Goal: Task Accomplishment & Management: Manage account settings

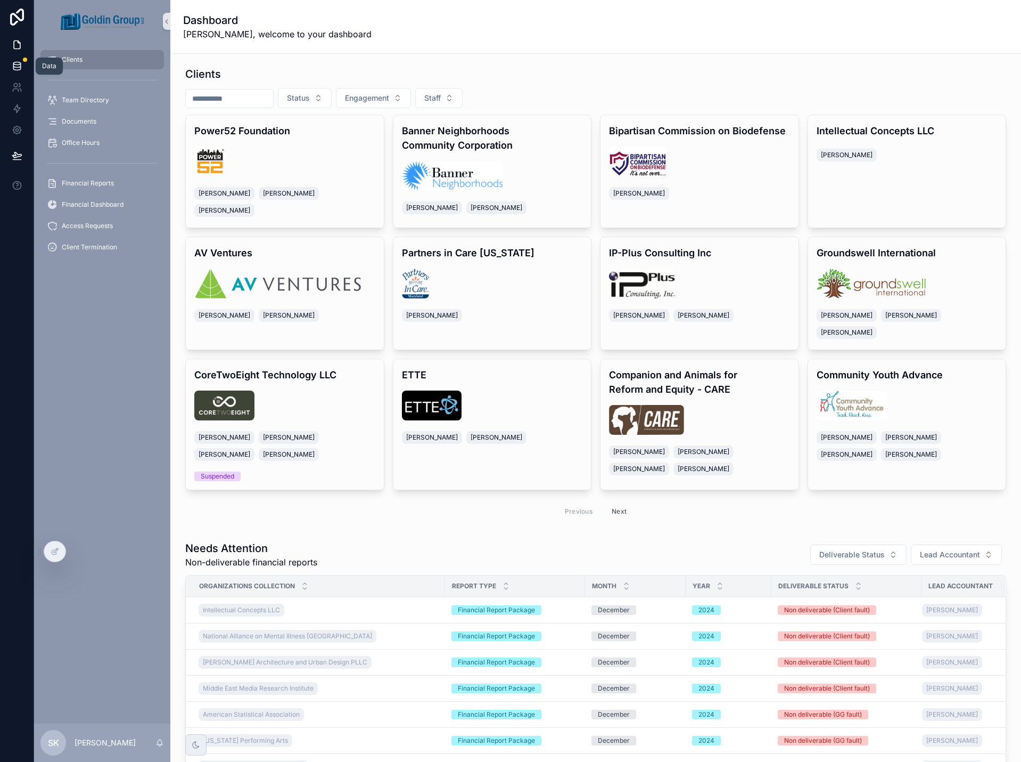
click at [18, 67] on icon at bounding box center [16, 65] width 7 height 4
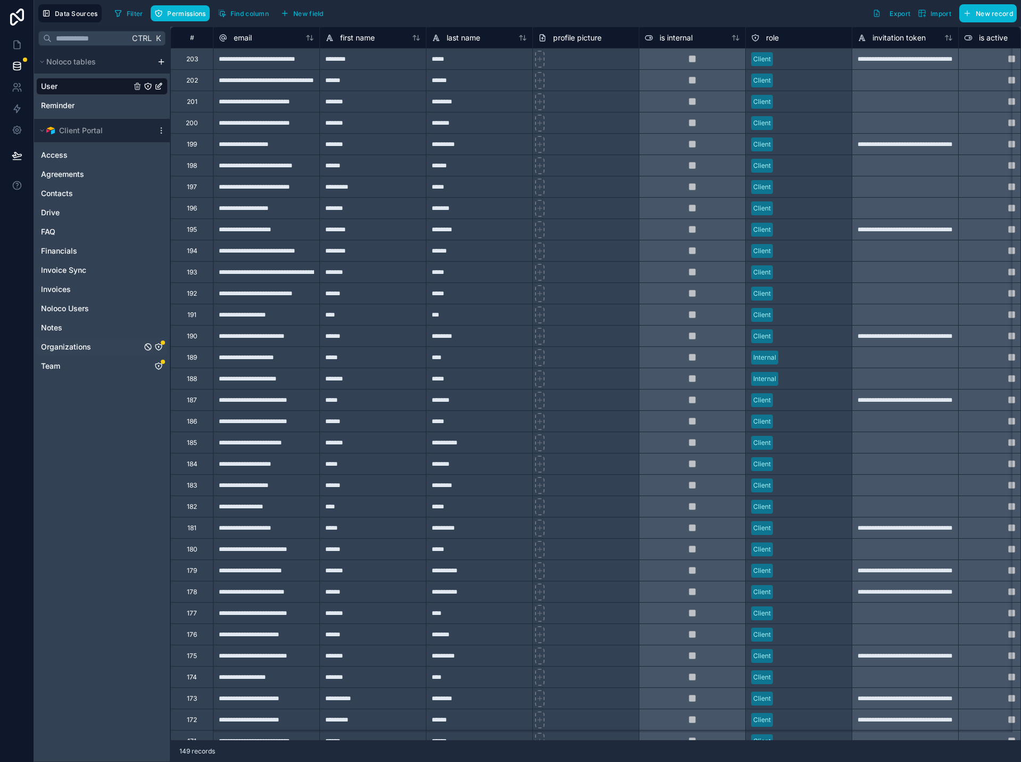
click at [157, 346] on icon "Organizations" at bounding box center [158, 346] width 9 height 9
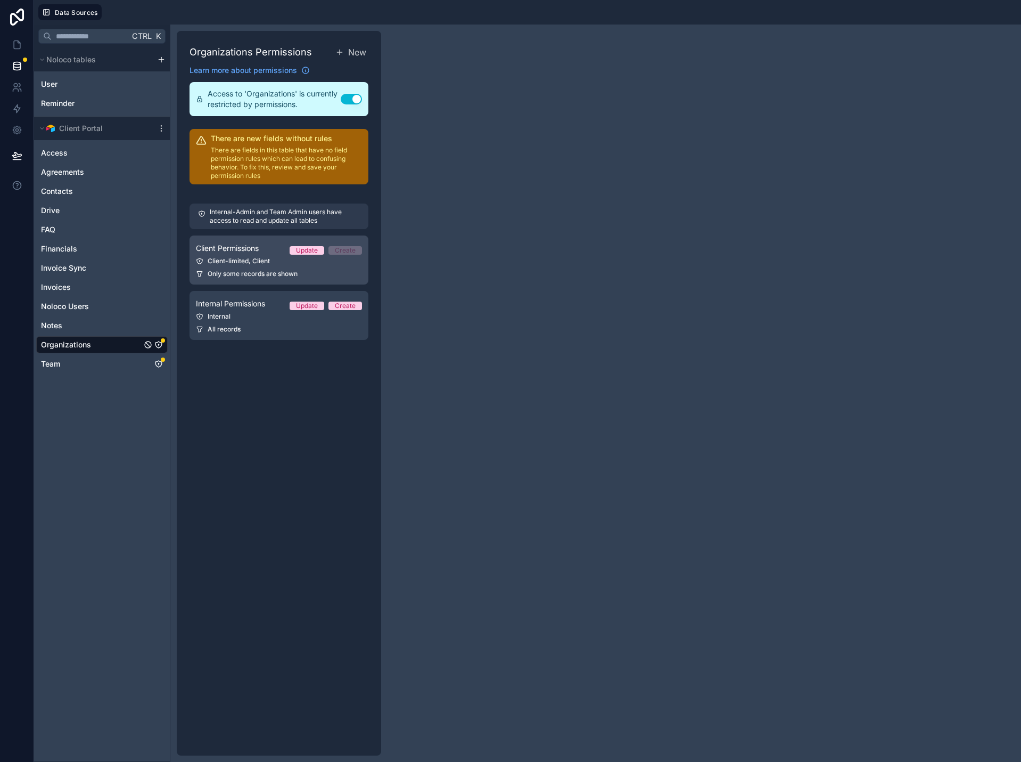
click at [298, 273] on span "Only some records are shown" at bounding box center [253, 273] width 90 height 9
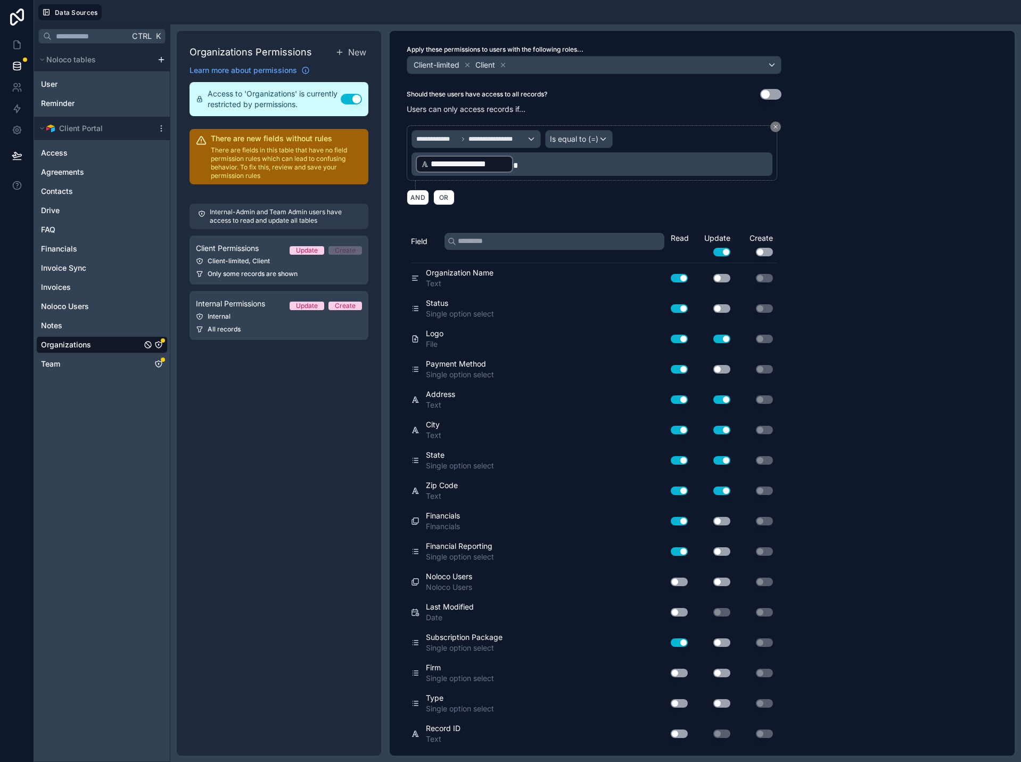
scroll to position [32, 0]
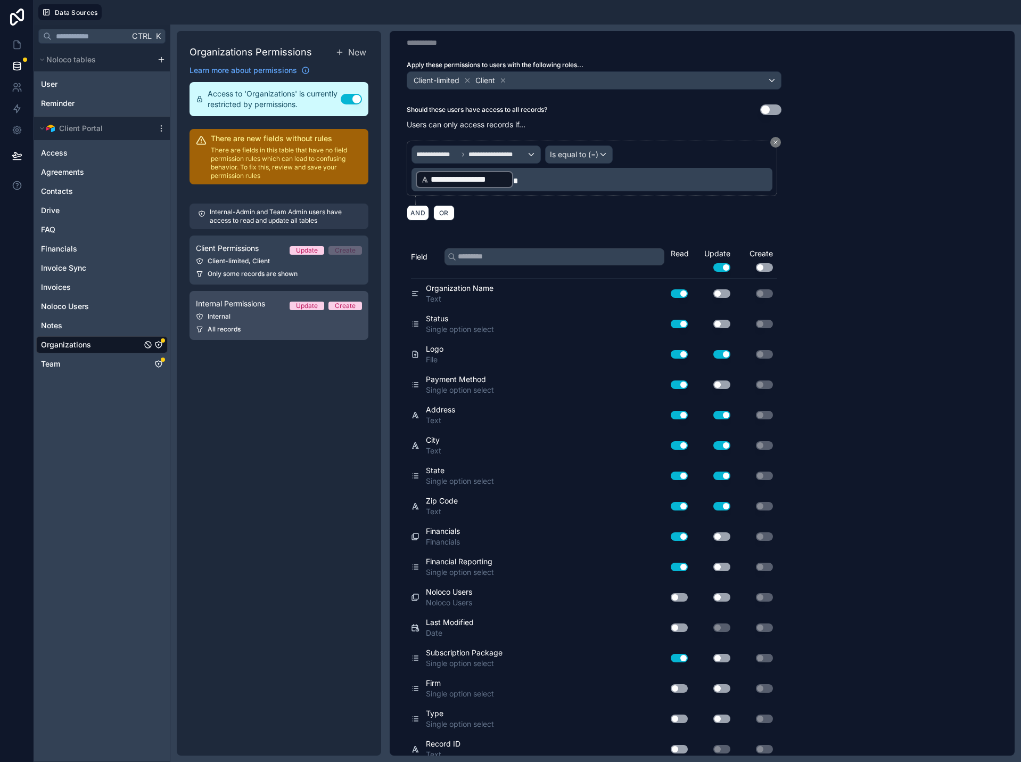
click at [313, 330] on div "All records" at bounding box center [279, 329] width 166 height 9
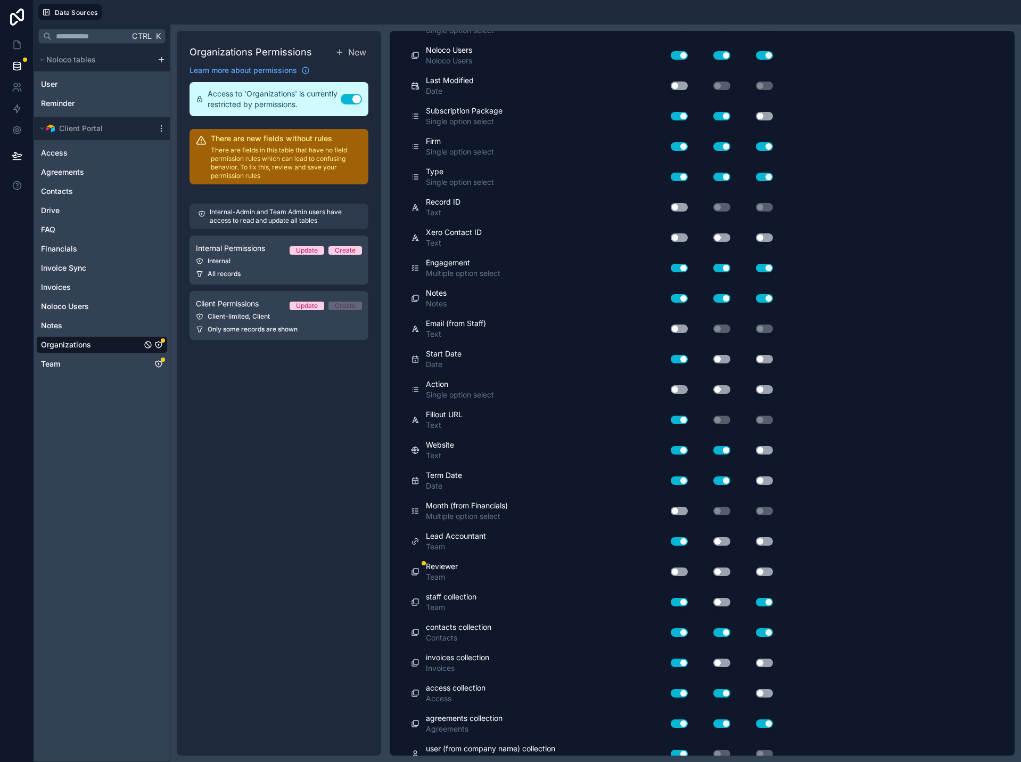
scroll to position [524, 0]
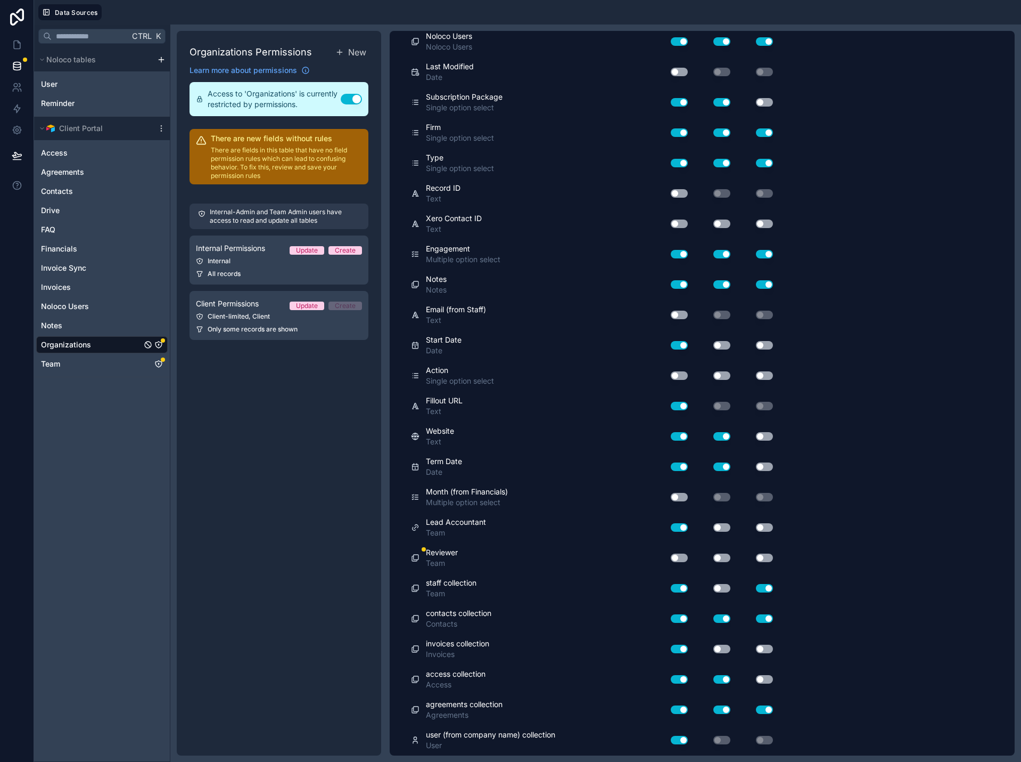
click at [683, 559] on button "Use setting" at bounding box center [679, 557] width 17 height 9
drag, startPoint x: 716, startPoint y: 559, endPoint x: 741, endPoint y: 558, distance: 25.0
click at [719, 559] on button "Use setting" at bounding box center [722, 557] width 17 height 9
click at [759, 557] on button "Use setting" at bounding box center [764, 557] width 17 height 9
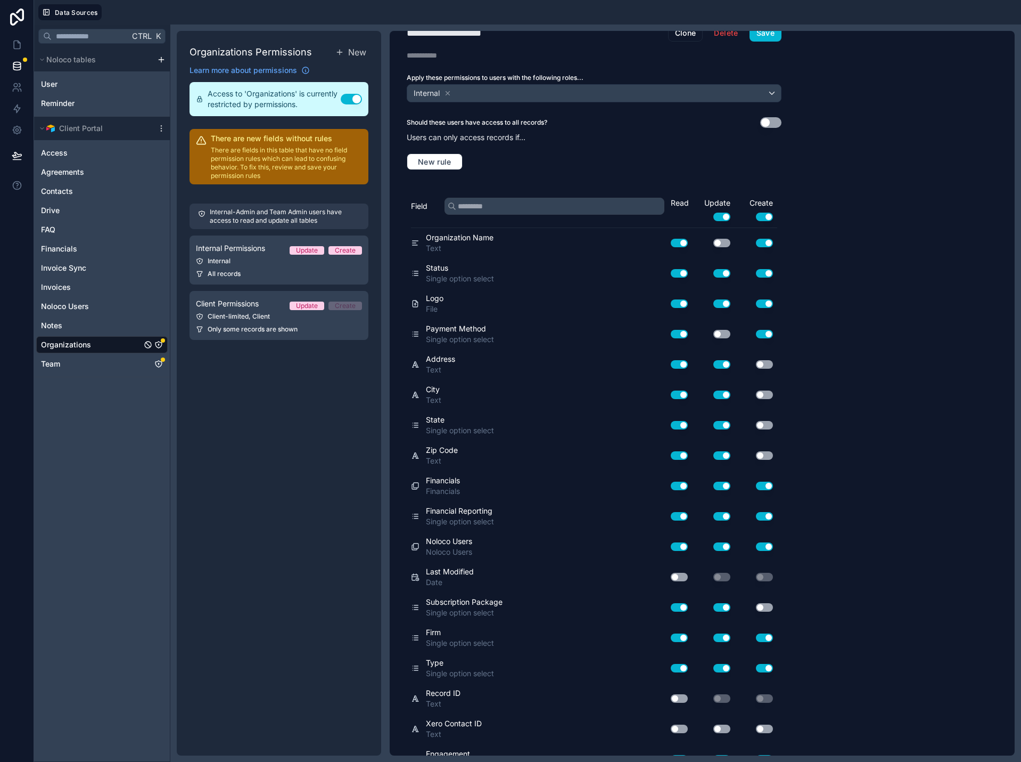
scroll to position [0, 0]
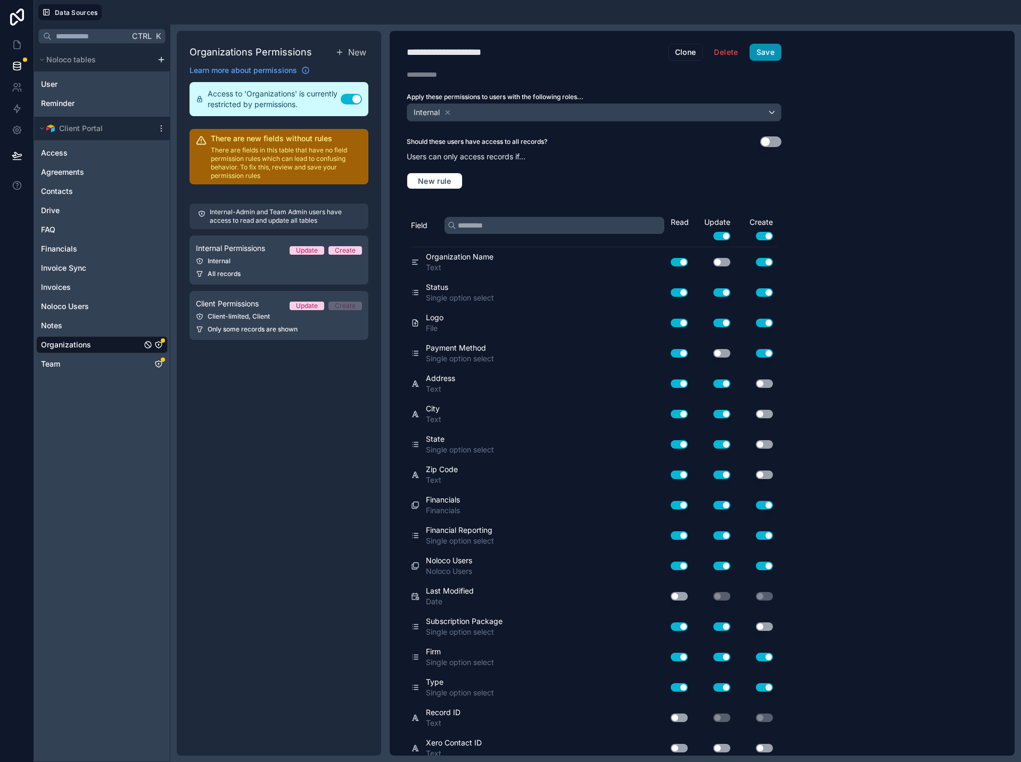
click at [762, 55] on button "Save" at bounding box center [766, 52] width 32 height 17
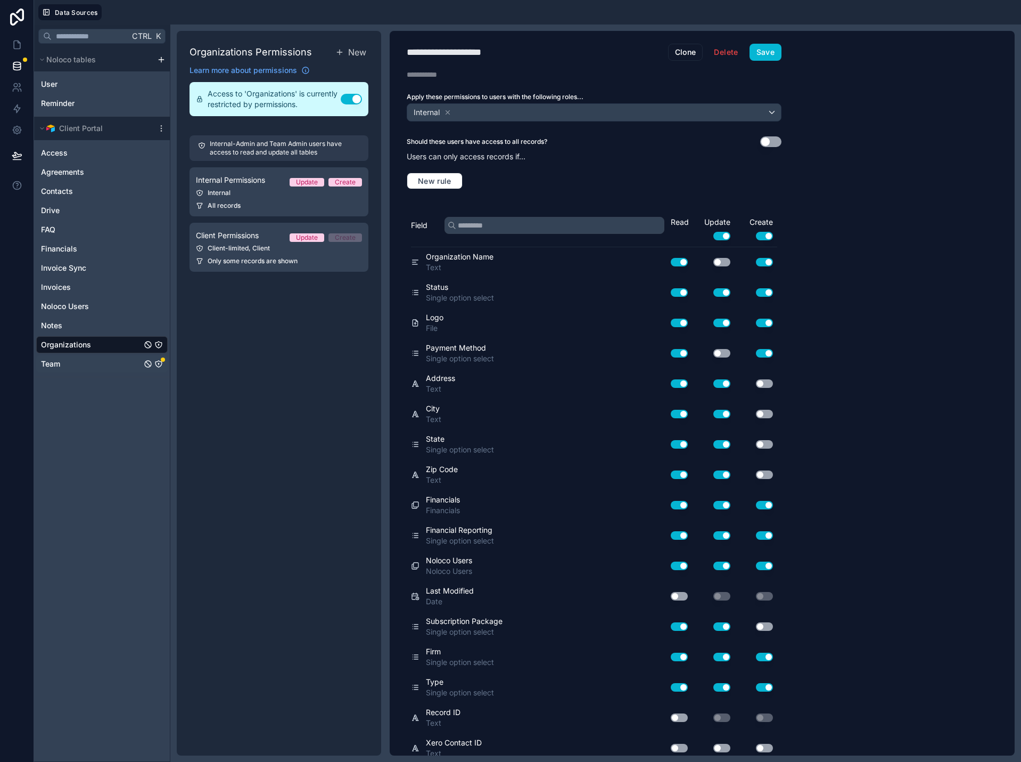
click at [76, 364] on div "Team" at bounding box center [102, 363] width 132 height 17
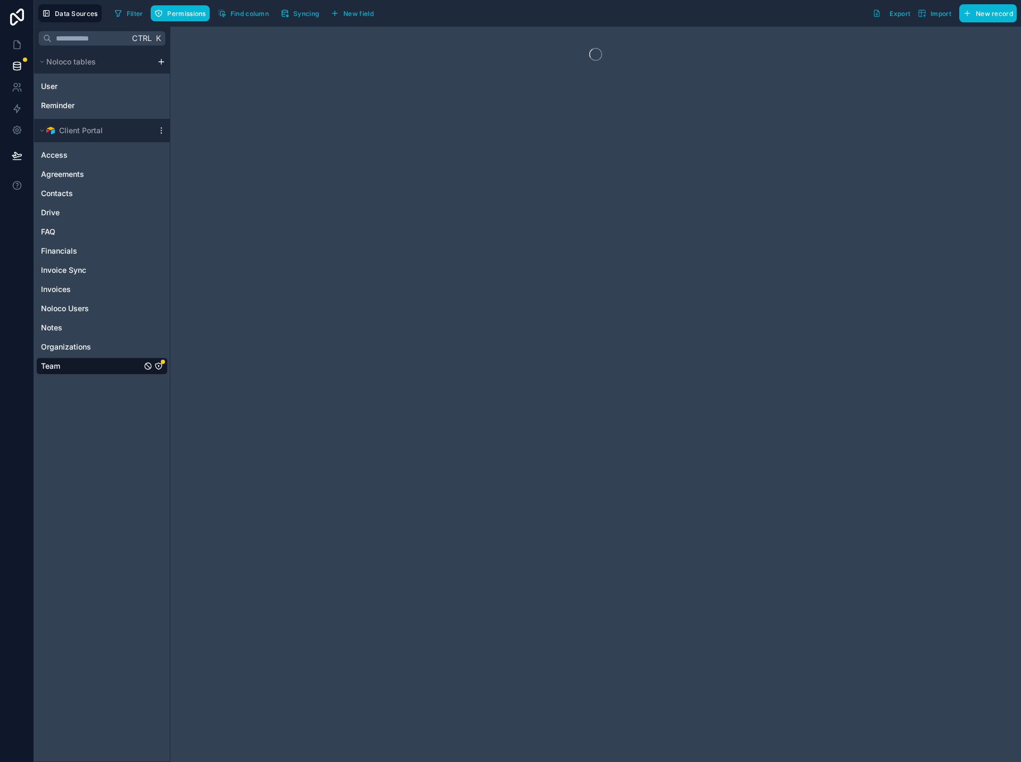
click at [161, 368] on icon "Team" at bounding box center [158, 366] width 9 height 9
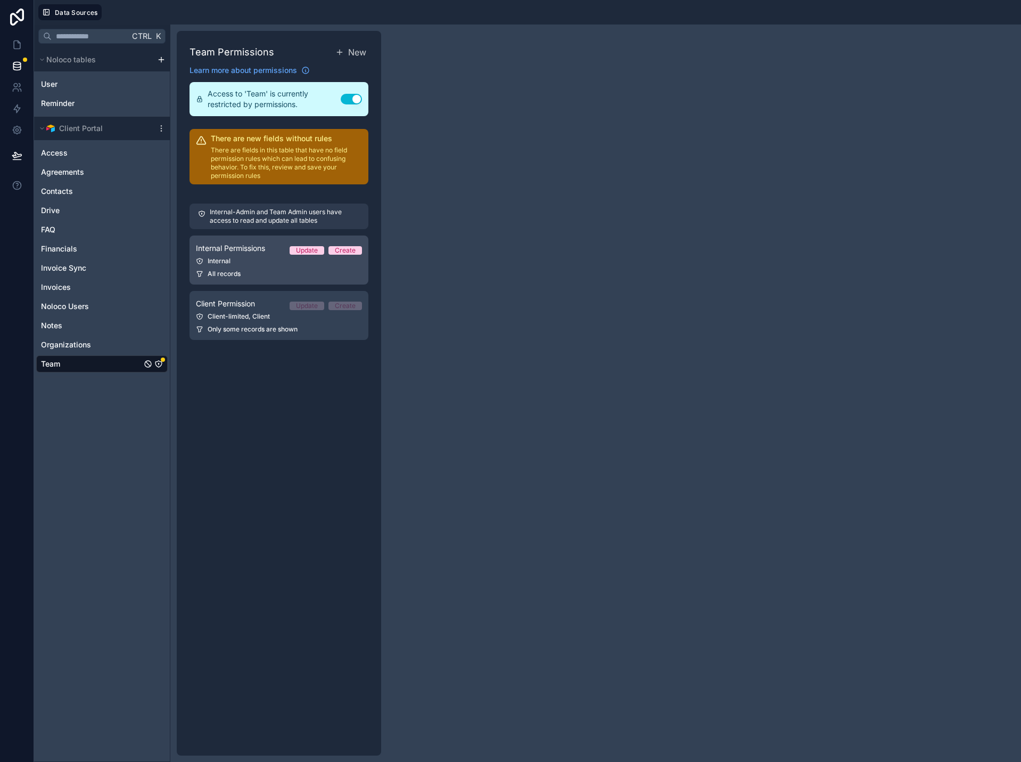
click at [282, 273] on div "All records" at bounding box center [279, 273] width 166 height 9
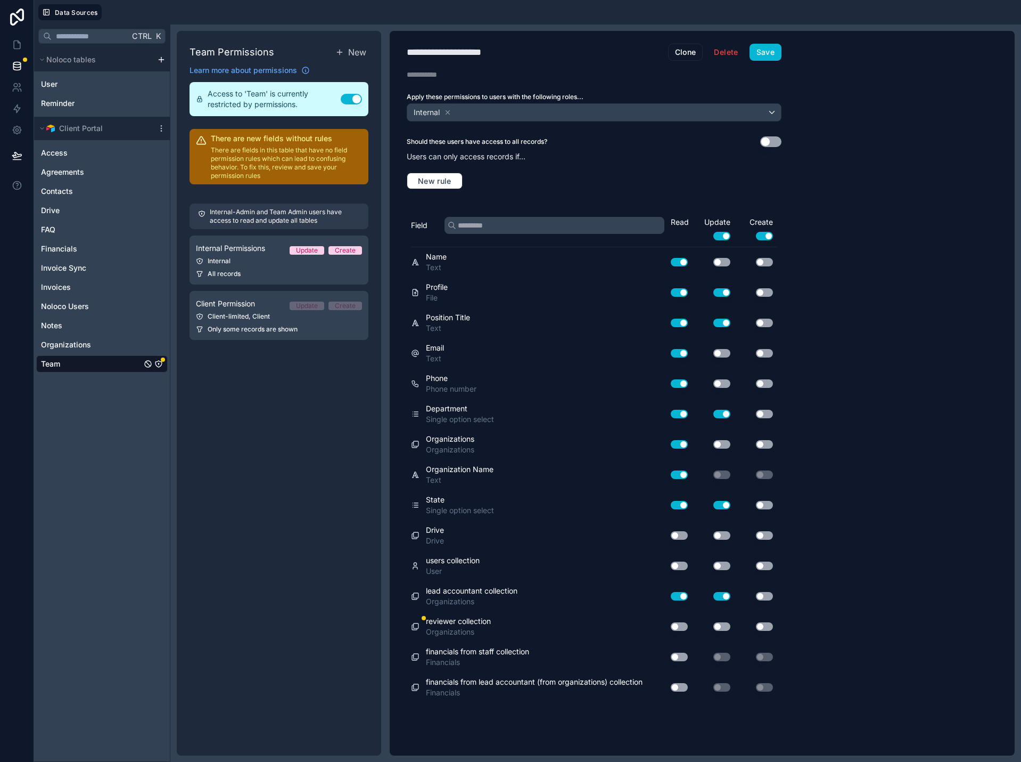
click at [677, 626] on button "Use setting" at bounding box center [679, 626] width 17 height 9
click at [721, 628] on button "Use setting" at bounding box center [722, 626] width 17 height 9
click at [768, 51] on button "Save" at bounding box center [766, 52] width 32 height 17
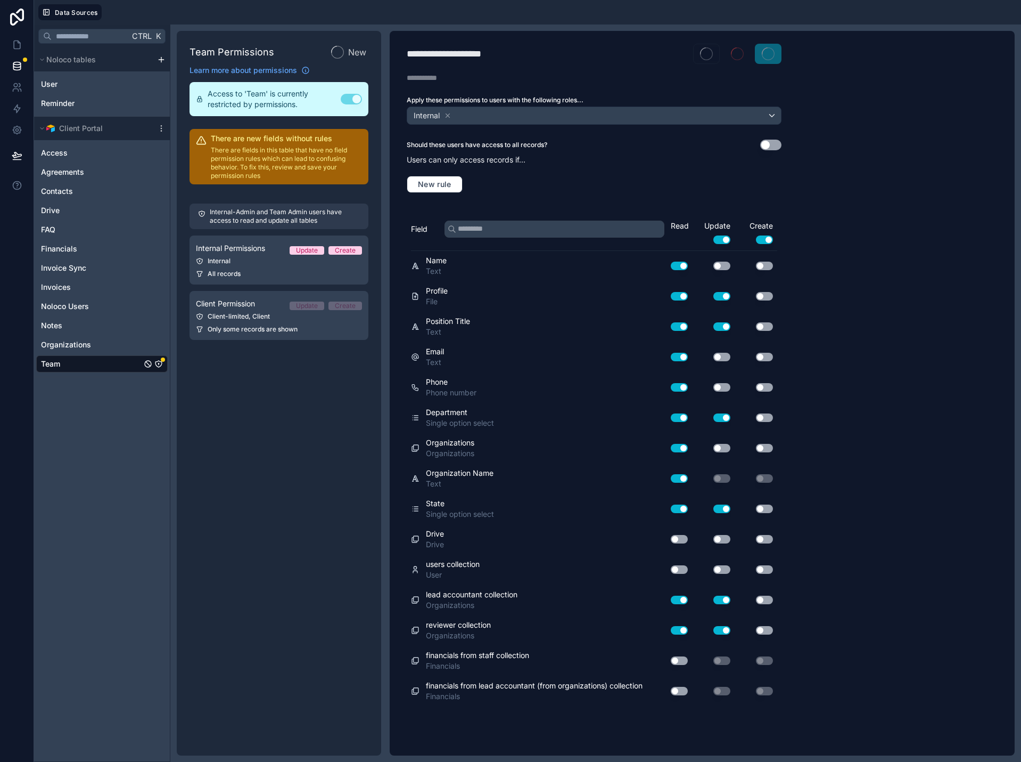
click at [308, 325] on div "Only some records are shown" at bounding box center [279, 329] width 166 height 9
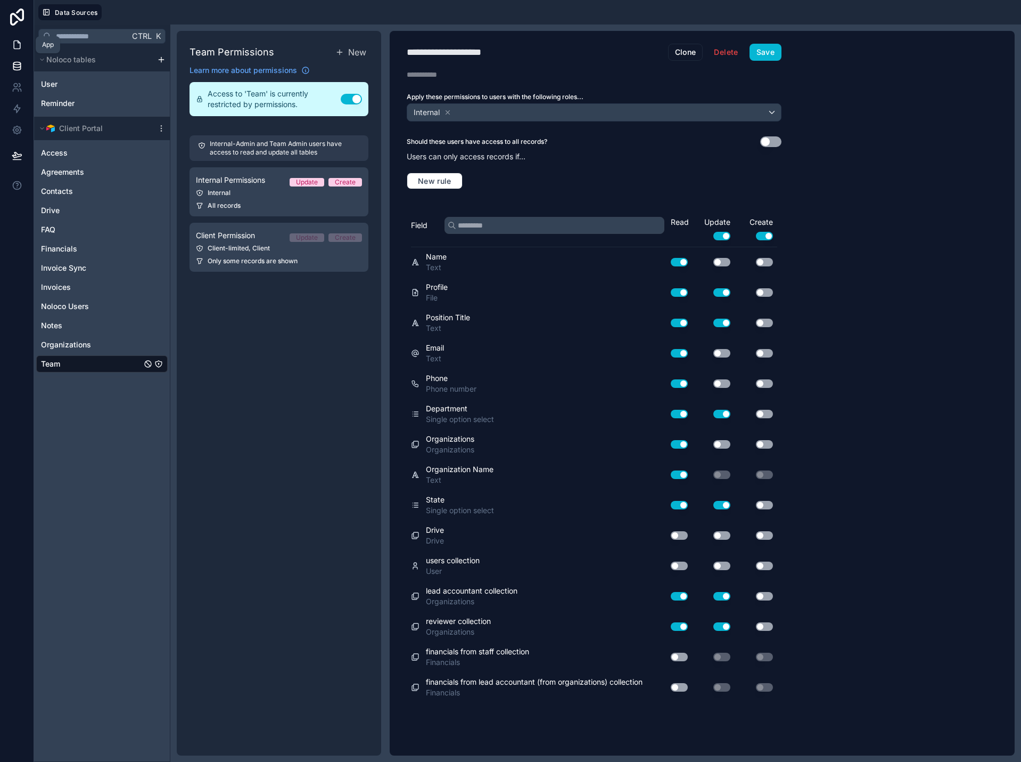
click at [19, 46] on icon at bounding box center [17, 44] width 11 height 11
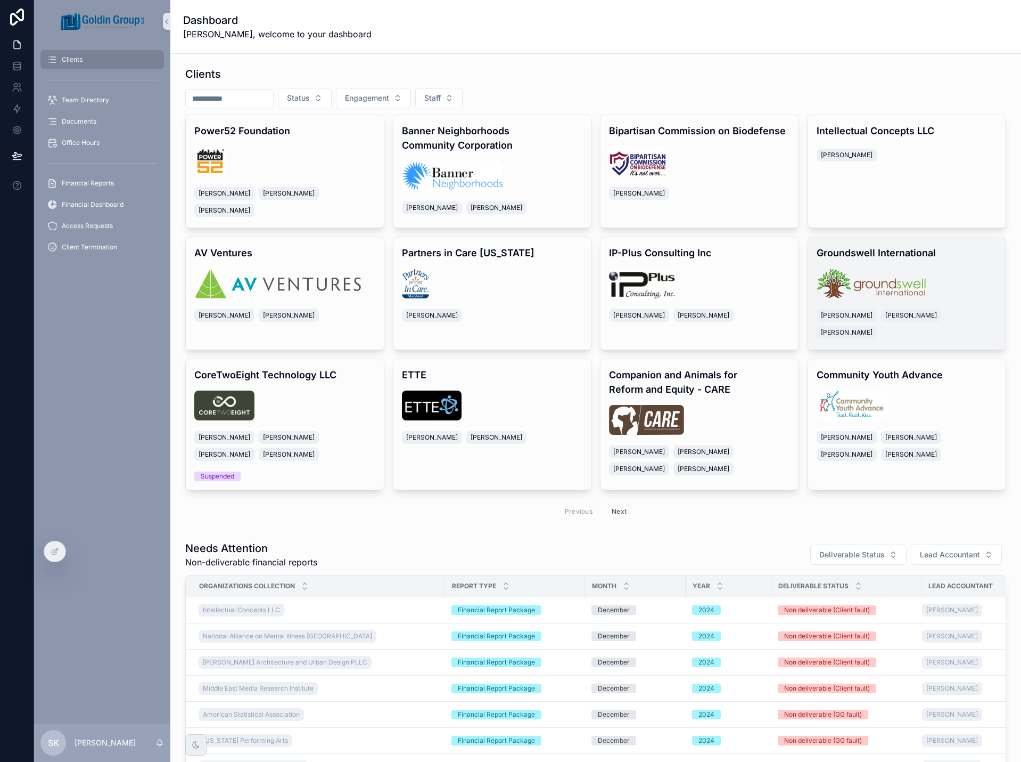
click at [979, 250] on h4 "Groundswell International" at bounding box center [907, 253] width 181 height 14
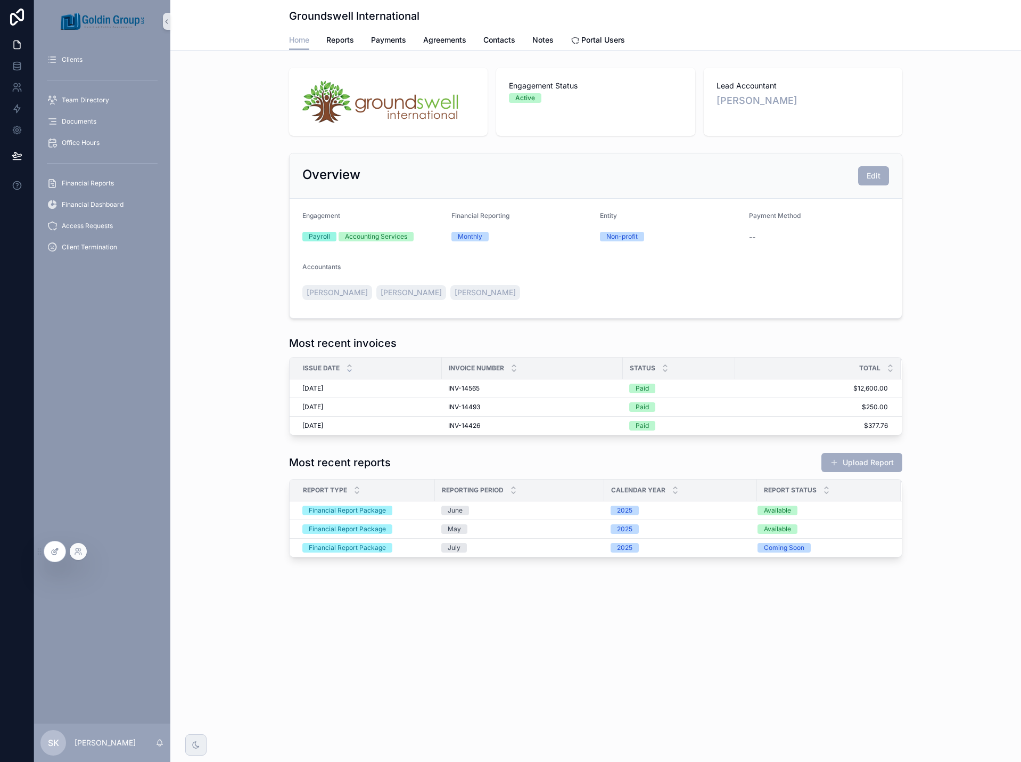
click at [58, 551] on icon at bounding box center [55, 551] width 9 height 9
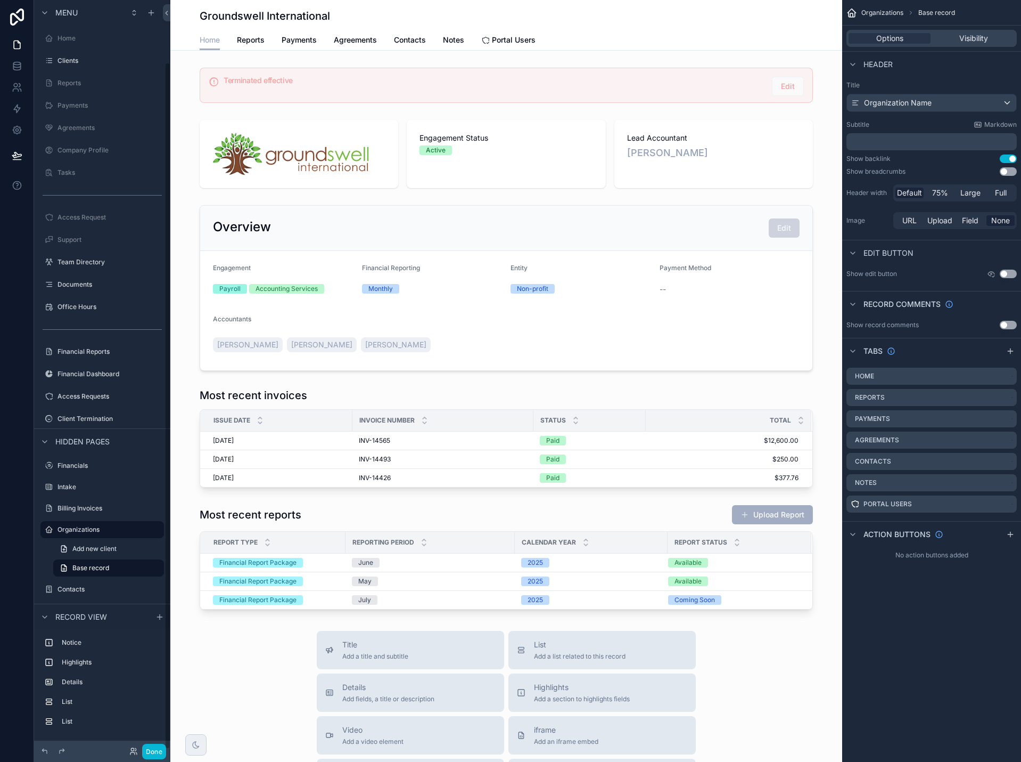
scroll to position [68, 0]
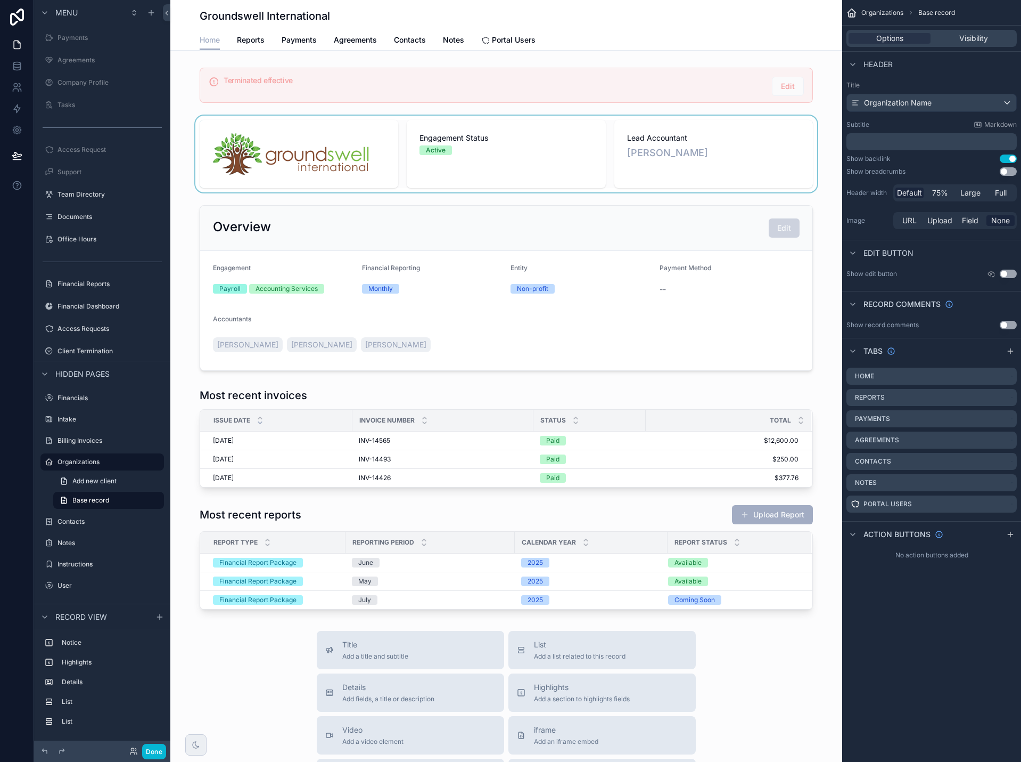
click at [806, 168] on div "scrollable content" at bounding box center [506, 154] width 672 height 77
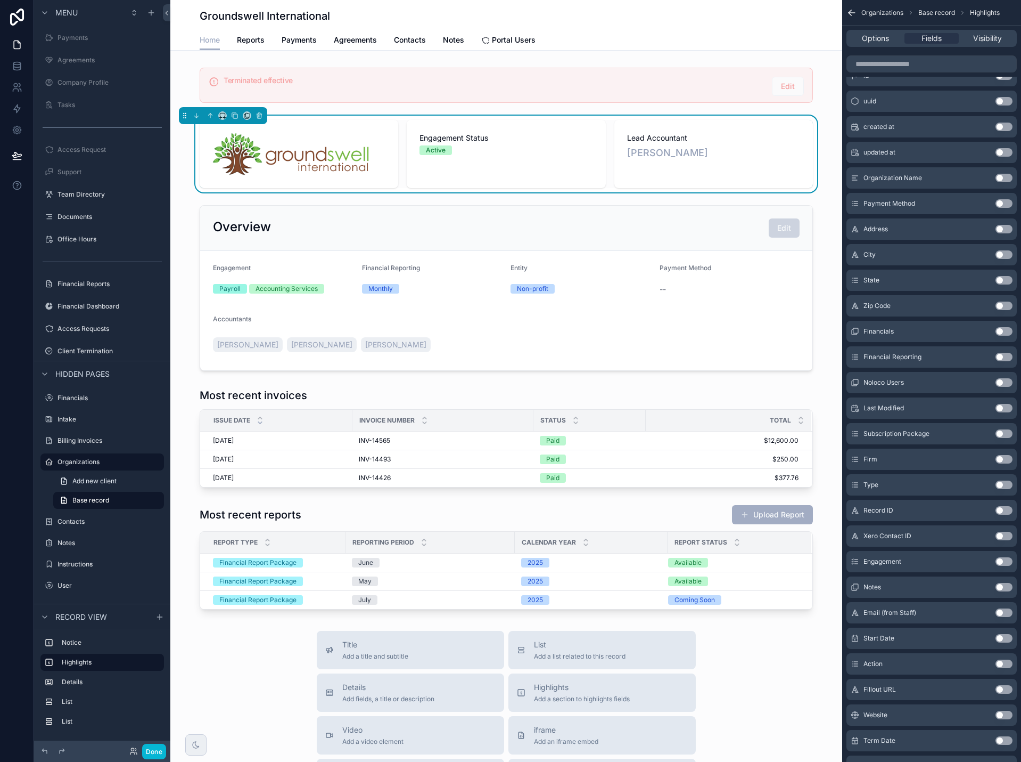
scroll to position [213, 0]
click at [1006, 664] on button "Use setting" at bounding box center [1004, 663] width 17 height 9
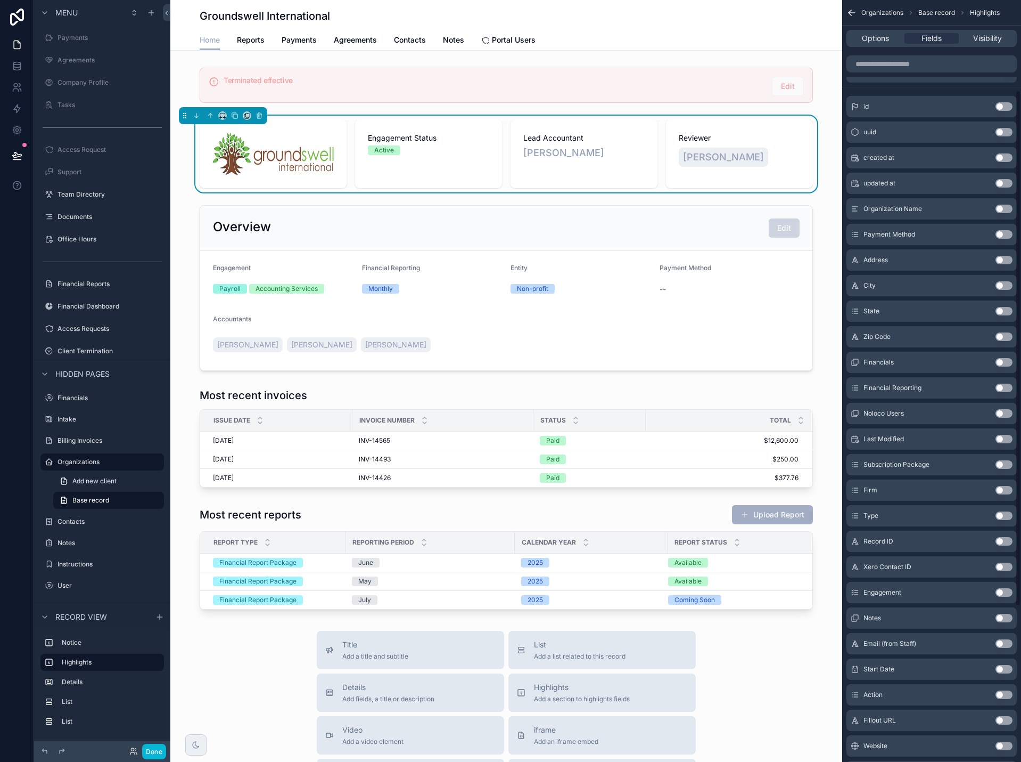
scroll to position [26, 0]
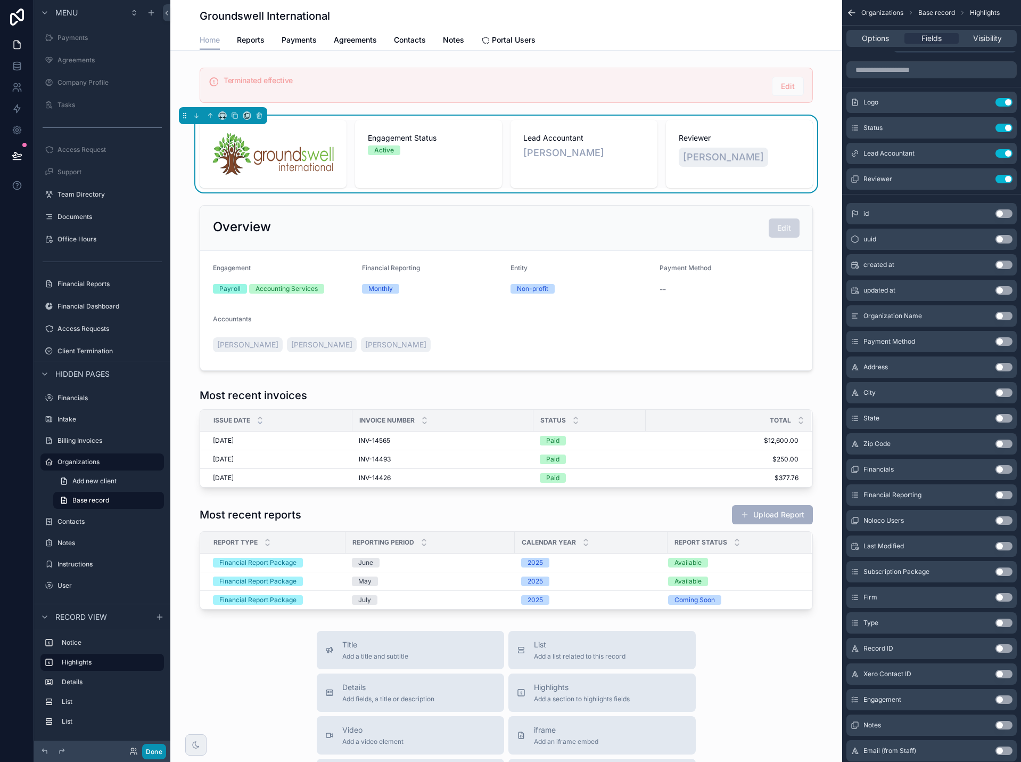
click at [153, 749] on button "Done" at bounding box center [154, 750] width 24 height 15
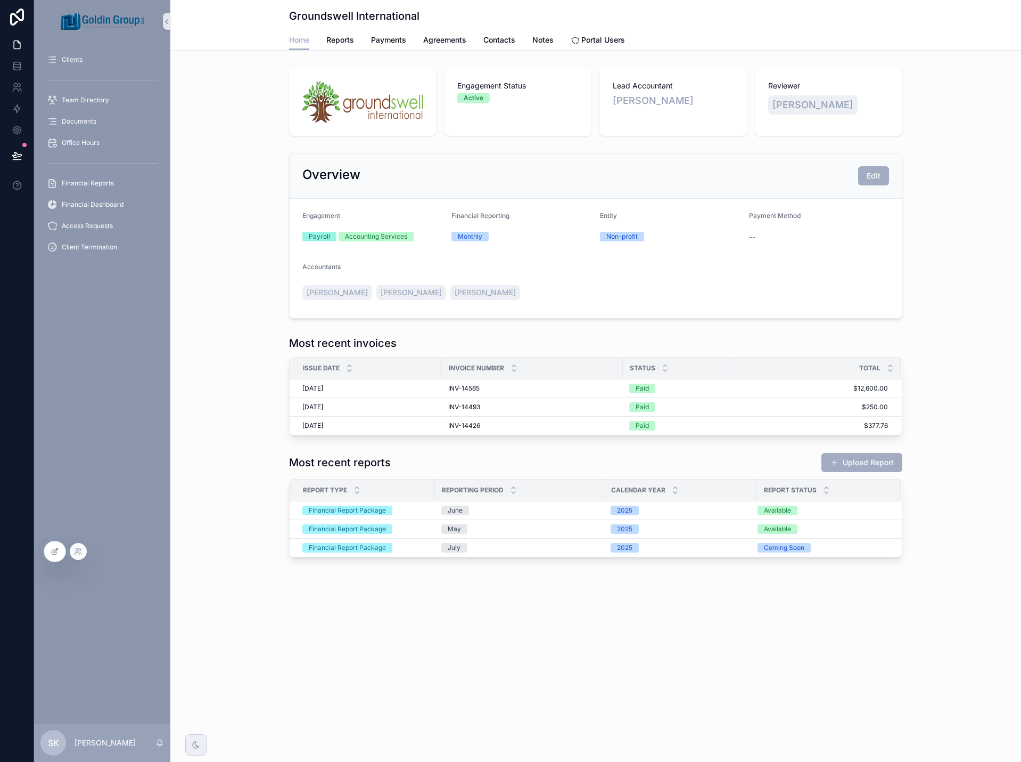
click at [47, 555] on div at bounding box center [54, 551] width 21 height 20
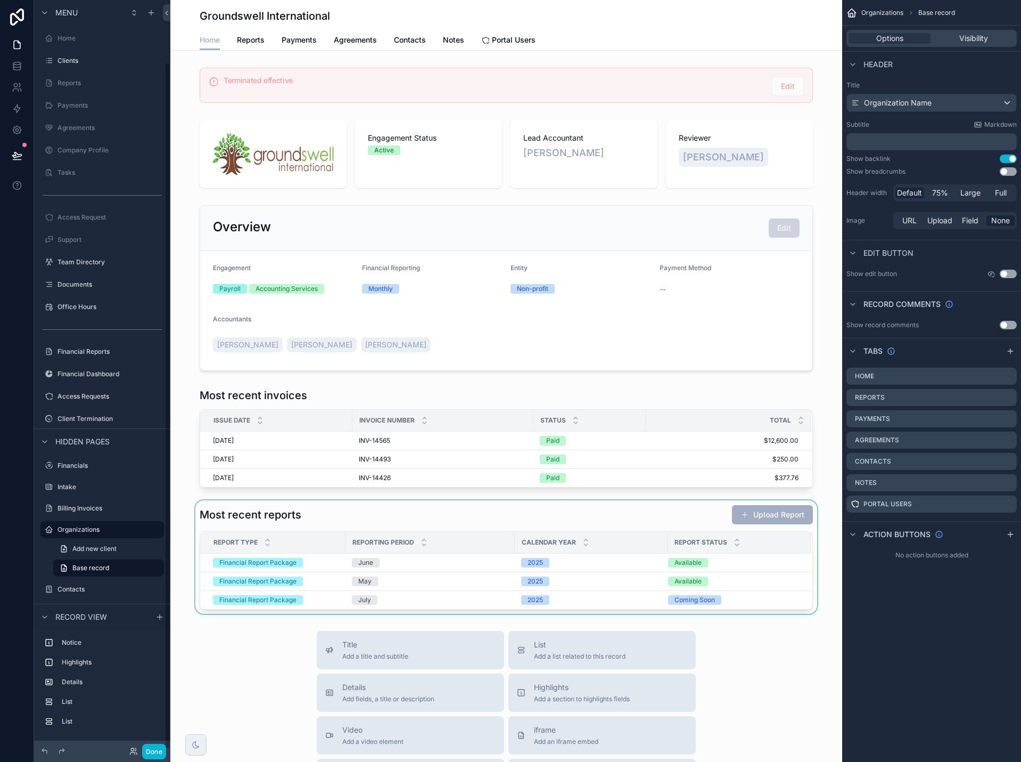
scroll to position [68, 0]
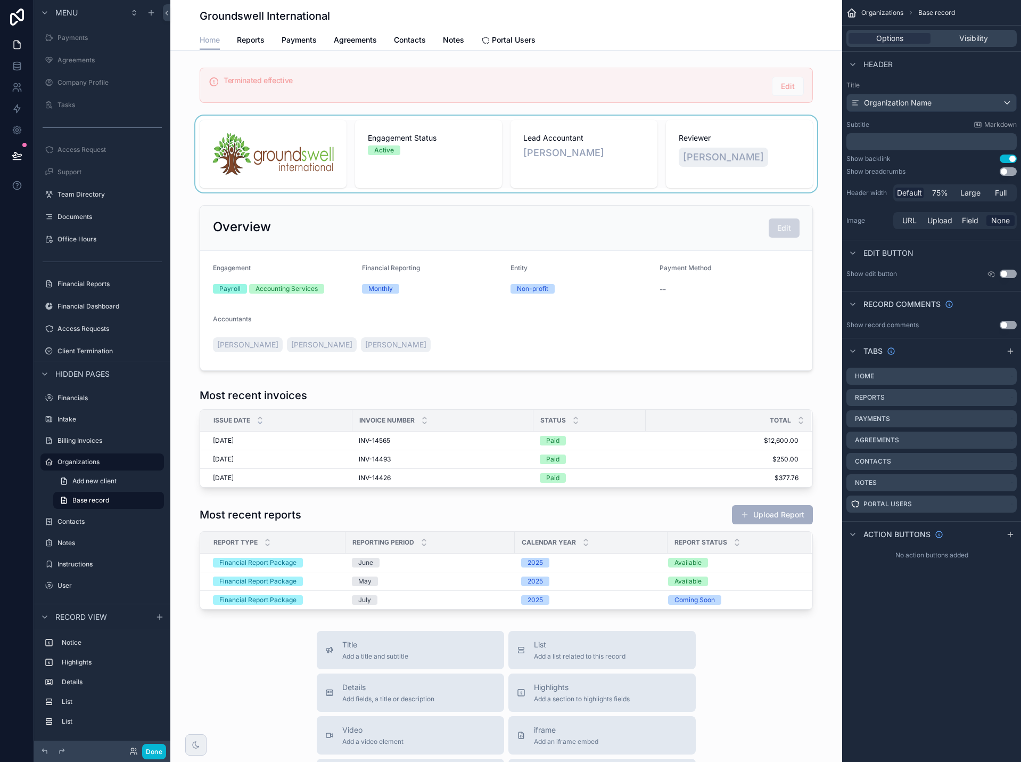
click at [811, 142] on div "scrollable content" at bounding box center [506, 154] width 672 height 77
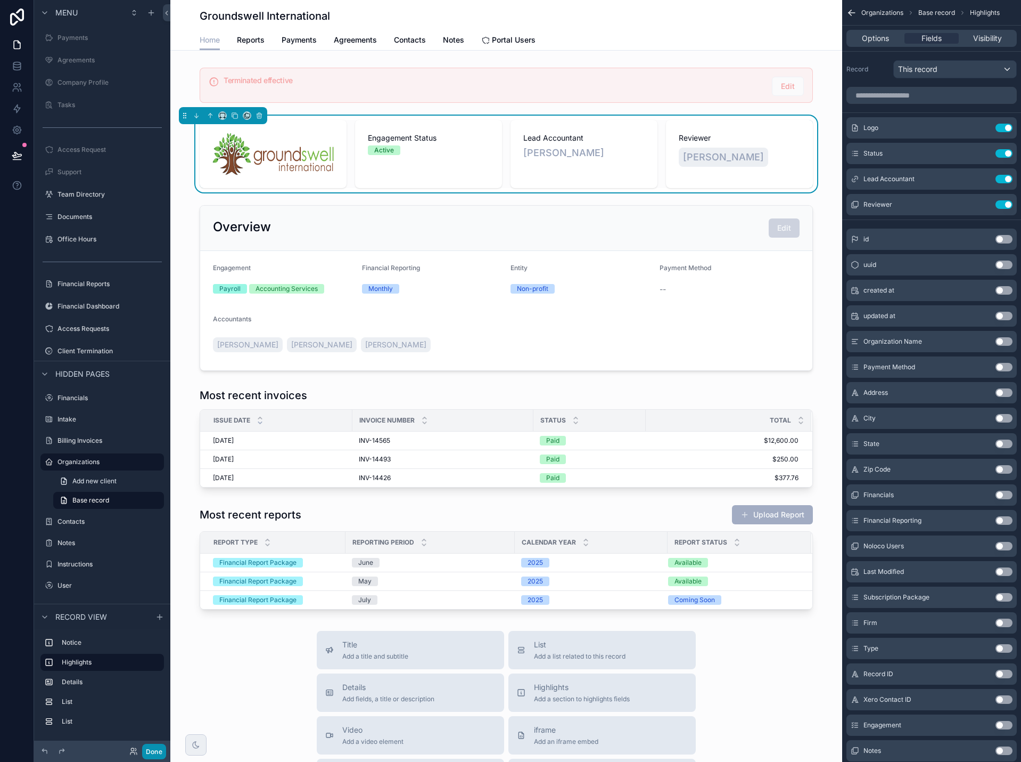
drag, startPoint x: 160, startPoint y: 755, endPoint x: 176, endPoint y: 747, distance: 17.4
click at [160, 755] on button "Done" at bounding box center [154, 750] width 24 height 15
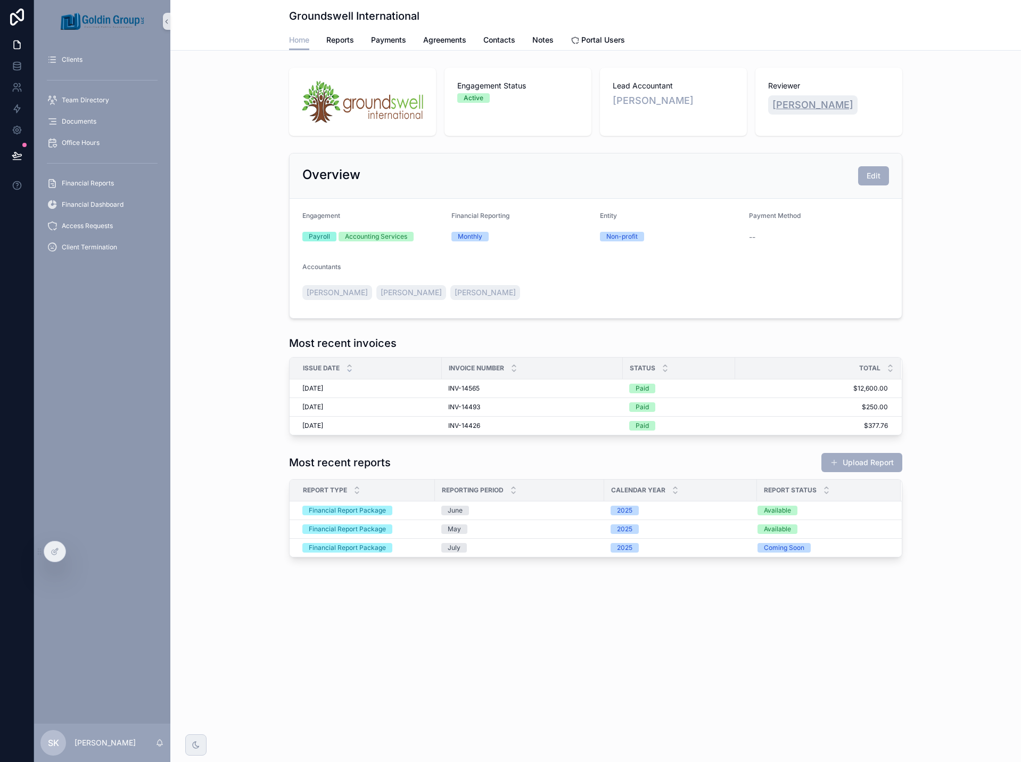
click at [808, 106] on span "[PERSON_NAME]" at bounding box center [813, 104] width 81 height 15
click at [648, 98] on span "[PERSON_NAME]" at bounding box center [653, 100] width 81 height 15
click at [790, 108] on span "[PERSON_NAME]" at bounding box center [813, 104] width 81 height 15
click at [59, 547] on icon at bounding box center [55, 551] width 9 height 9
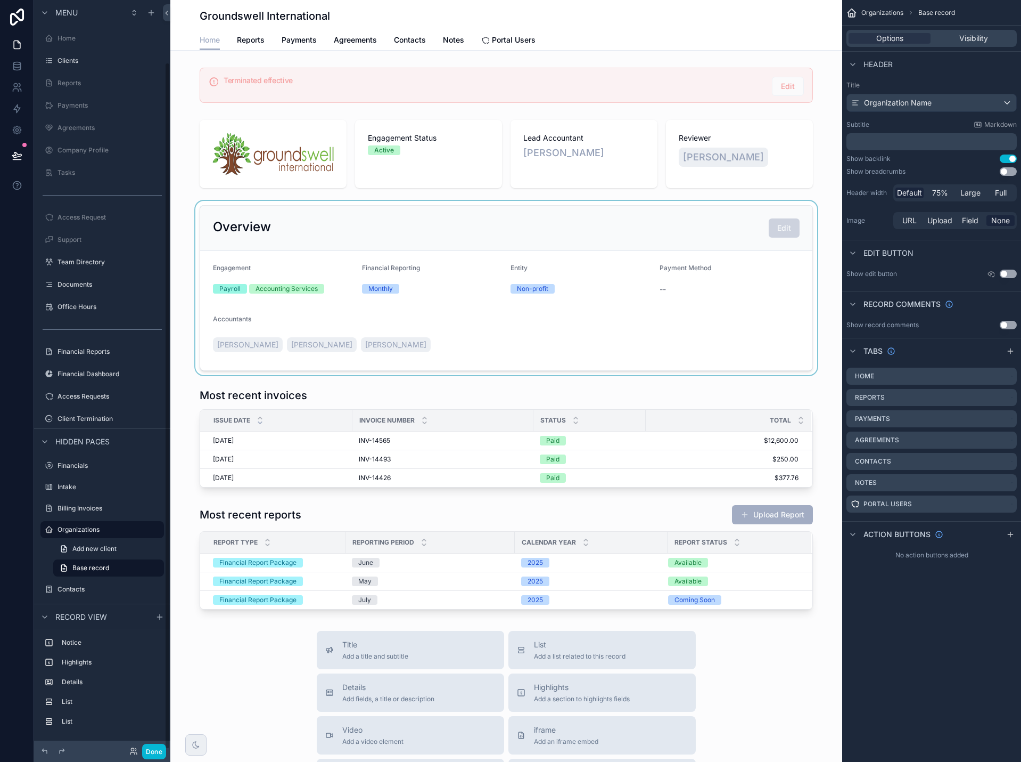
scroll to position [68, 0]
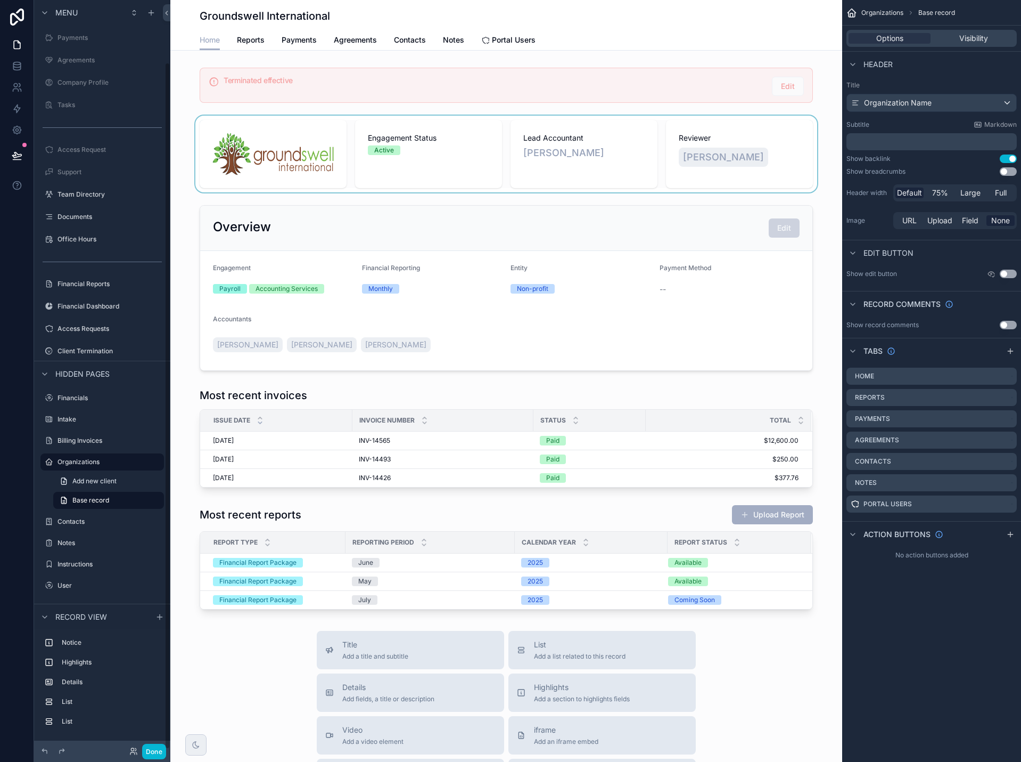
click at [815, 169] on div "scrollable content" at bounding box center [506, 154] width 672 height 77
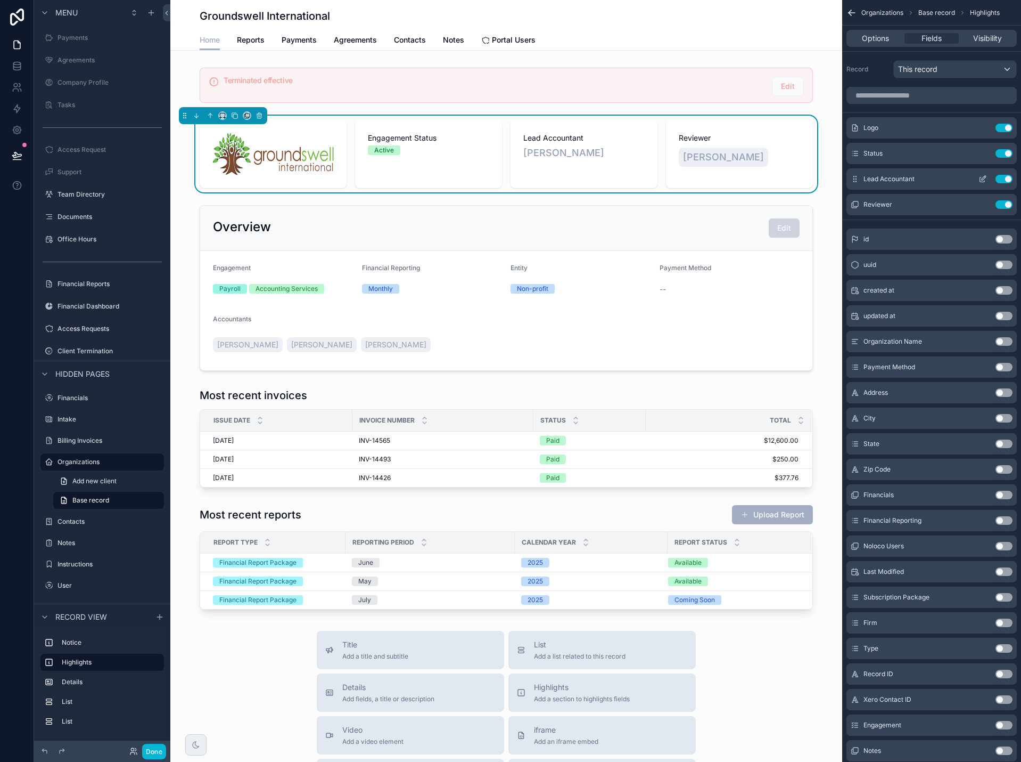
click at [981, 181] on icon "scrollable content" at bounding box center [983, 179] width 9 height 9
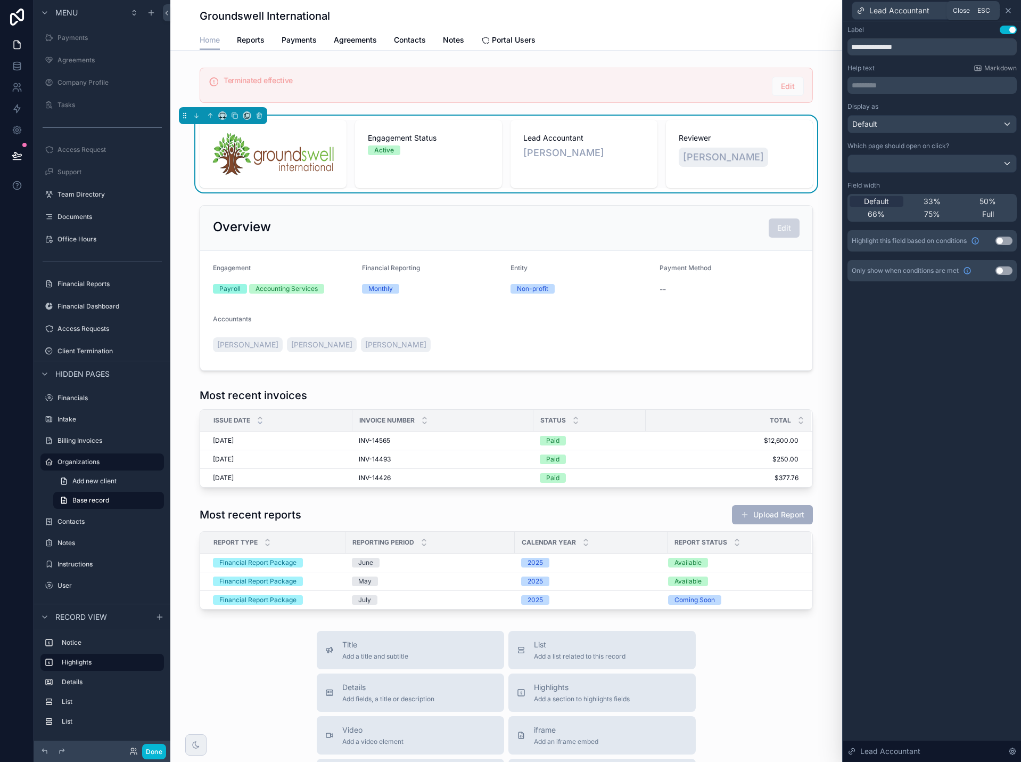
click at [1009, 11] on icon at bounding box center [1009, 11] width 4 height 4
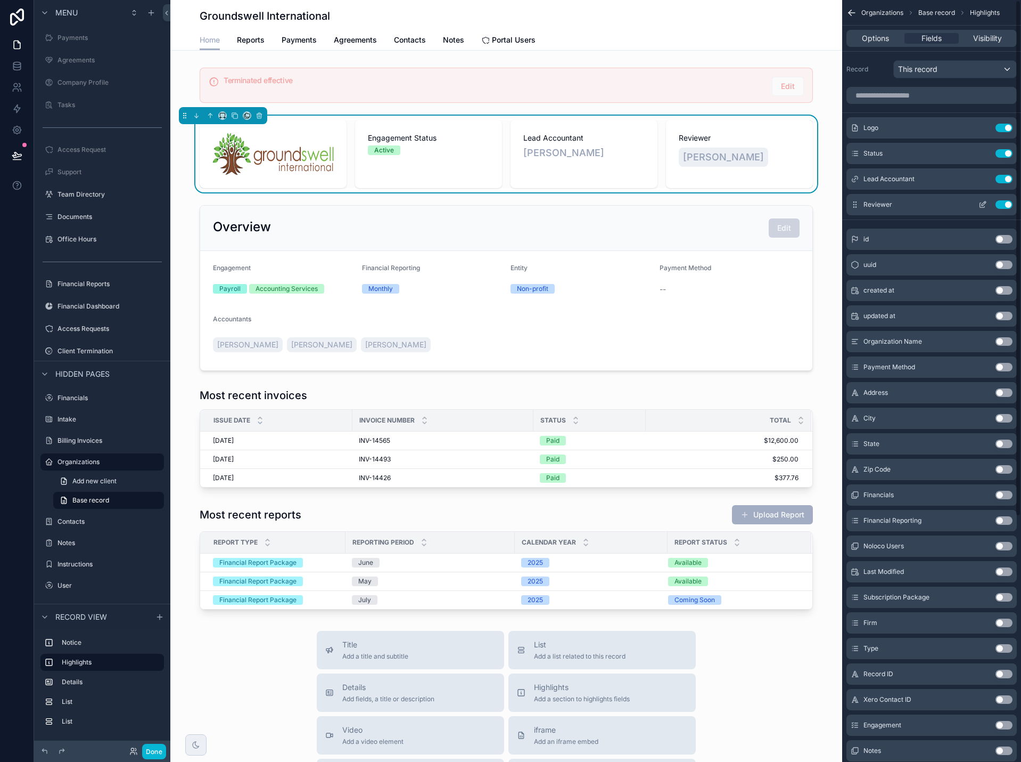
click at [985, 201] on icon "scrollable content" at bounding box center [983, 204] width 9 height 9
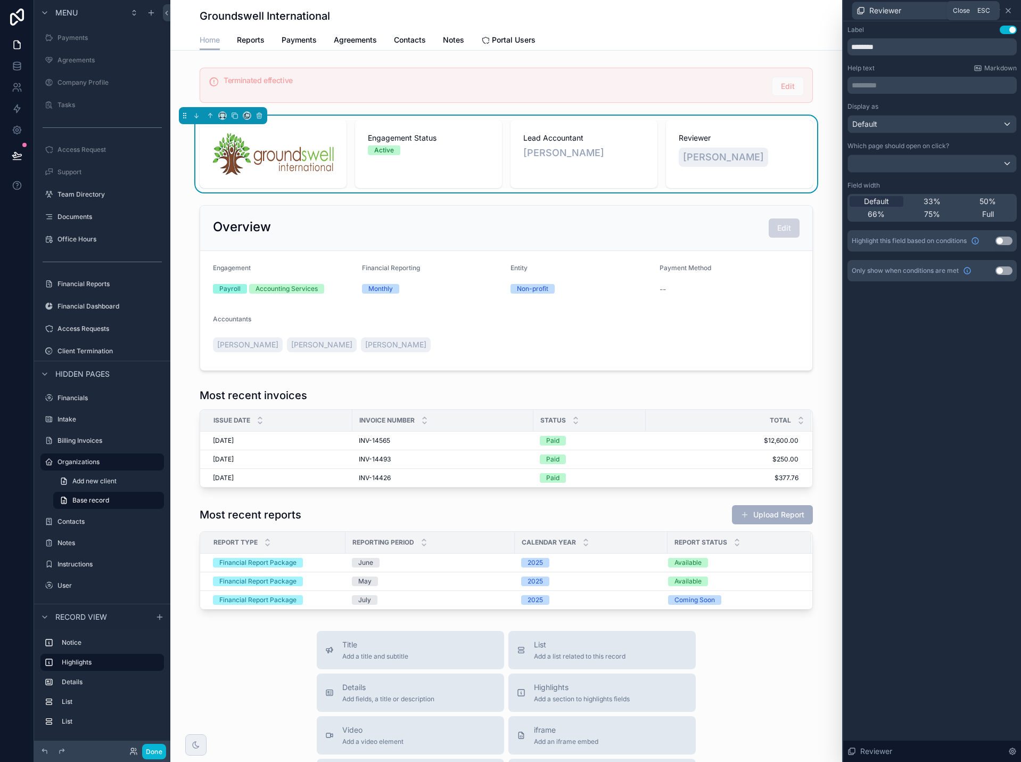
click at [1011, 12] on icon at bounding box center [1008, 10] width 9 height 9
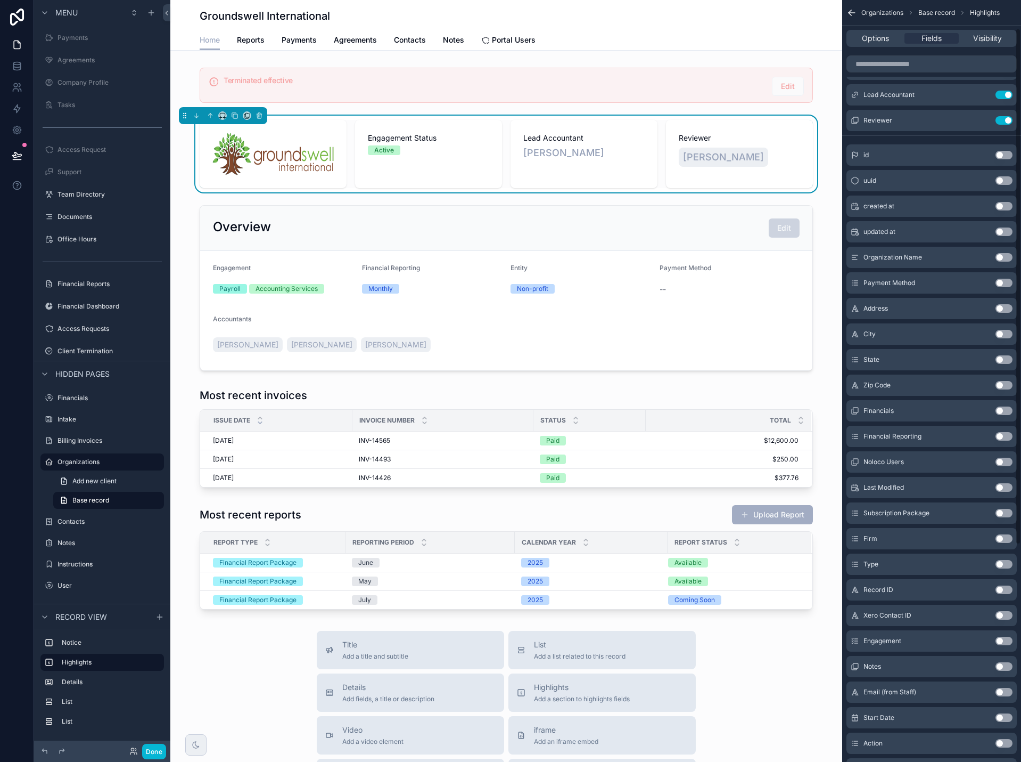
scroll to position [42, 0]
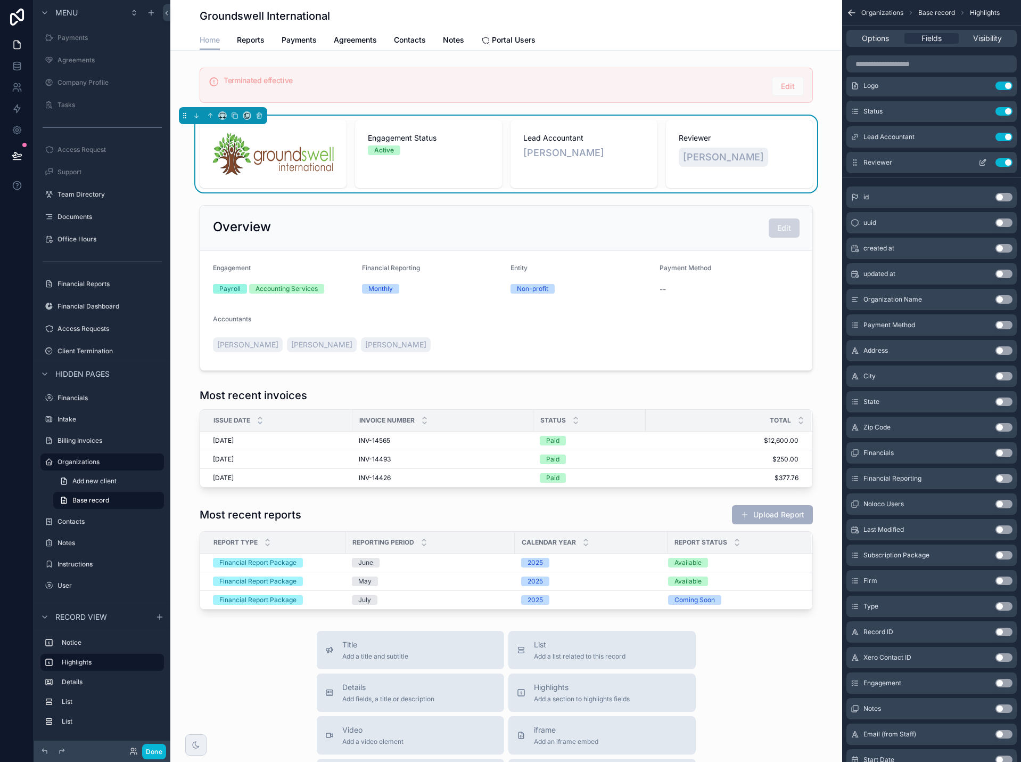
click at [1004, 161] on button "Use setting" at bounding box center [1004, 162] width 17 height 9
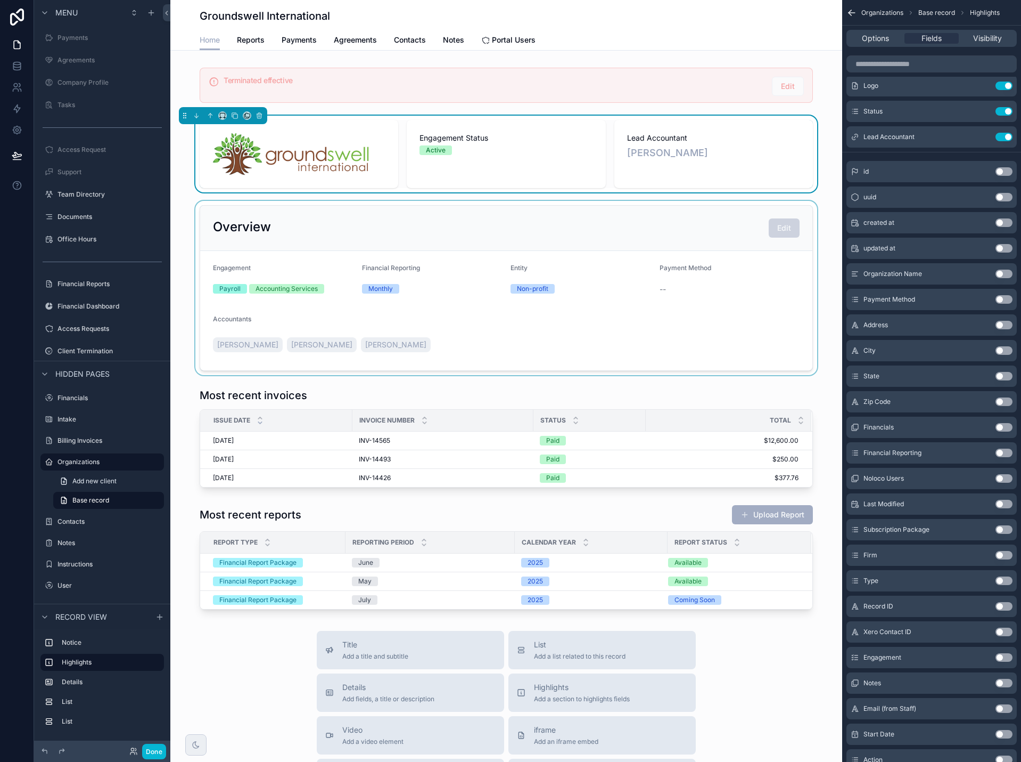
click at [809, 282] on div "scrollable content" at bounding box center [506, 288] width 672 height 174
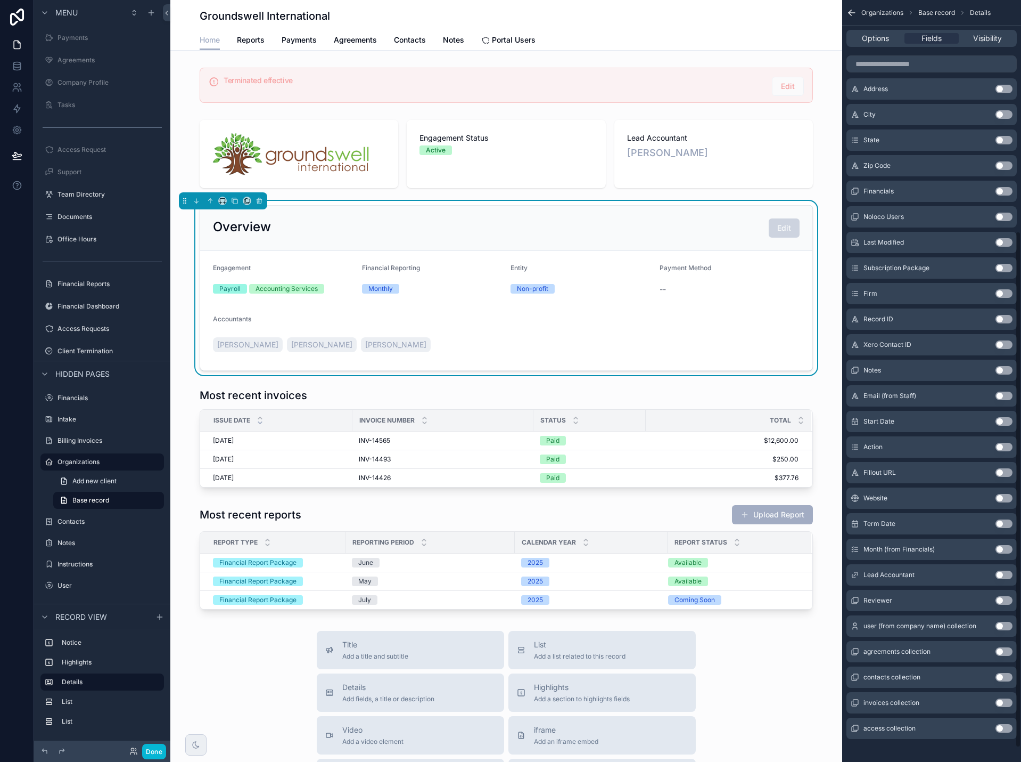
scroll to position [362, 0]
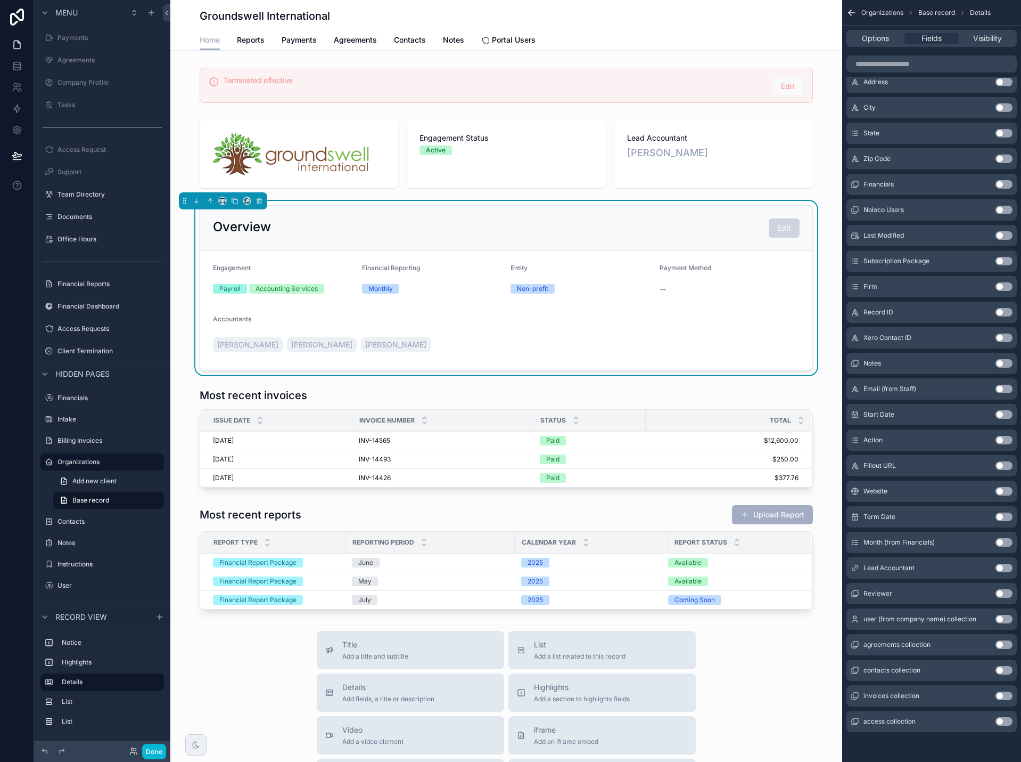
click at [1002, 593] on button "Use setting" at bounding box center [1004, 593] width 17 height 9
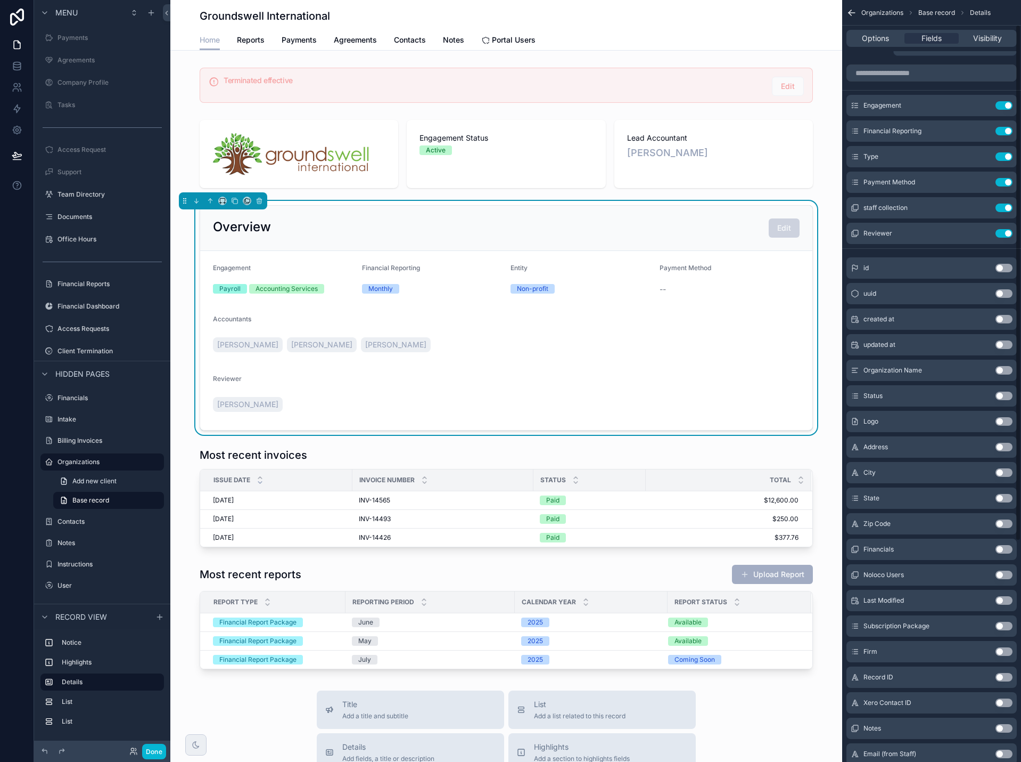
scroll to position [0, 0]
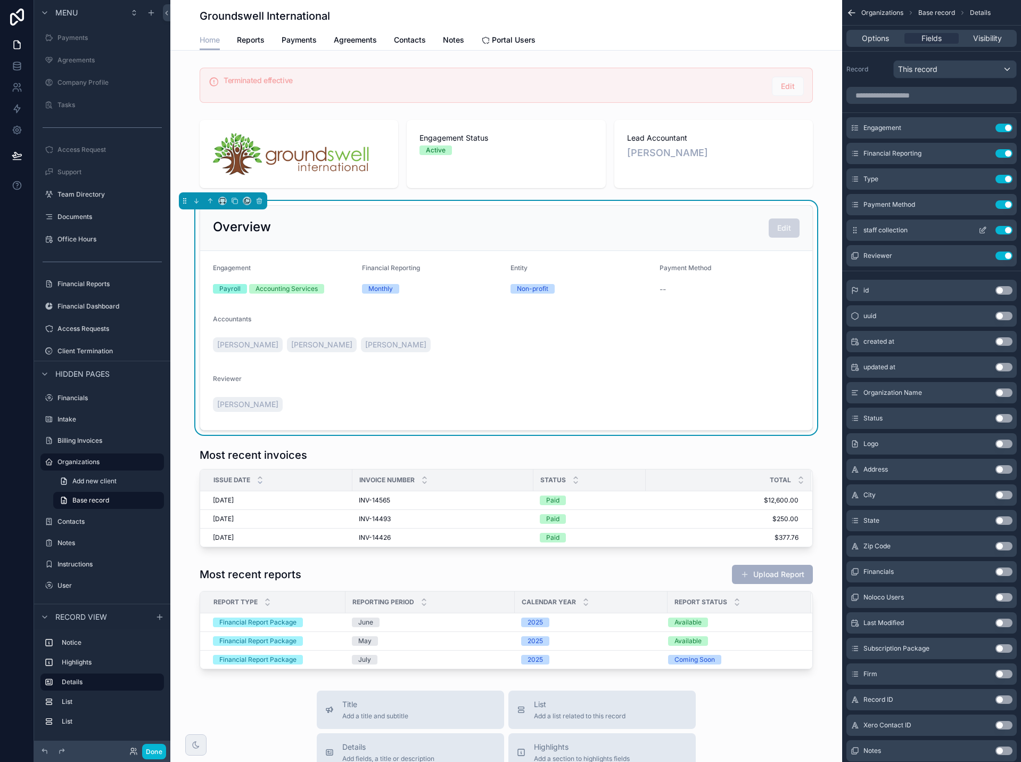
click at [982, 231] on icon "scrollable content" at bounding box center [984, 229] width 4 height 4
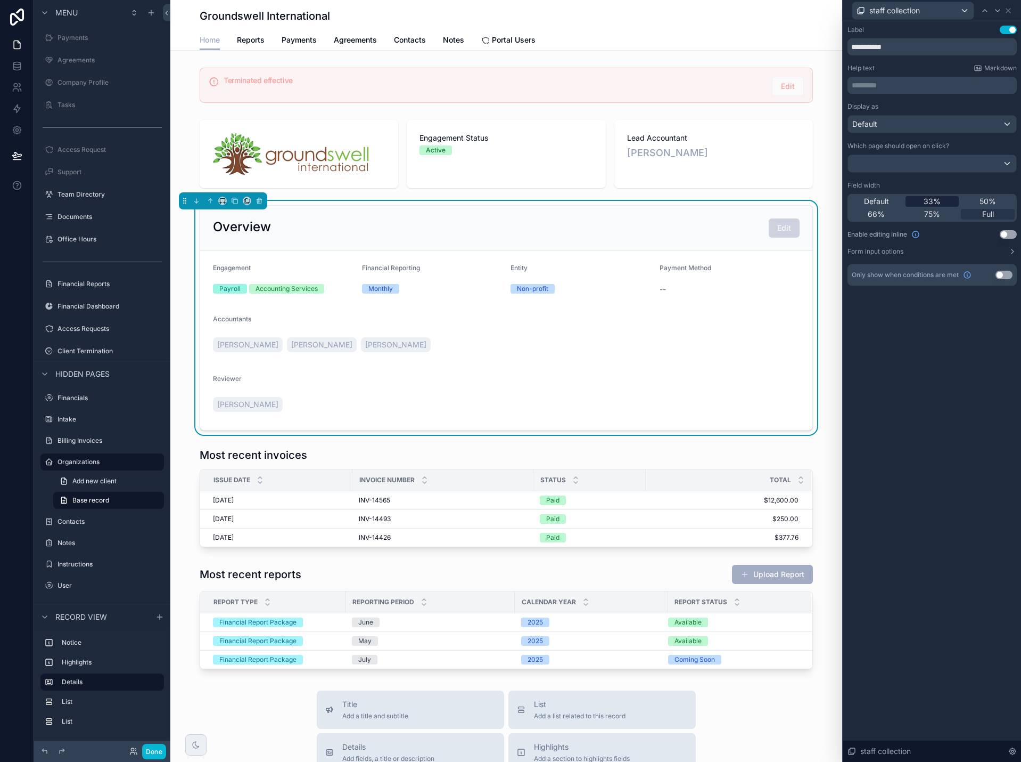
click at [948, 202] on div "33%" at bounding box center [933, 201] width 54 height 11
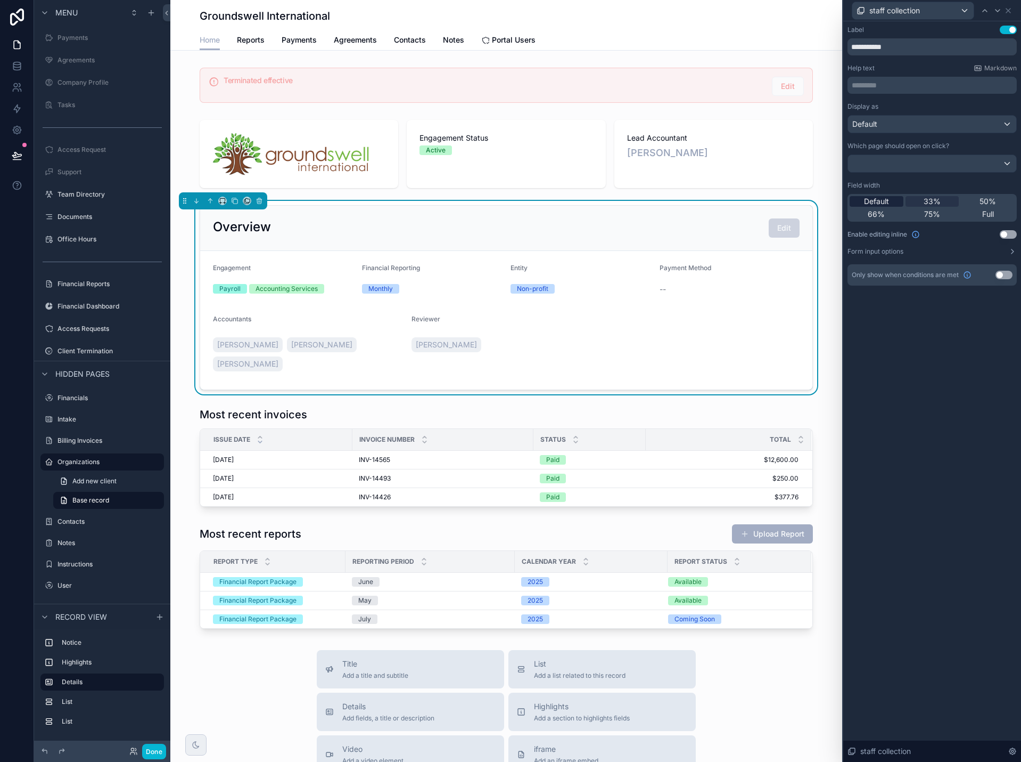
click at [885, 204] on span "Default" at bounding box center [876, 201] width 25 height 11
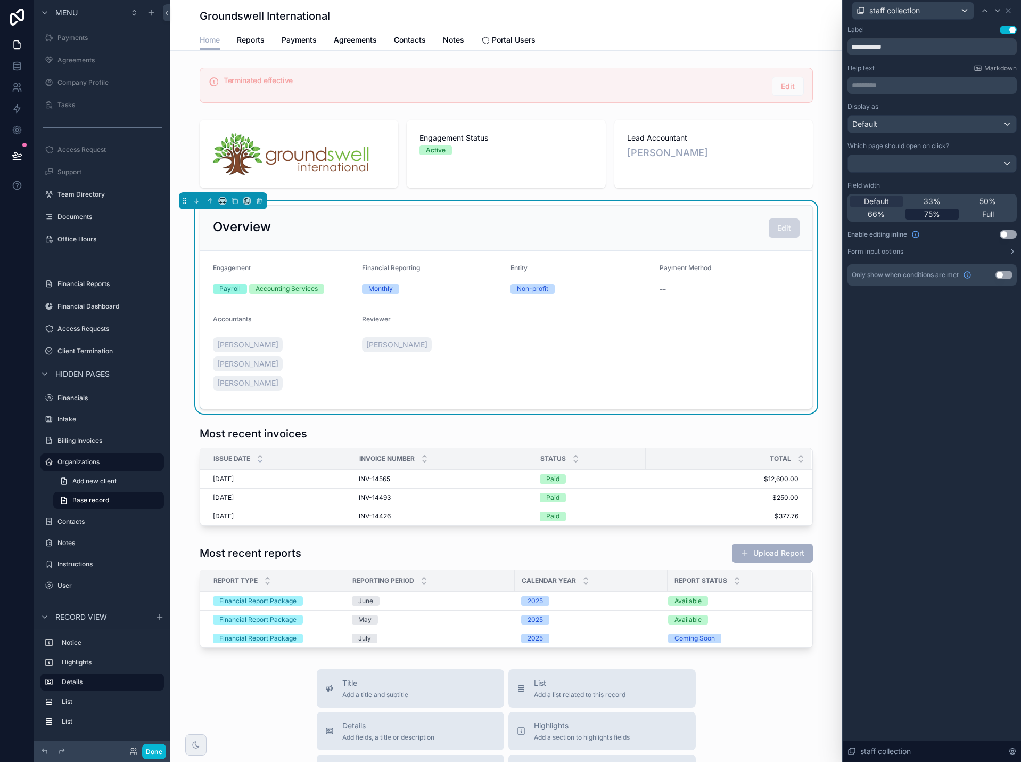
click at [921, 212] on div "75%" at bounding box center [933, 214] width 54 height 11
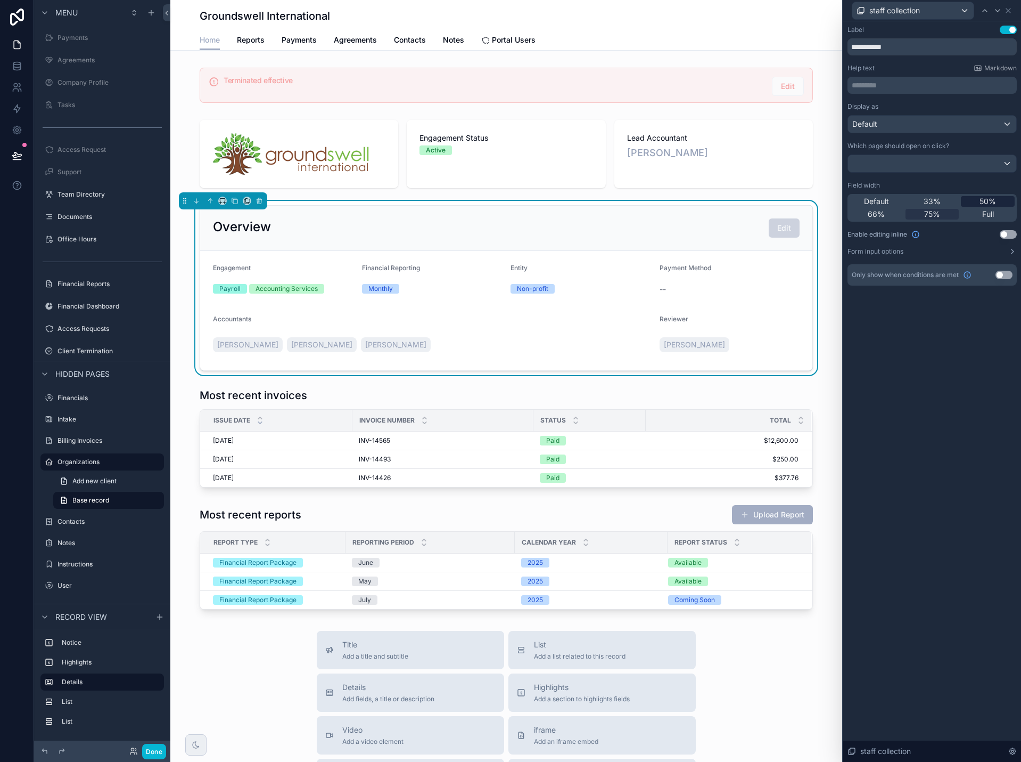
click at [986, 201] on span "50%" at bounding box center [988, 201] width 17 height 11
click at [153, 750] on button "Done" at bounding box center [154, 750] width 24 height 15
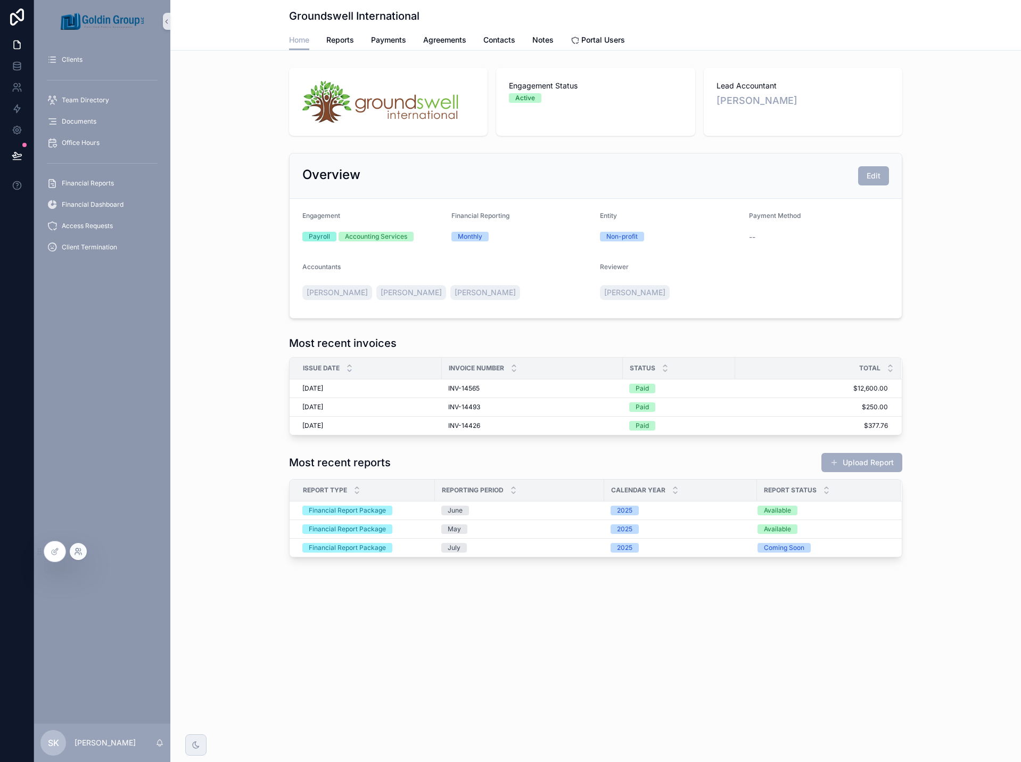
click at [80, 548] on icon at bounding box center [80, 549] width 1 height 3
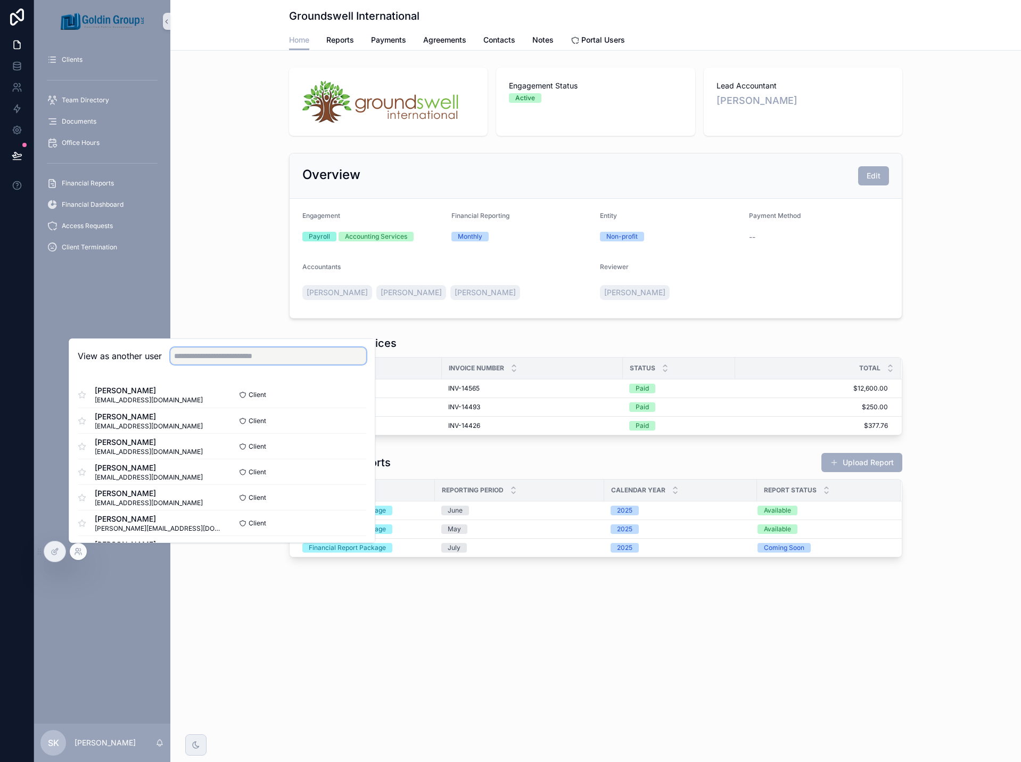
click at [211, 355] on input "text" at bounding box center [268, 355] width 196 height 17
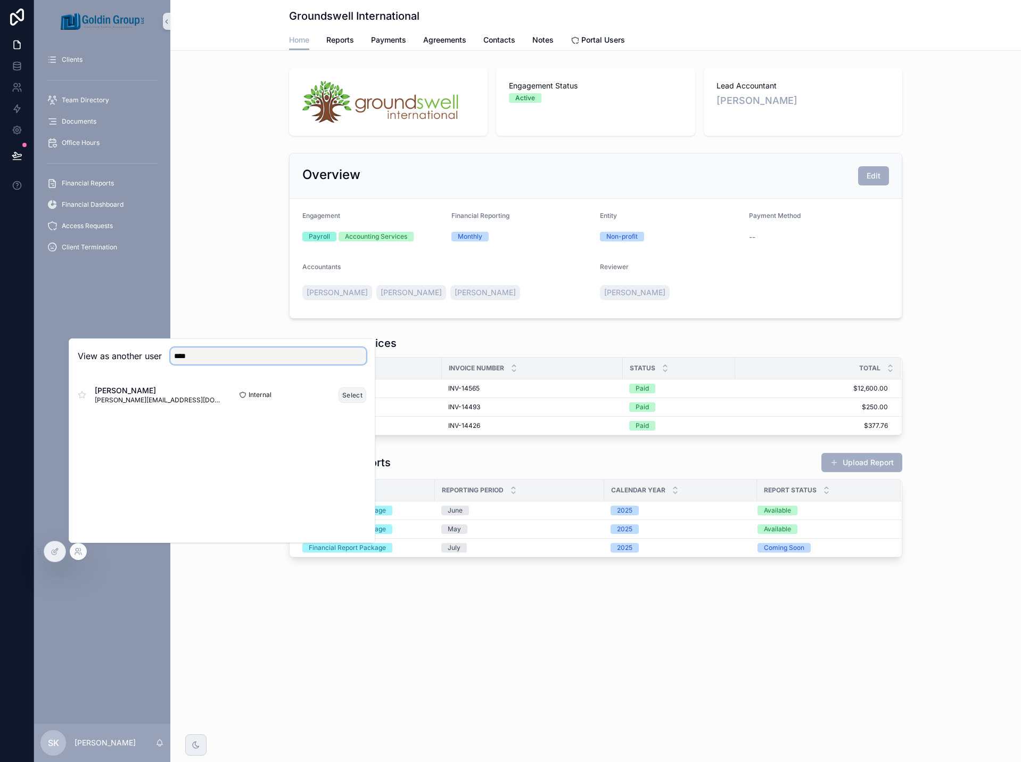
type input "****"
click at [343, 395] on button "Select" at bounding box center [353, 394] width 28 height 15
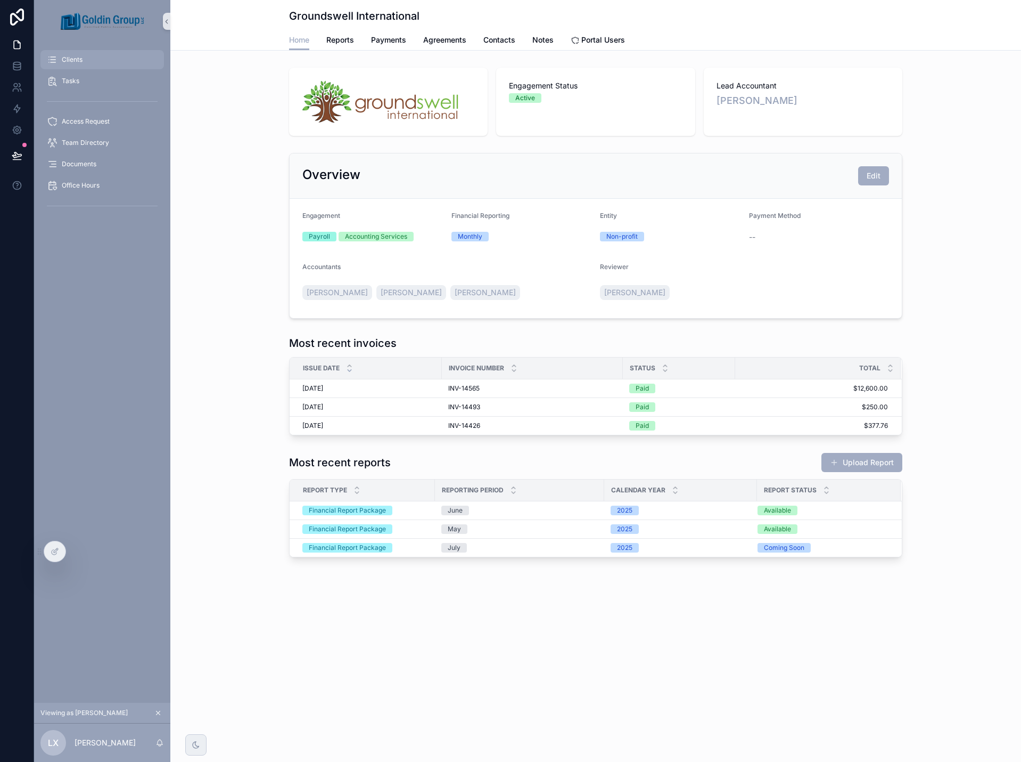
click at [87, 55] on div "Clients" at bounding box center [102, 59] width 111 height 17
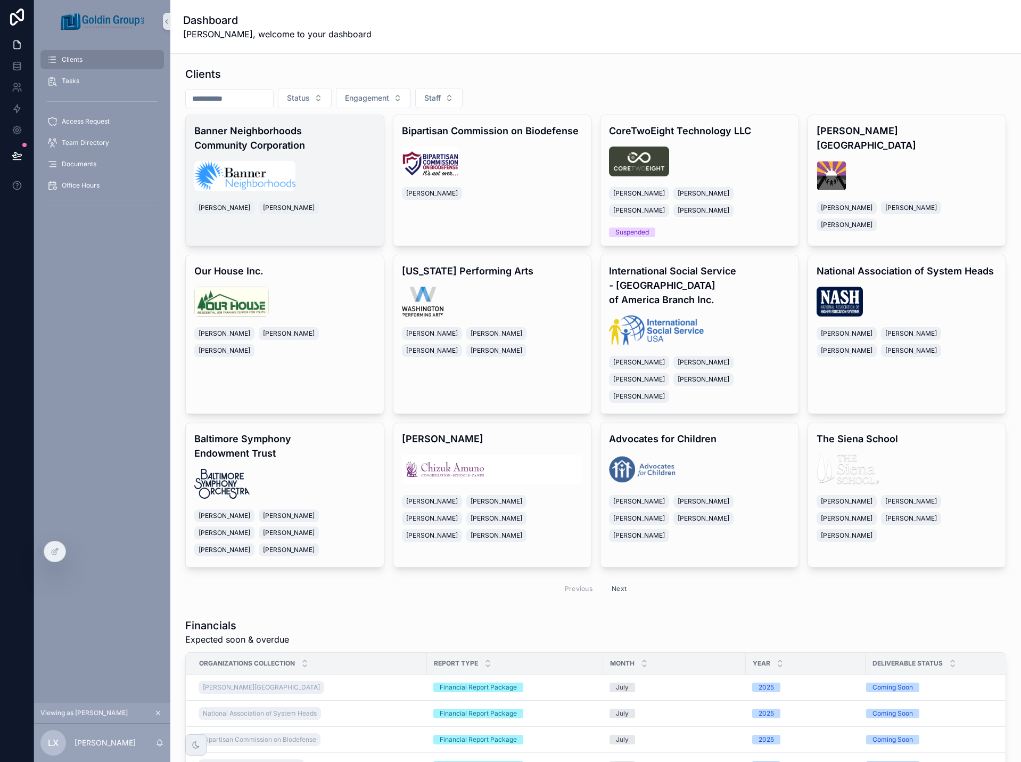
click at [366, 178] on div "scrollable content" at bounding box center [284, 176] width 181 height 30
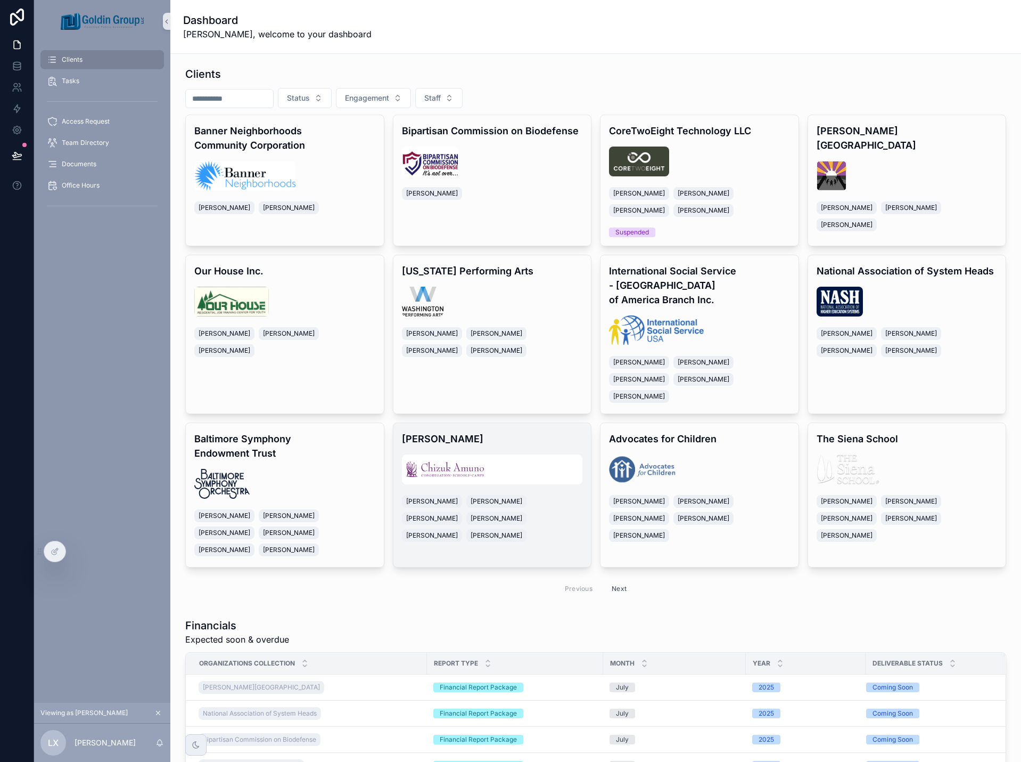
click at [530, 431] on h4 "Chizuk Amuno" at bounding box center [492, 438] width 181 height 14
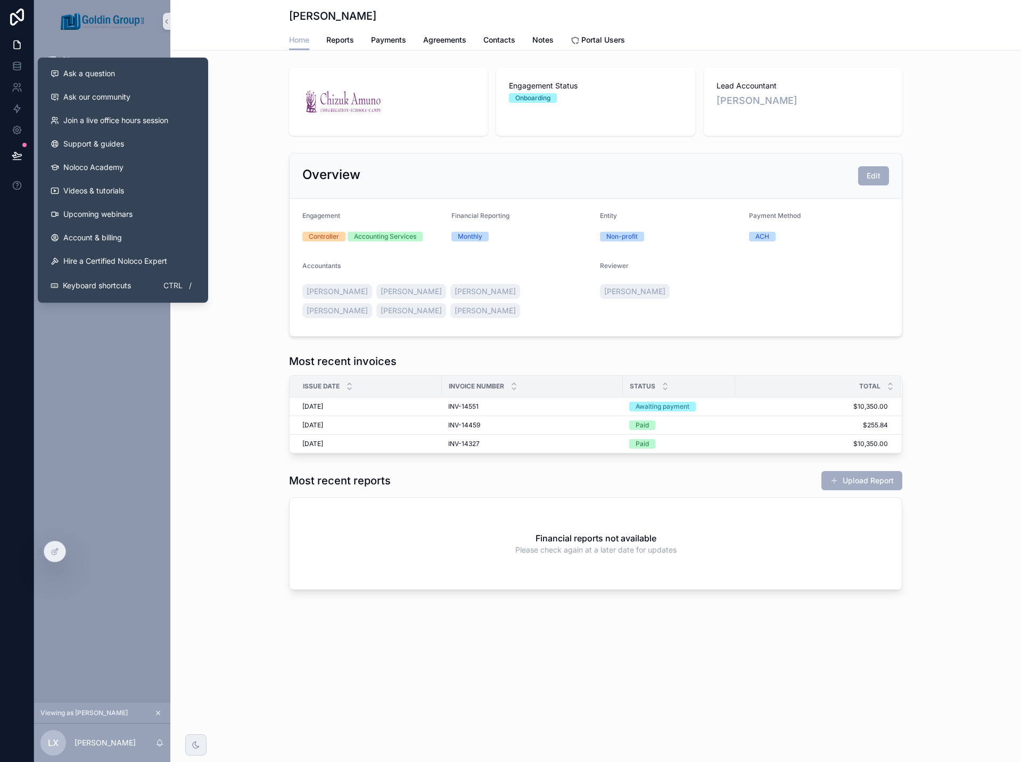
click at [156, 359] on div "Clients Tasks Access Request Team Directory Documents Office Hours" at bounding box center [102, 373] width 136 height 660
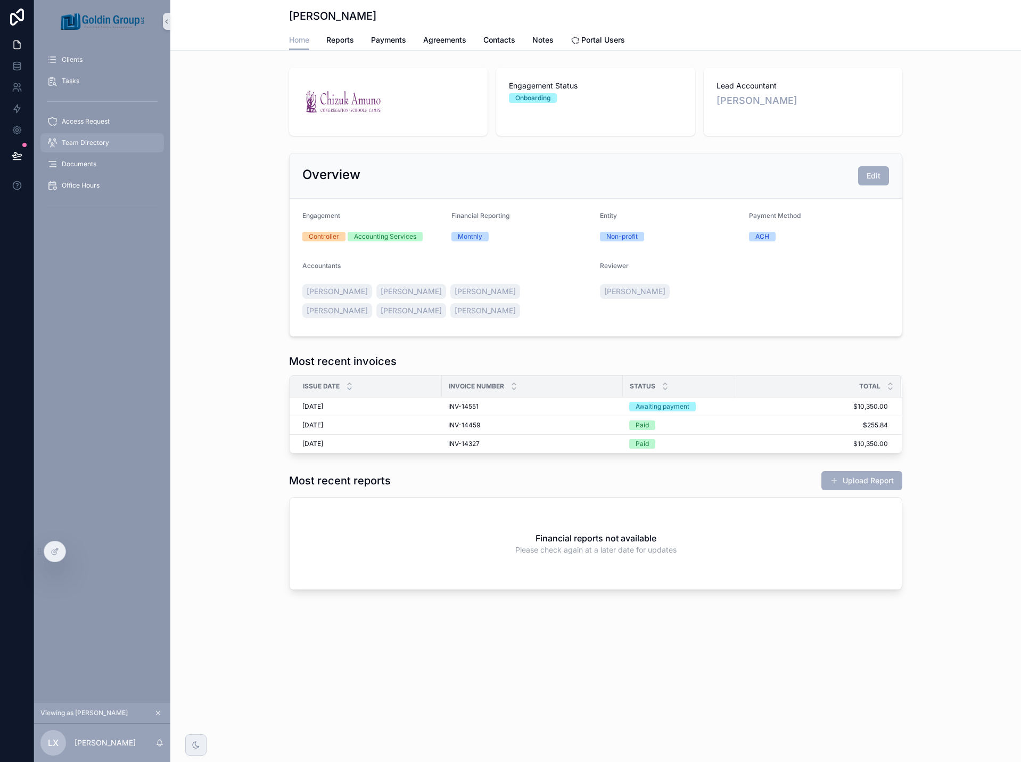
click at [100, 142] on span "Team Directory" at bounding box center [85, 142] width 47 height 9
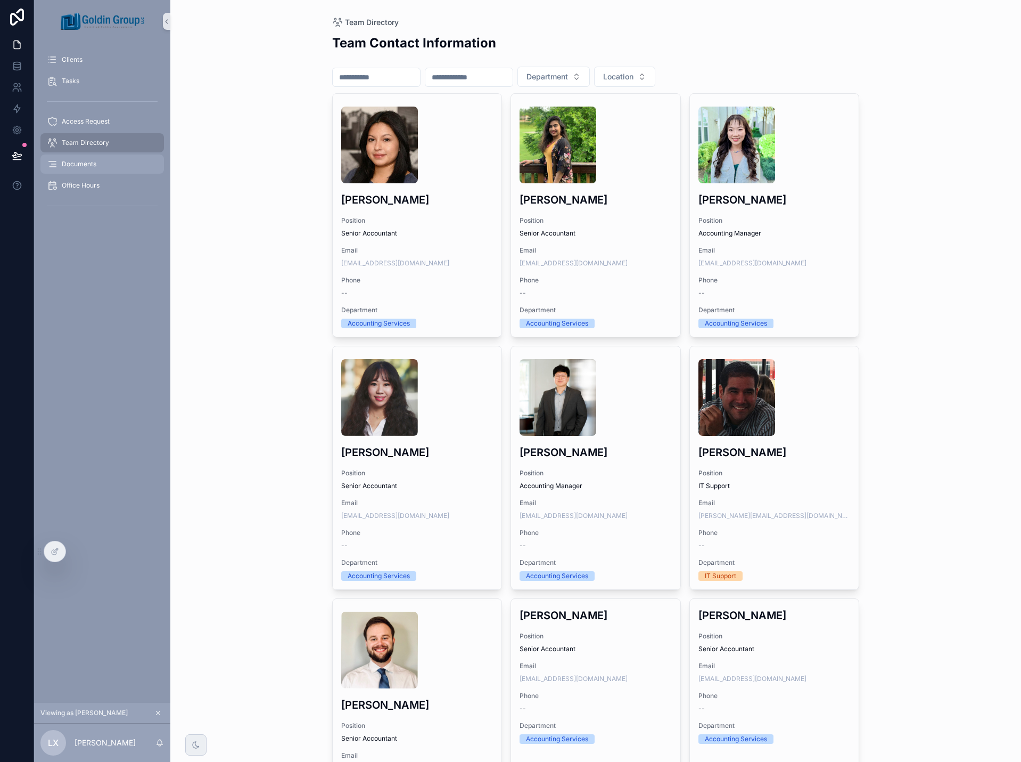
click at [103, 169] on div "Documents" at bounding box center [102, 164] width 111 height 17
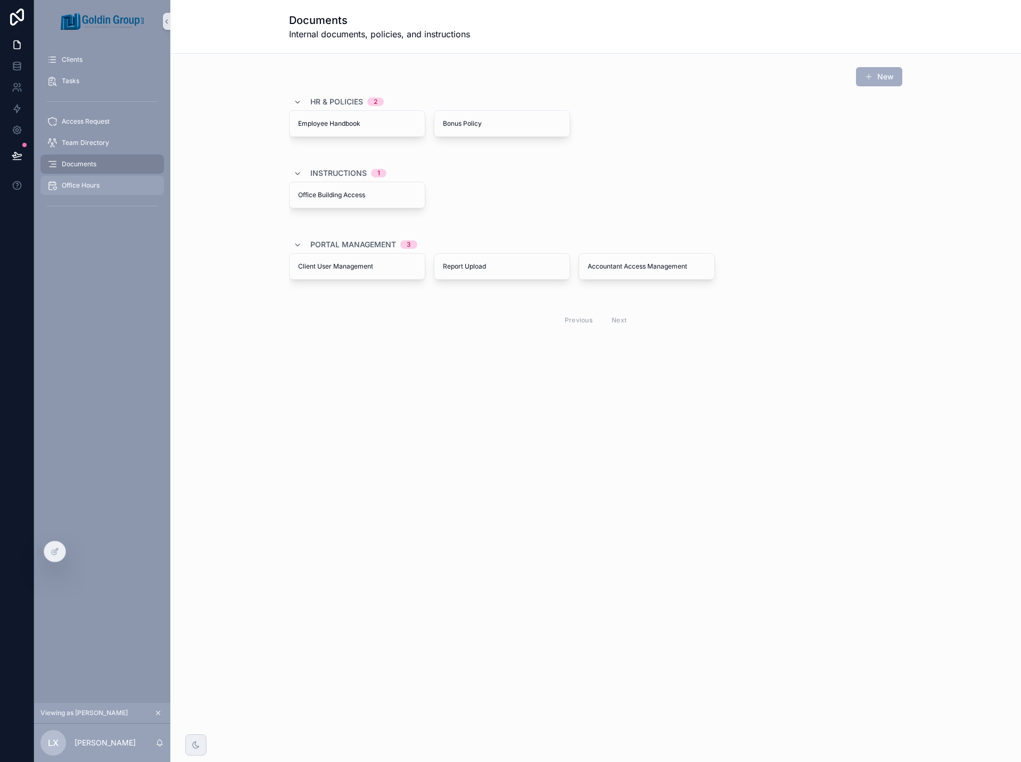
click at [95, 182] on span "Office Hours" at bounding box center [81, 185] width 38 height 9
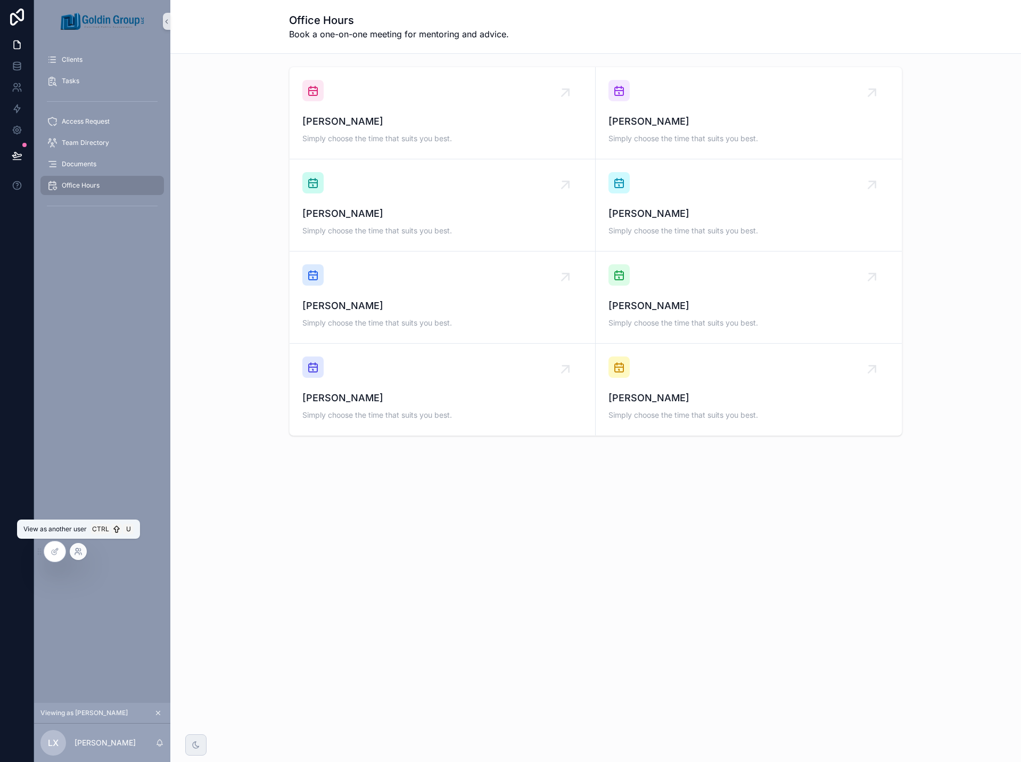
click at [78, 549] on icon at bounding box center [77, 549] width 3 height 3
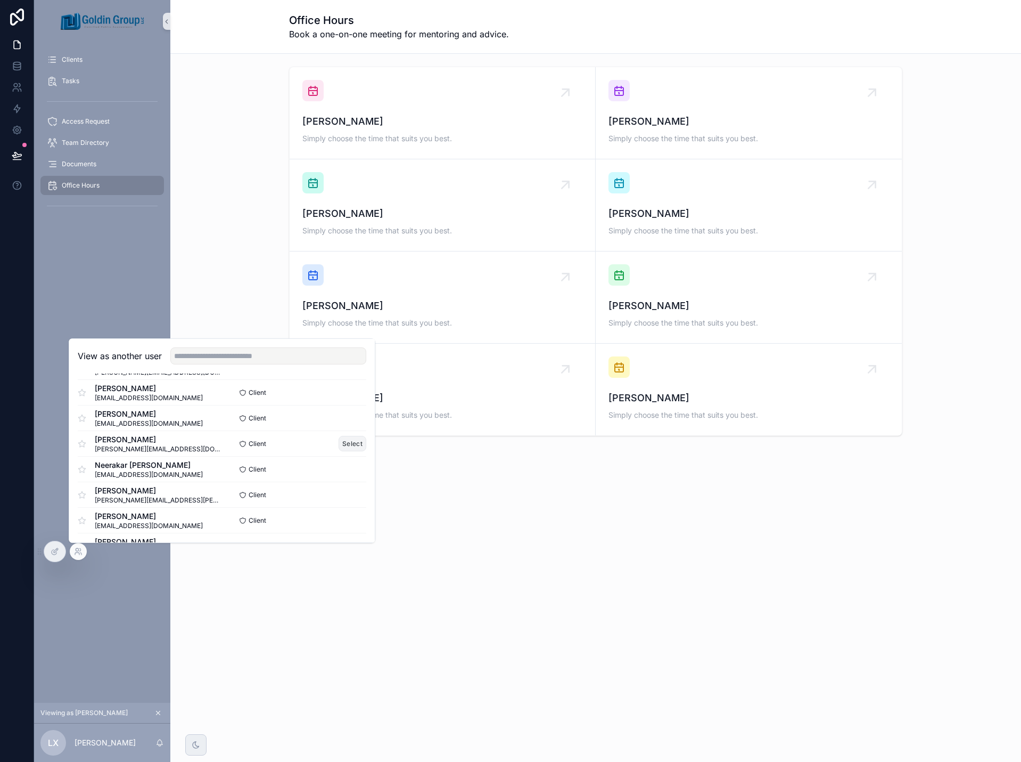
scroll to position [160, 0]
click at [343, 469] on button "Select" at bounding box center [353, 464] width 28 height 15
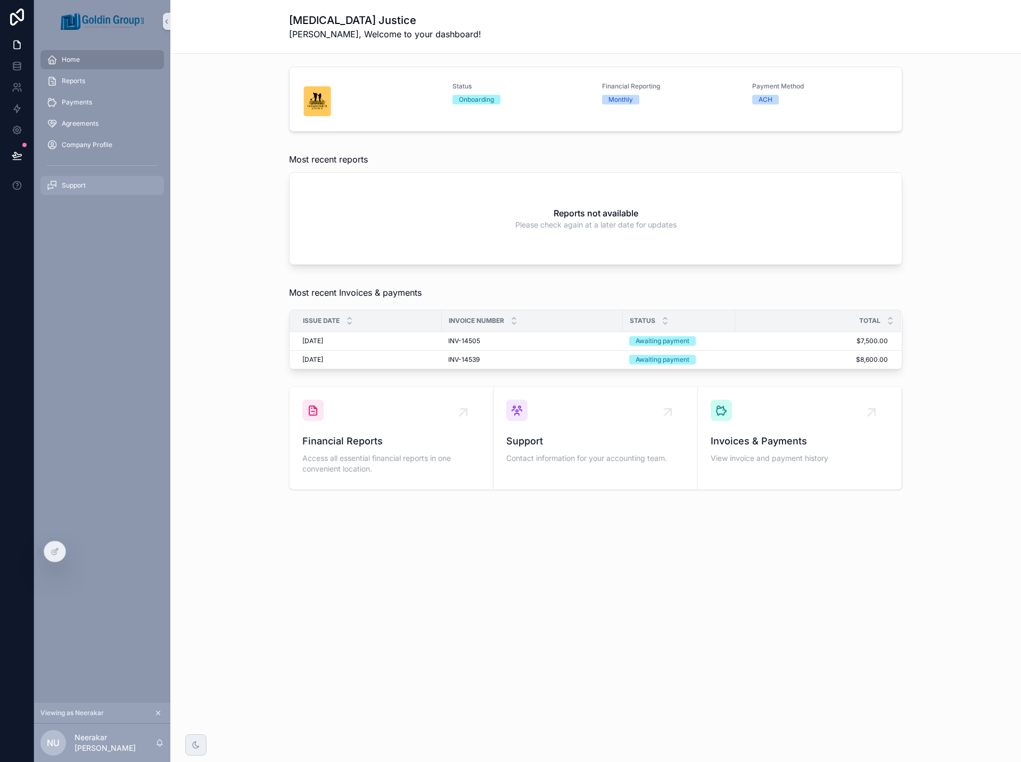
click at [93, 181] on div "Support" at bounding box center [102, 185] width 111 height 17
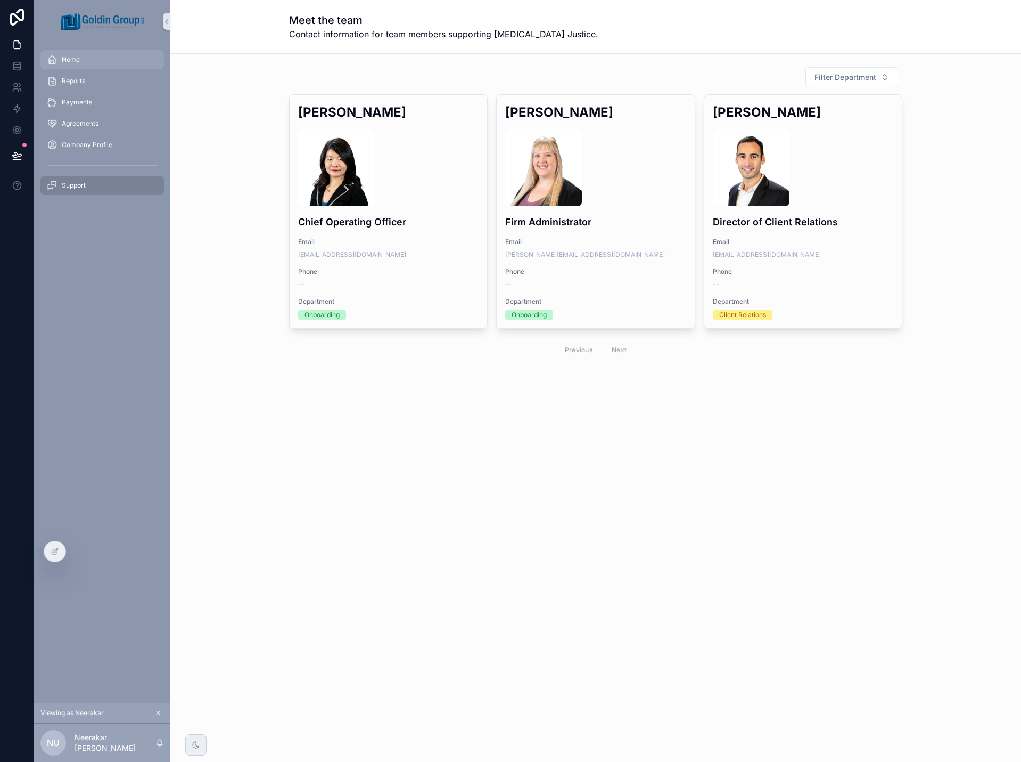
click at [81, 58] on div "Home" at bounding box center [102, 59] width 111 height 17
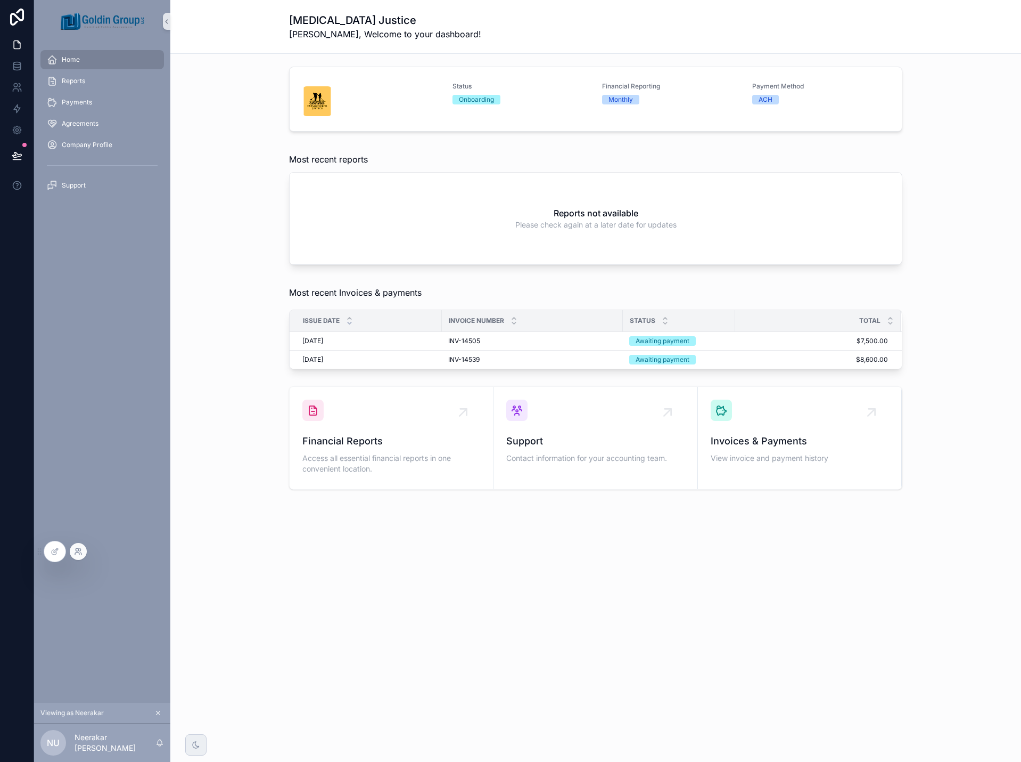
click at [75, 554] on icon at bounding box center [77, 553] width 4 height 2
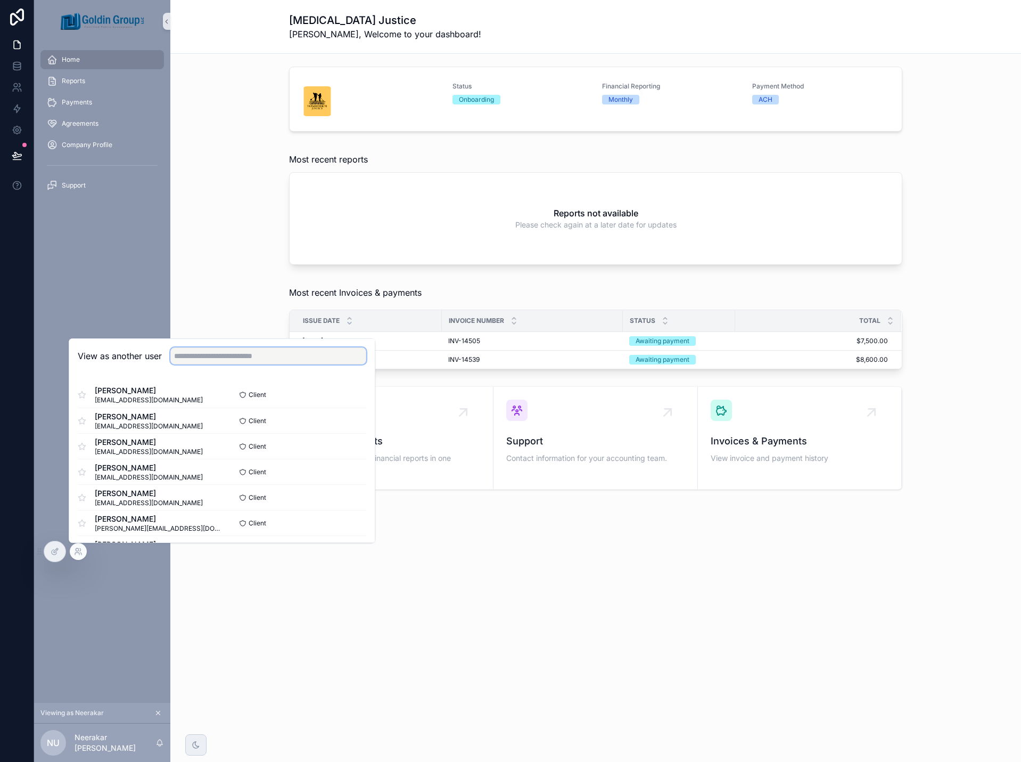
click at [193, 355] on input "text" at bounding box center [268, 355] width 196 height 17
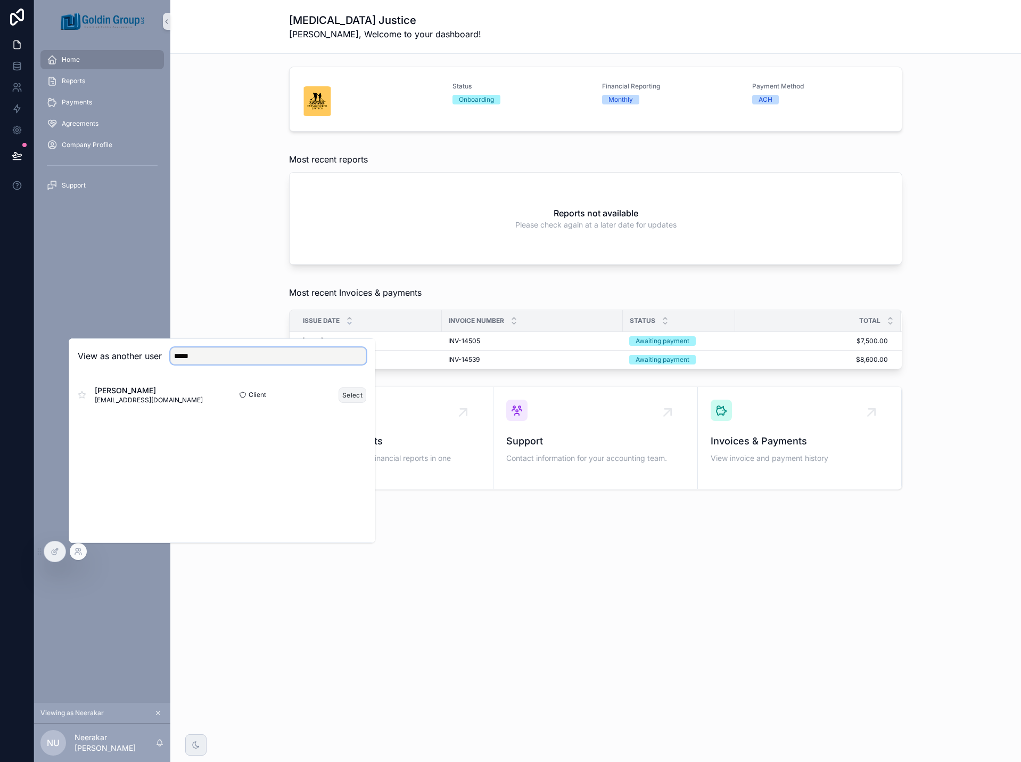
type input "*****"
click at [347, 397] on button "Select" at bounding box center [353, 394] width 28 height 15
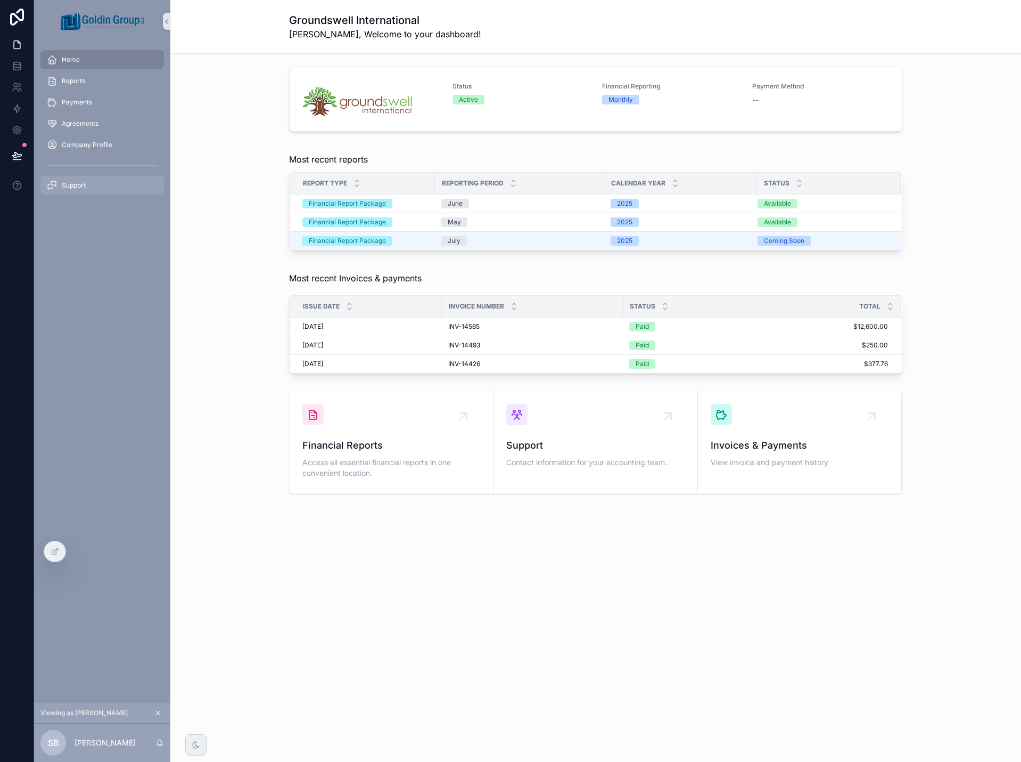
click at [78, 187] on span "Support" at bounding box center [74, 185] width 24 height 9
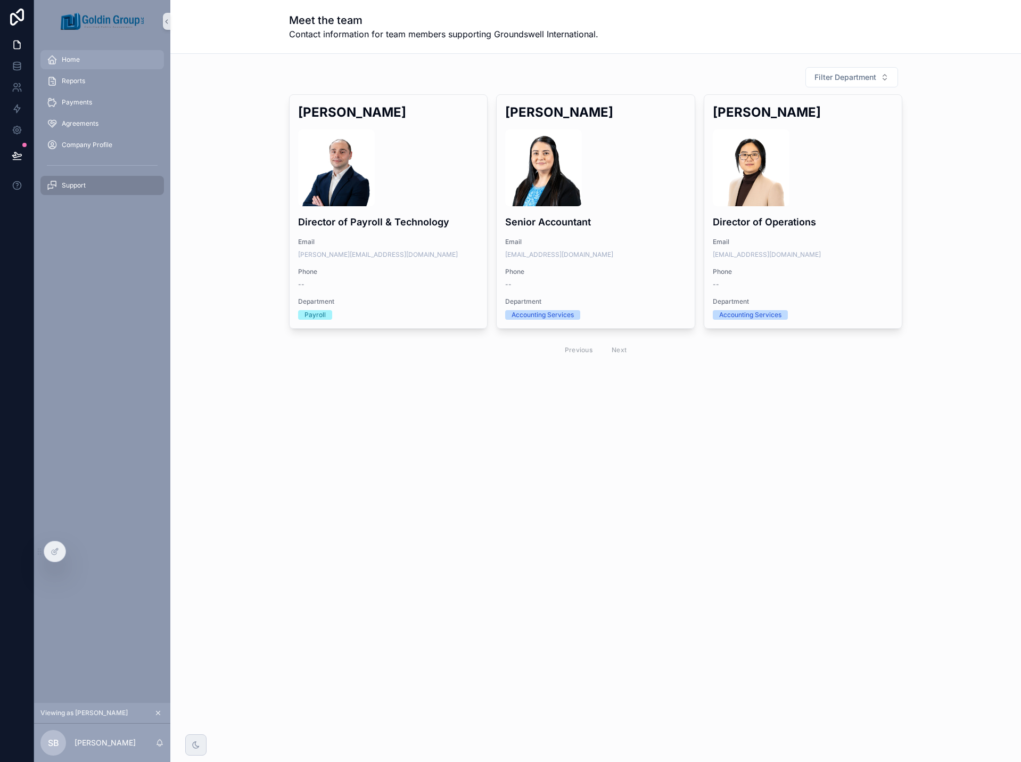
click at [84, 56] on div "Home" at bounding box center [102, 59] width 111 height 17
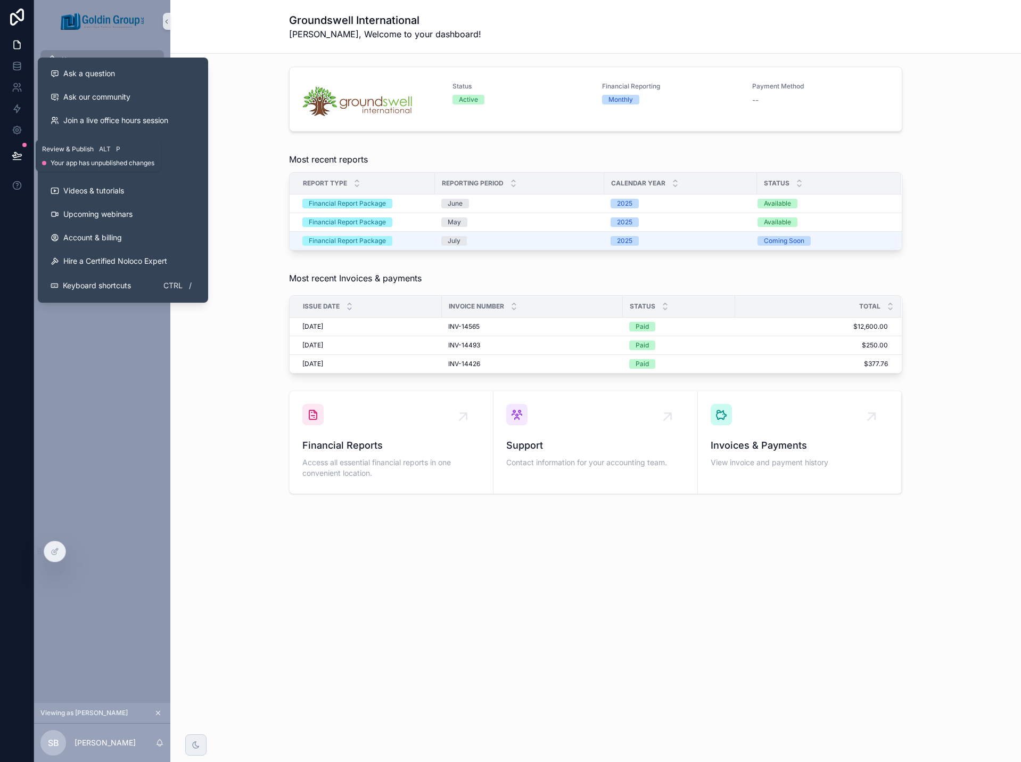
click at [15, 158] on icon at bounding box center [16, 154] width 9 height 5
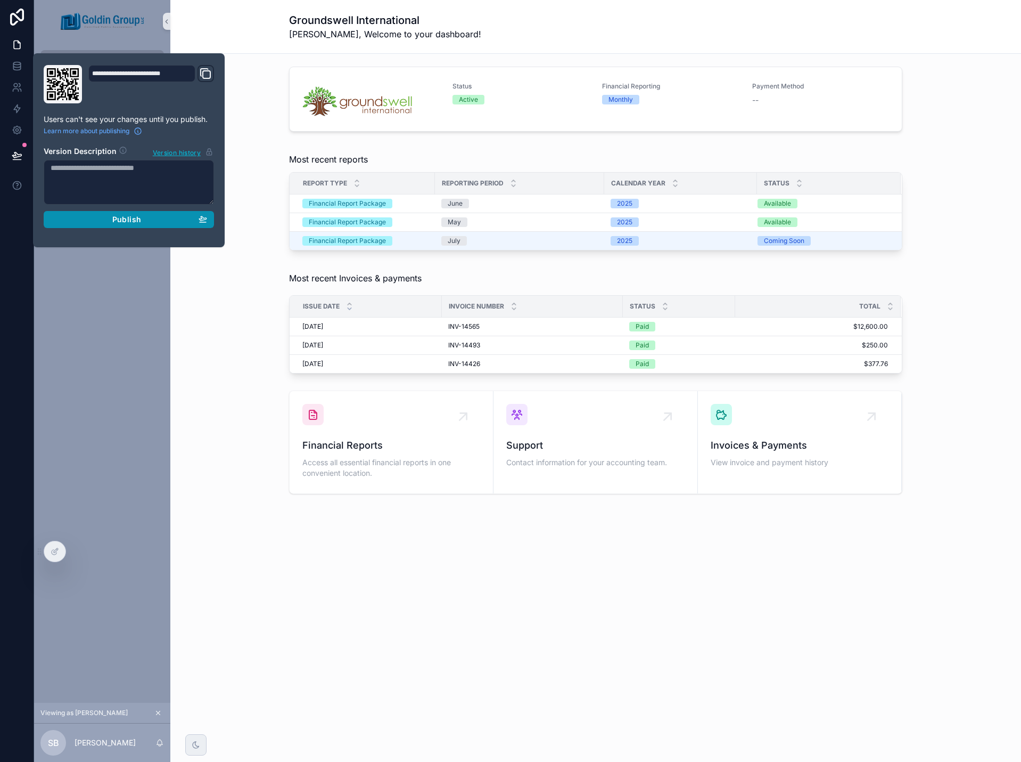
click at [107, 222] on div "Publish" at bounding box center [129, 220] width 157 height 10
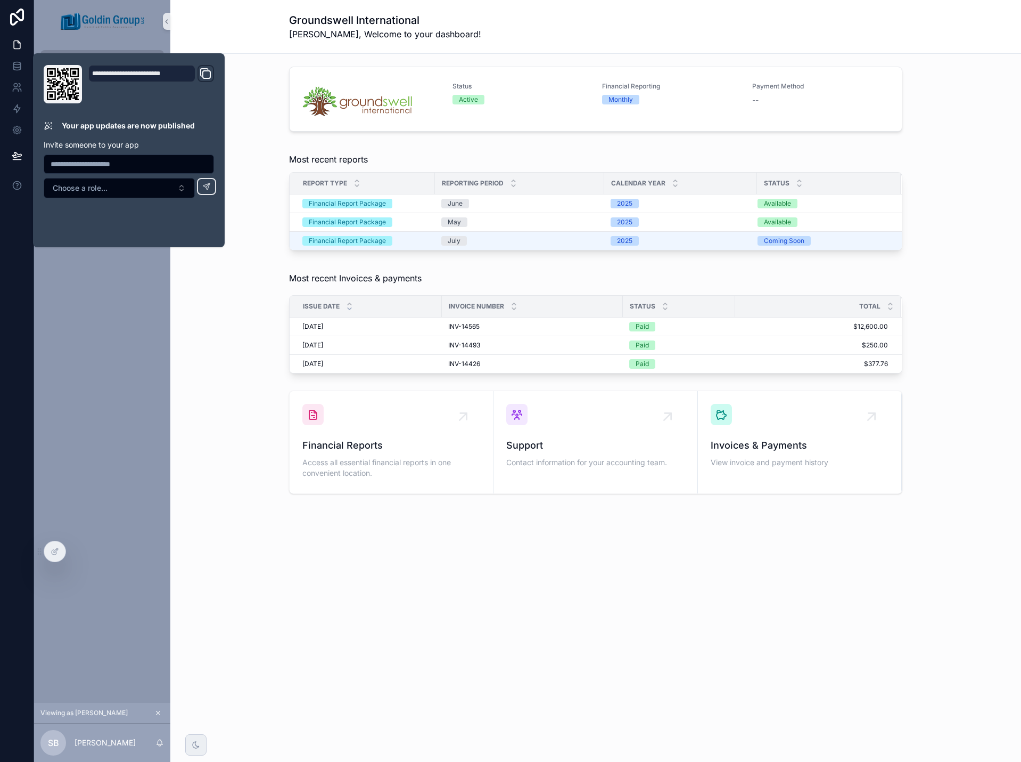
click at [183, 369] on div "Most recent Invoices & payments Issue date Invoice Number Status Total 8/1/2025…" at bounding box center [596, 320] width 834 height 114
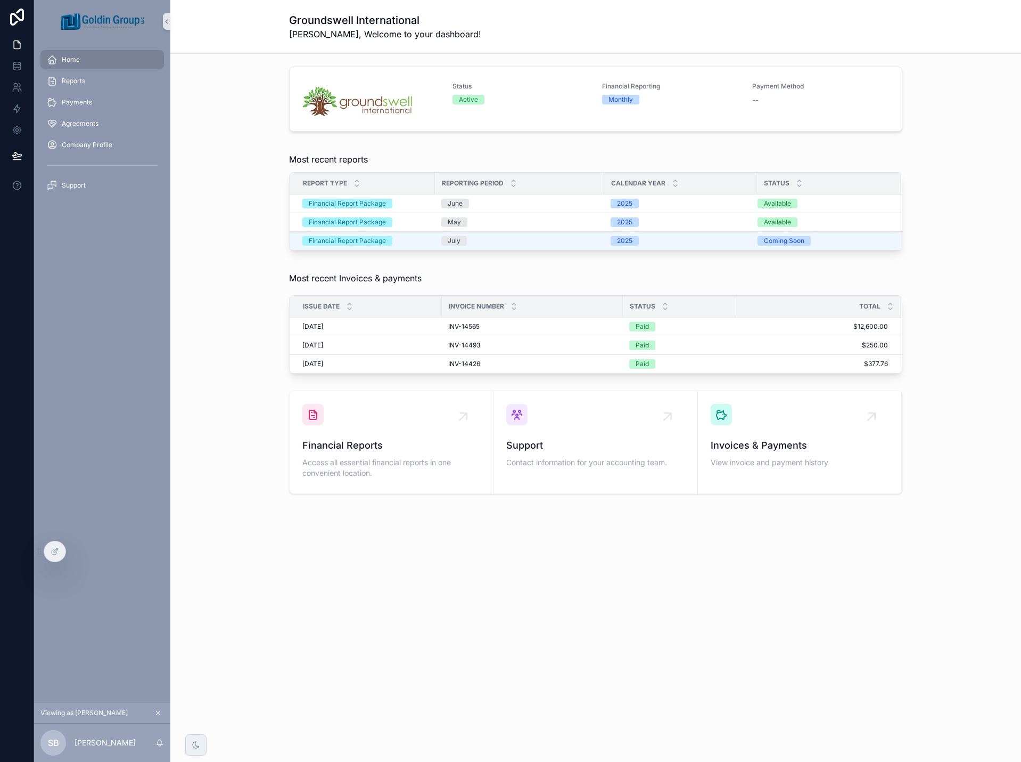
click at [154, 713] on icon "scrollable content" at bounding box center [157, 712] width 7 height 7
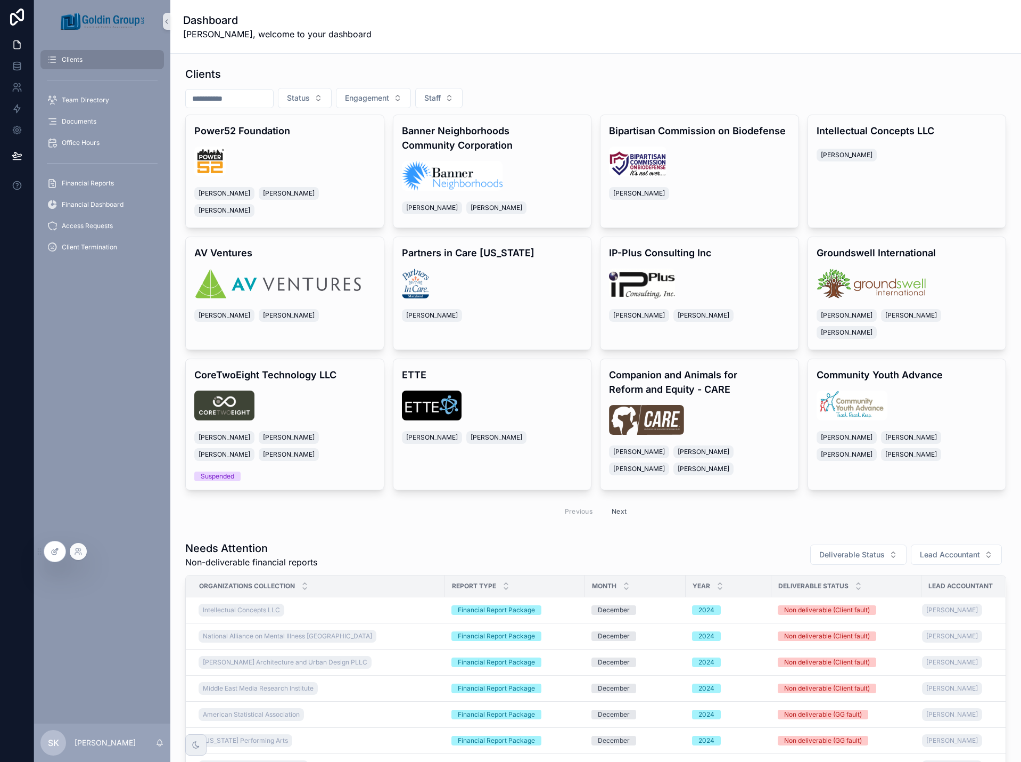
click at [46, 550] on div at bounding box center [54, 551] width 21 height 20
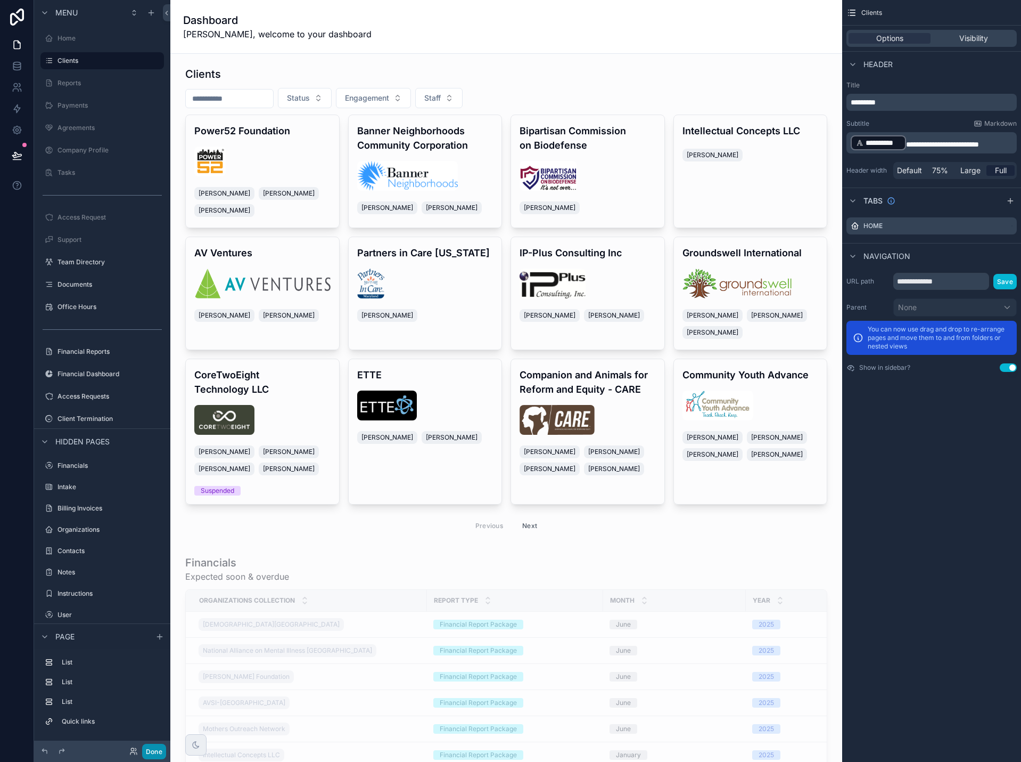
click at [152, 752] on button "Done" at bounding box center [154, 750] width 24 height 15
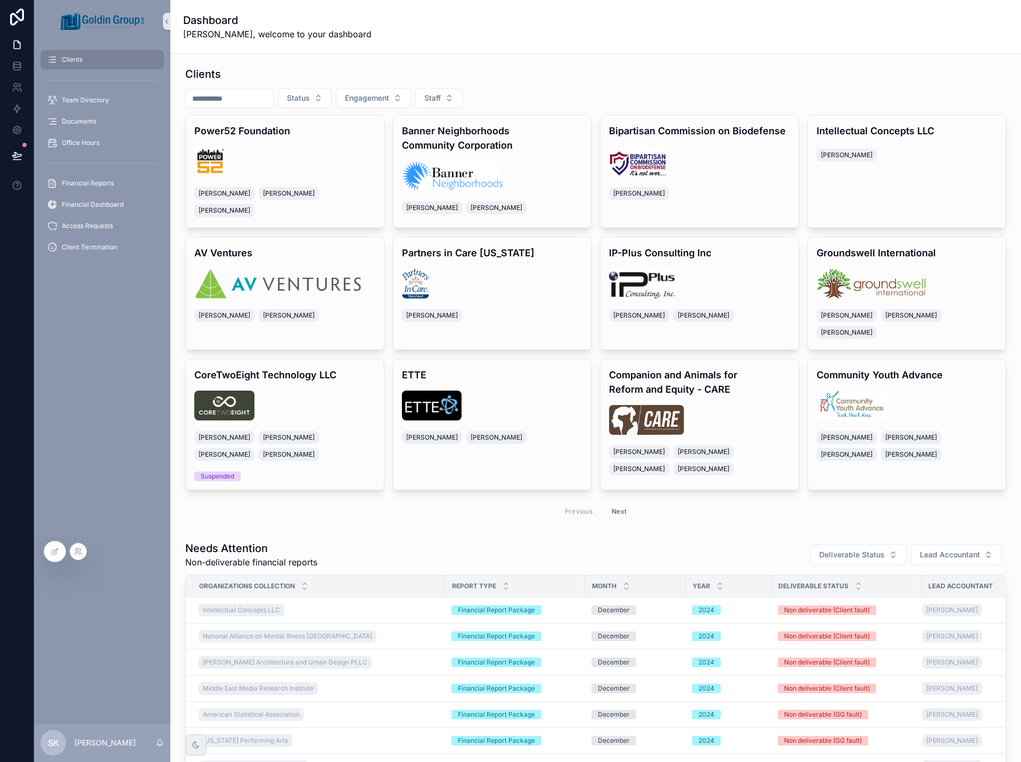
click at [74, 556] on div at bounding box center [78, 551] width 17 height 17
click at [80, 549] on icon at bounding box center [78, 551] width 9 height 9
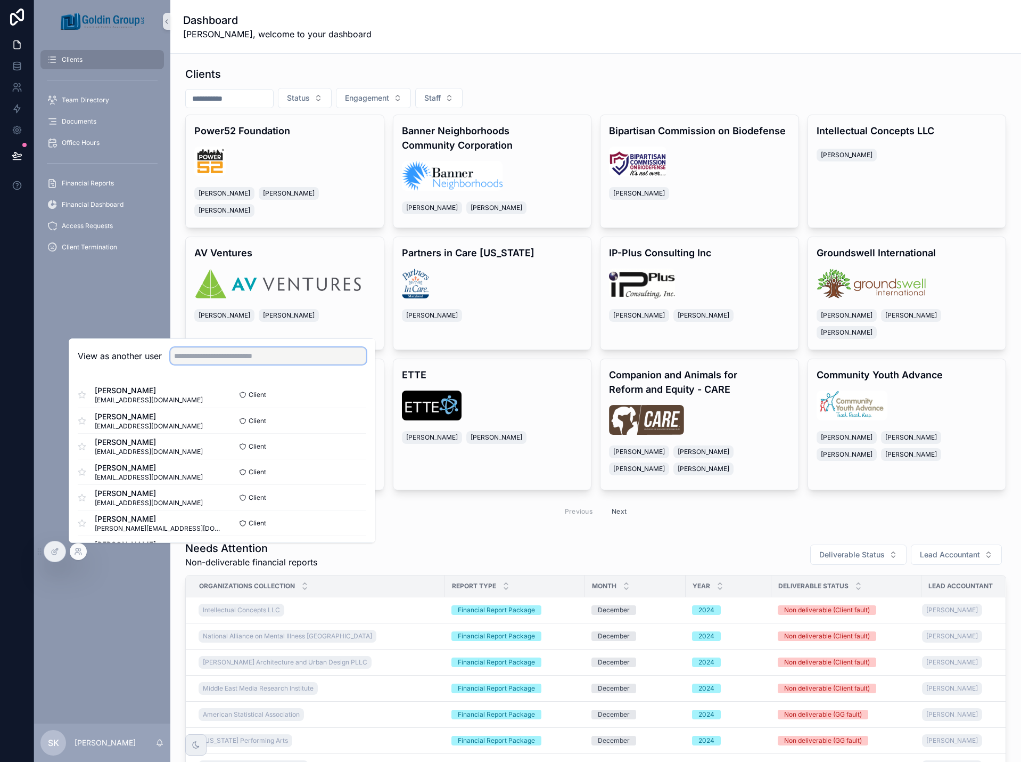
click at [186, 363] on input "text" at bounding box center [268, 355] width 196 height 17
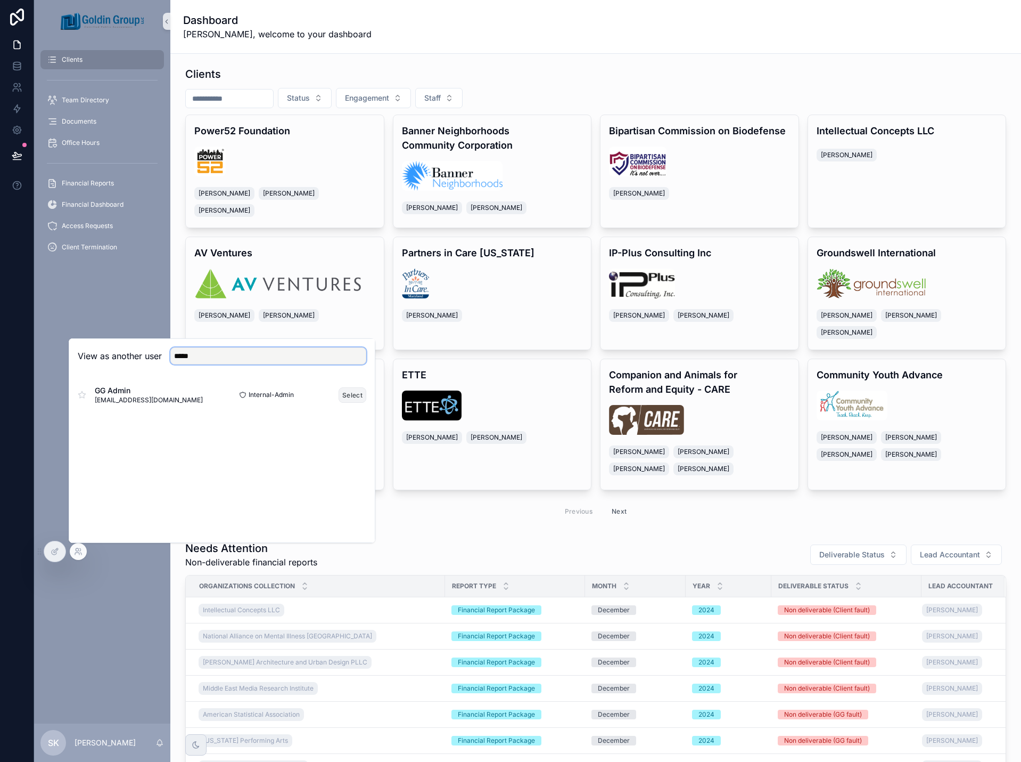
type input "*****"
click at [353, 397] on button "Select" at bounding box center [353, 394] width 28 height 15
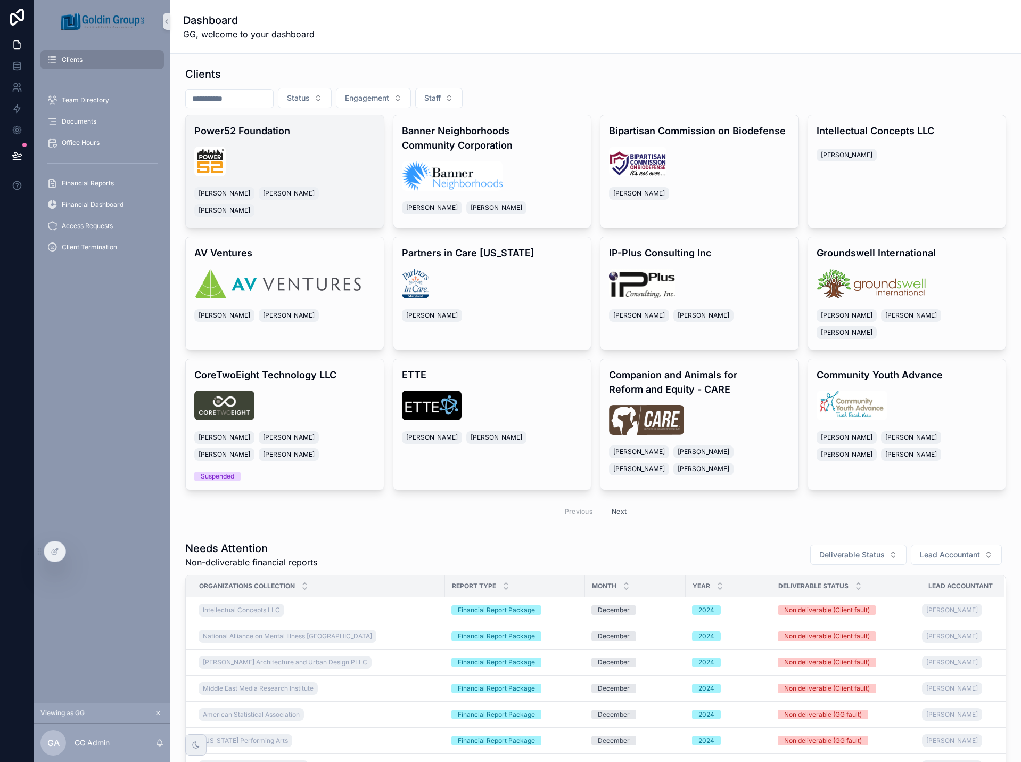
click at [368, 177] on div "Power52 Foundation [PERSON_NAME] [PERSON_NAME] [PERSON_NAME]" at bounding box center [285, 171] width 198 height 112
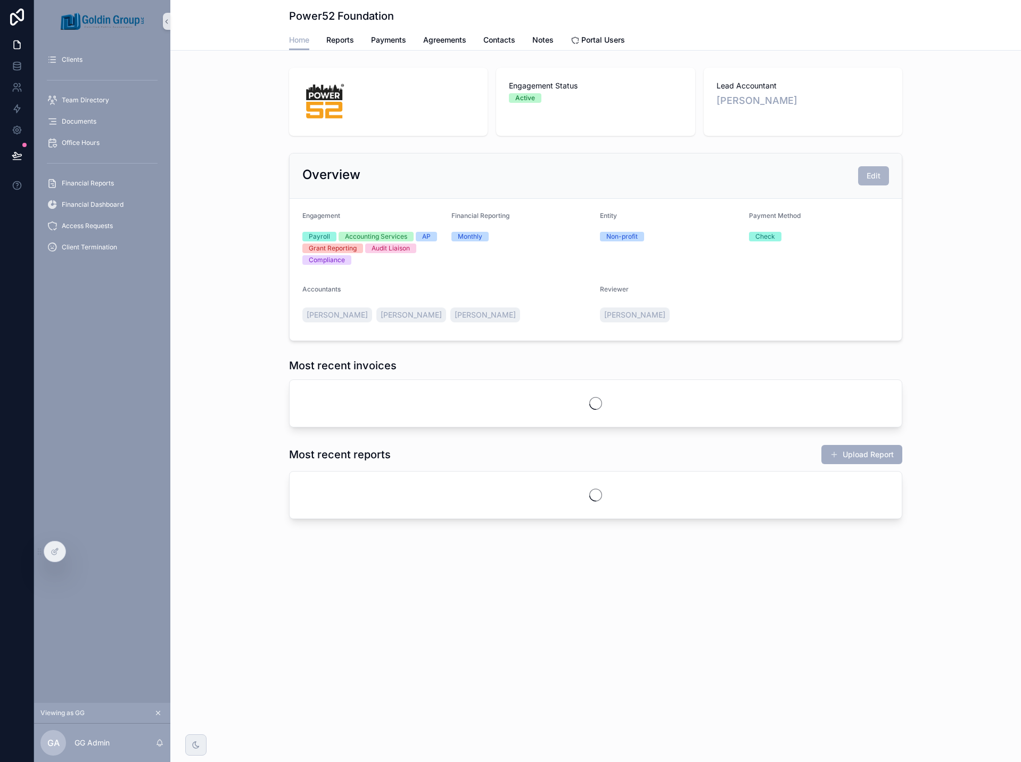
click at [876, 176] on span "Edit" at bounding box center [874, 175] width 14 height 11
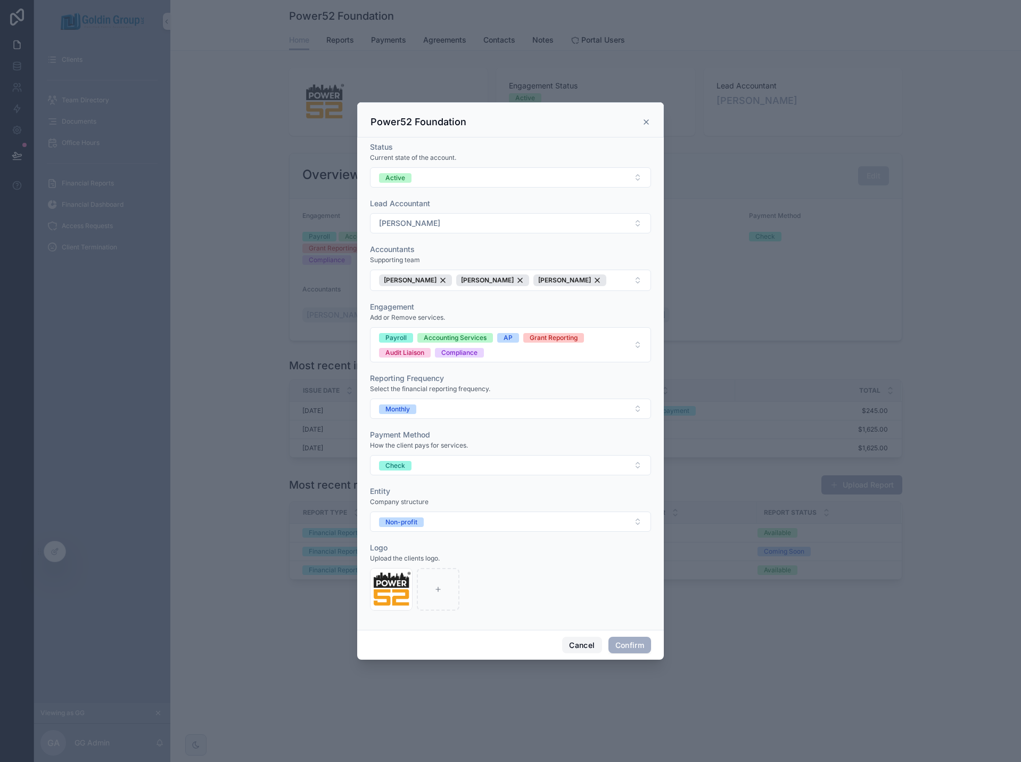
click at [587, 644] on button "Cancel" at bounding box center [581, 644] width 39 height 17
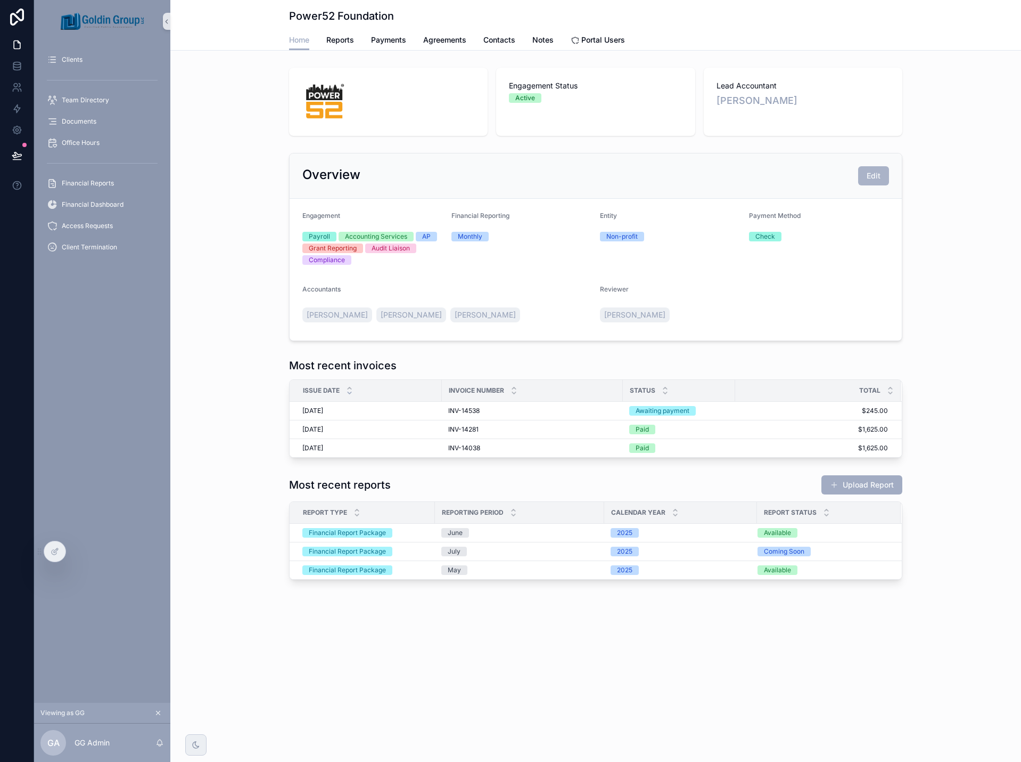
click at [880, 174] on span "Edit" at bounding box center [874, 175] width 14 height 11
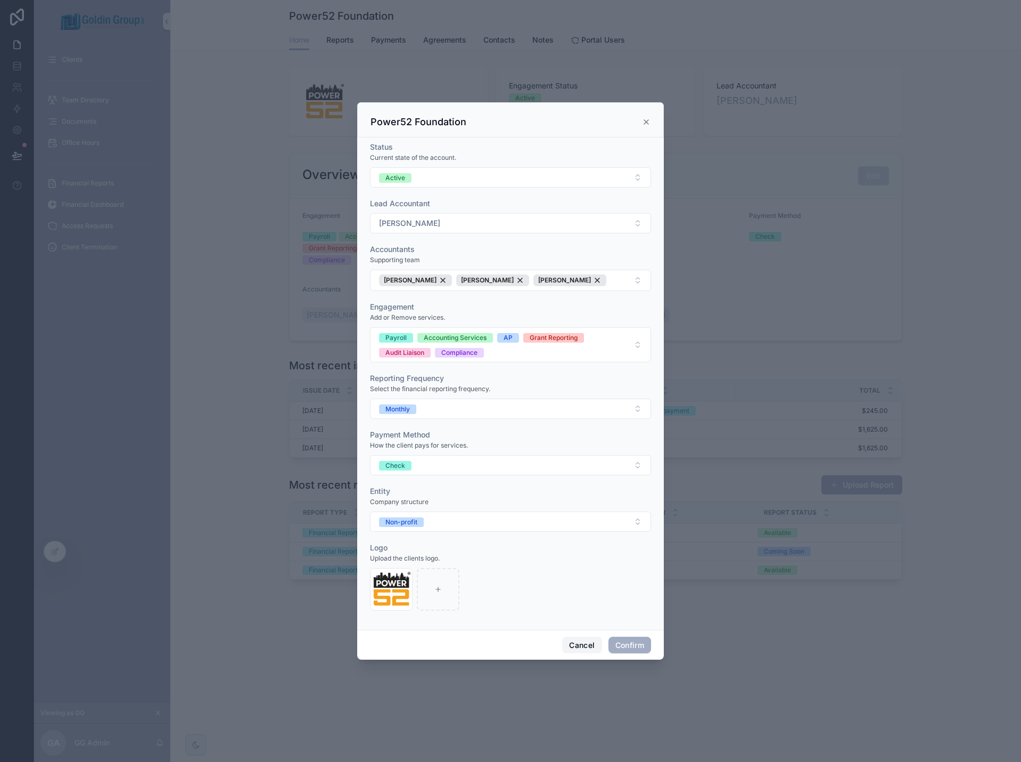
click at [577, 646] on button "Cancel" at bounding box center [581, 644] width 39 height 17
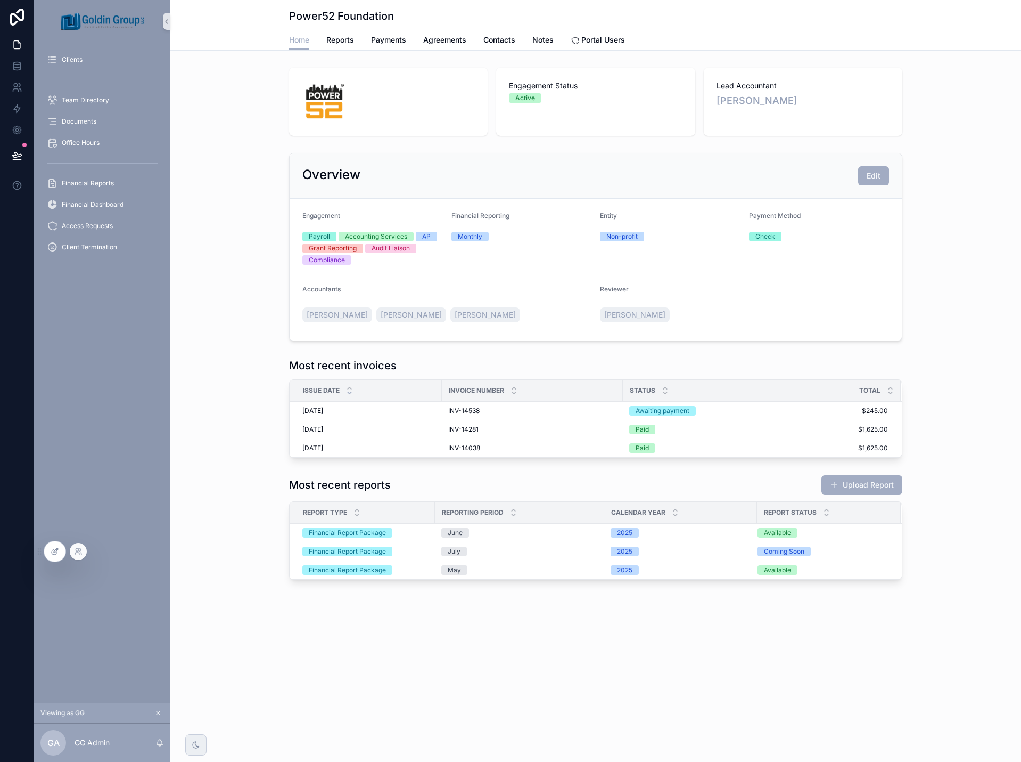
click at [57, 553] on icon at bounding box center [55, 551] width 9 height 9
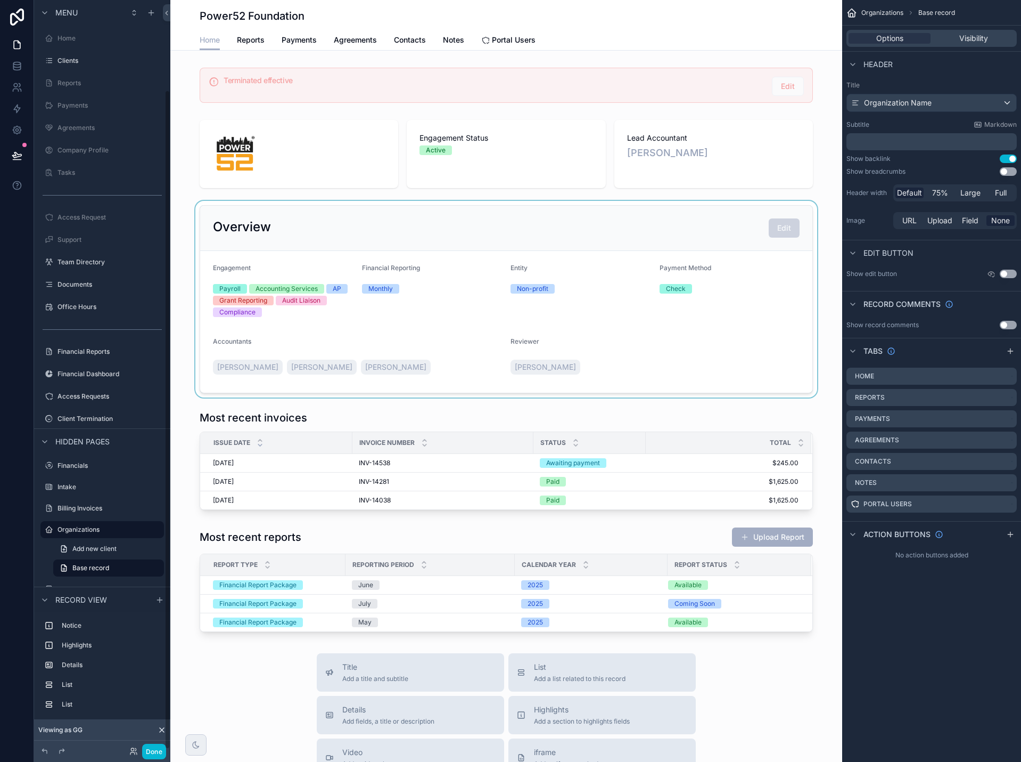
scroll to position [102, 0]
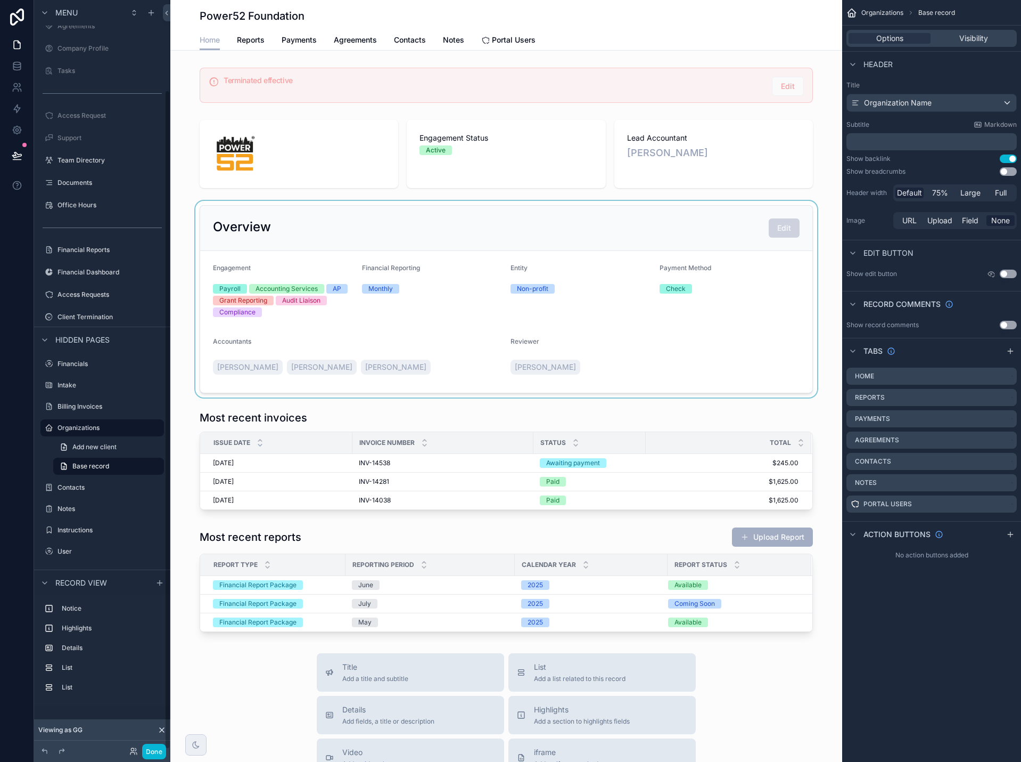
click at [802, 236] on div "scrollable content" at bounding box center [506, 299] width 672 height 197
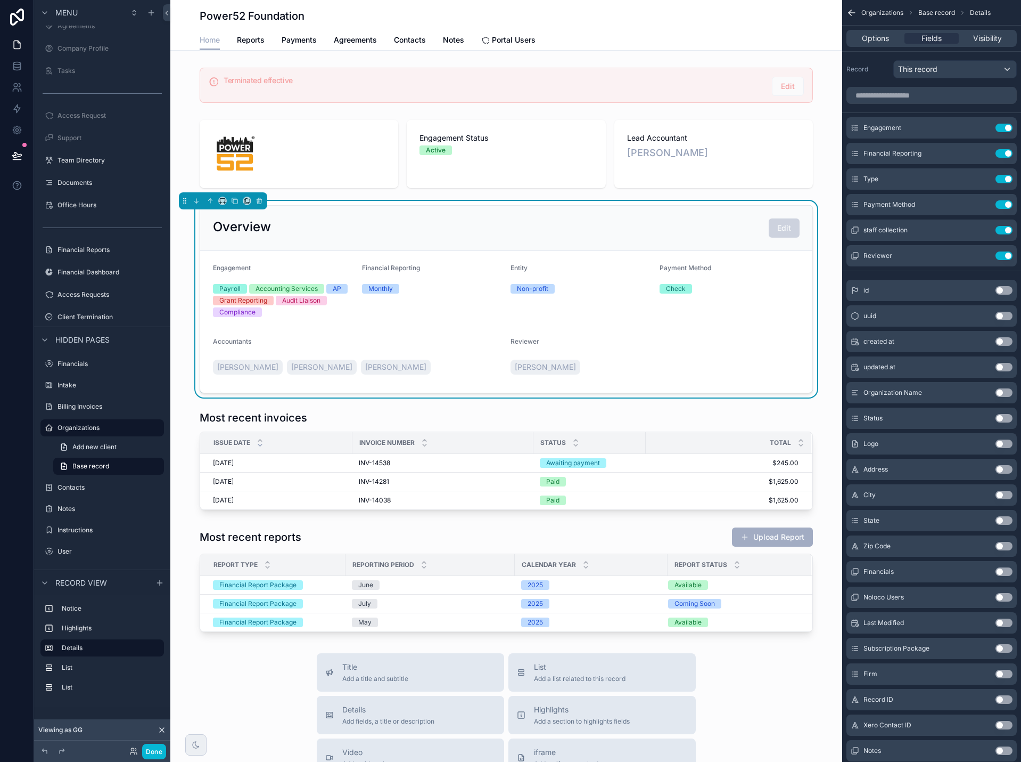
click at [780, 231] on span "Edit" at bounding box center [784, 227] width 31 height 9
click at [882, 36] on span "Options" at bounding box center [875, 38] width 27 height 11
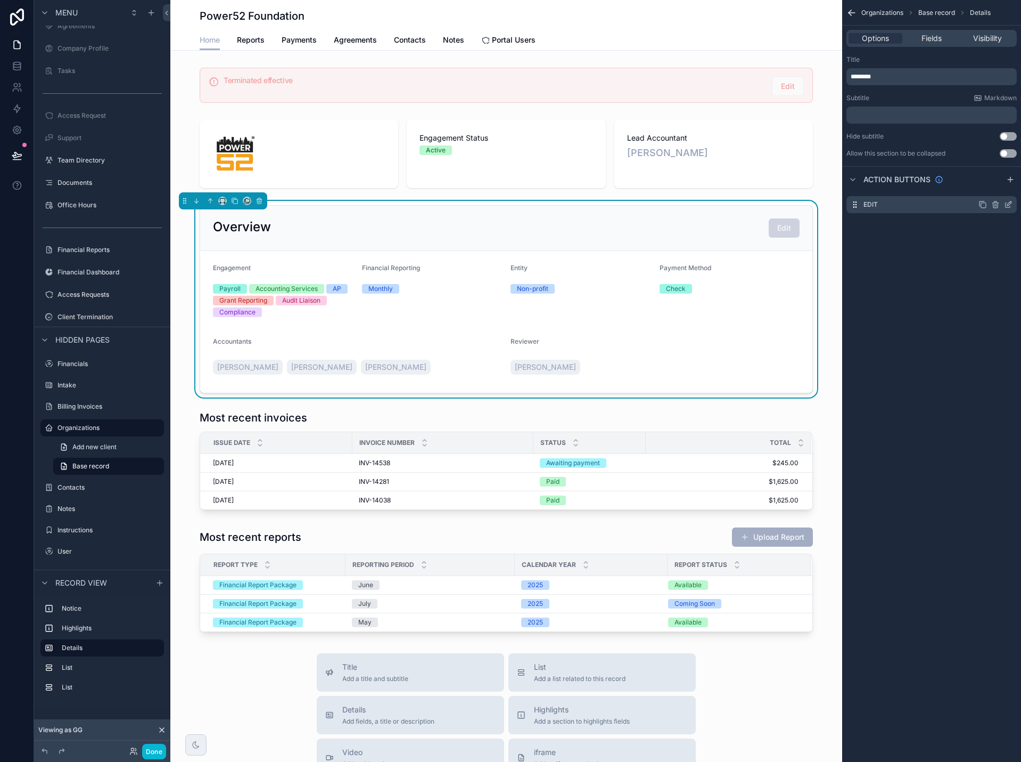
click at [1008, 202] on icon "scrollable content" at bounding box center [1008, 204] width 9 height 9
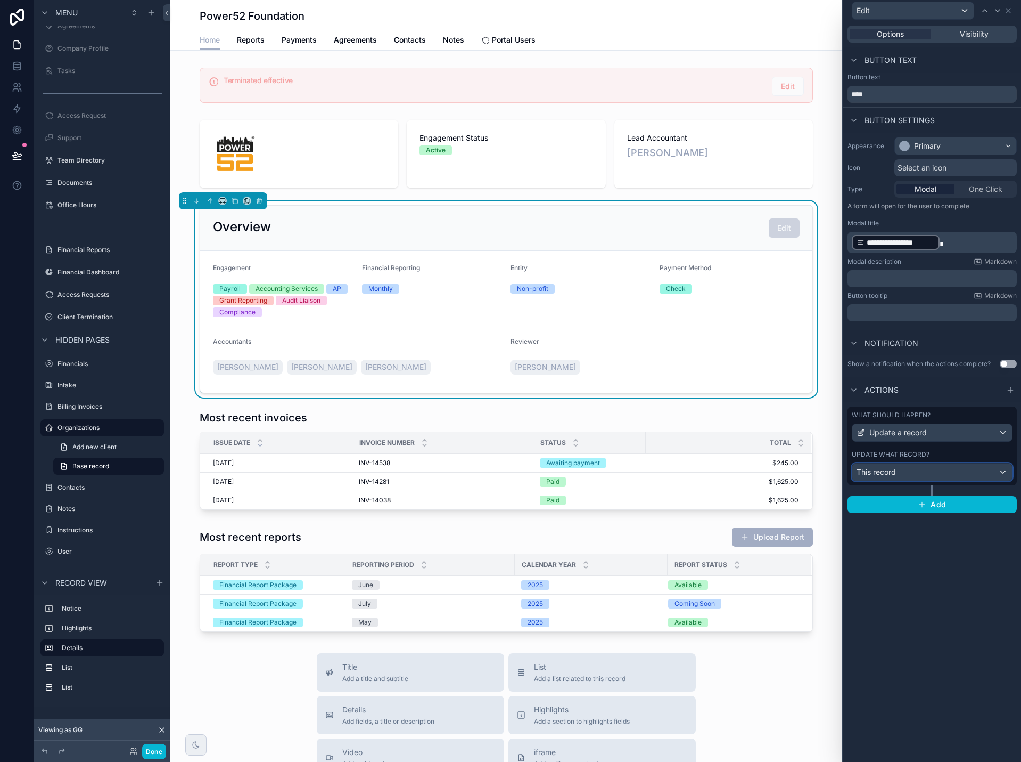
click at [929, 467] on div "This record" at bounding box center [933, 471] width 160 height 17
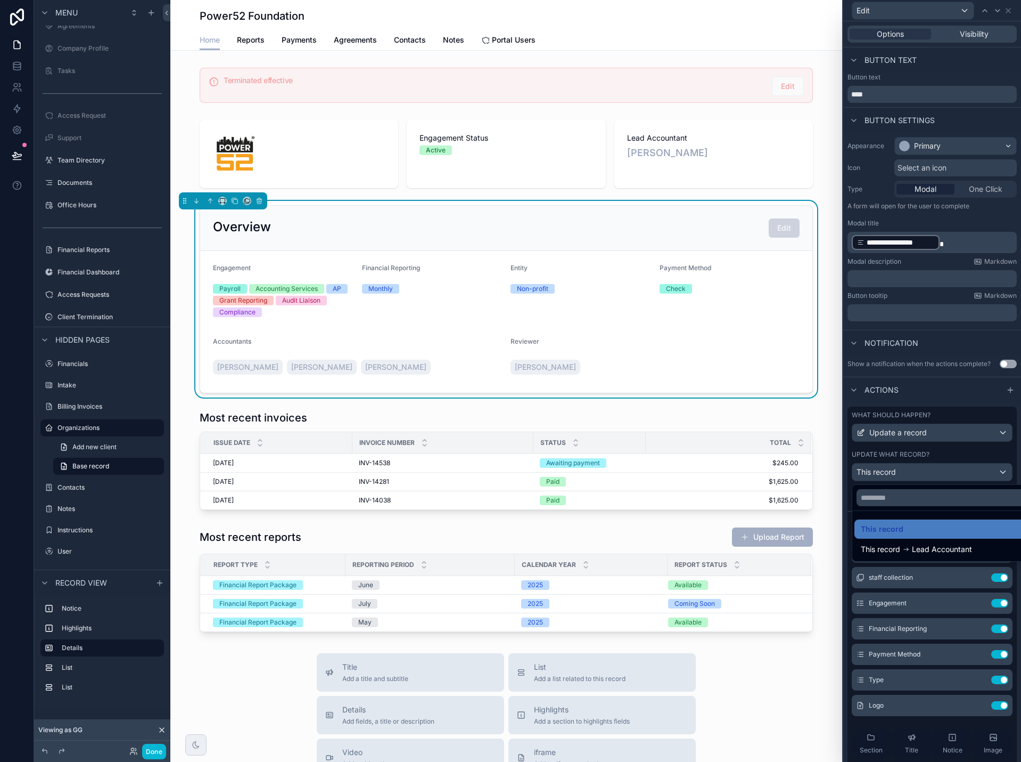
click at [929, 467] on div at bounding box center [933, 381] width 178 height 762
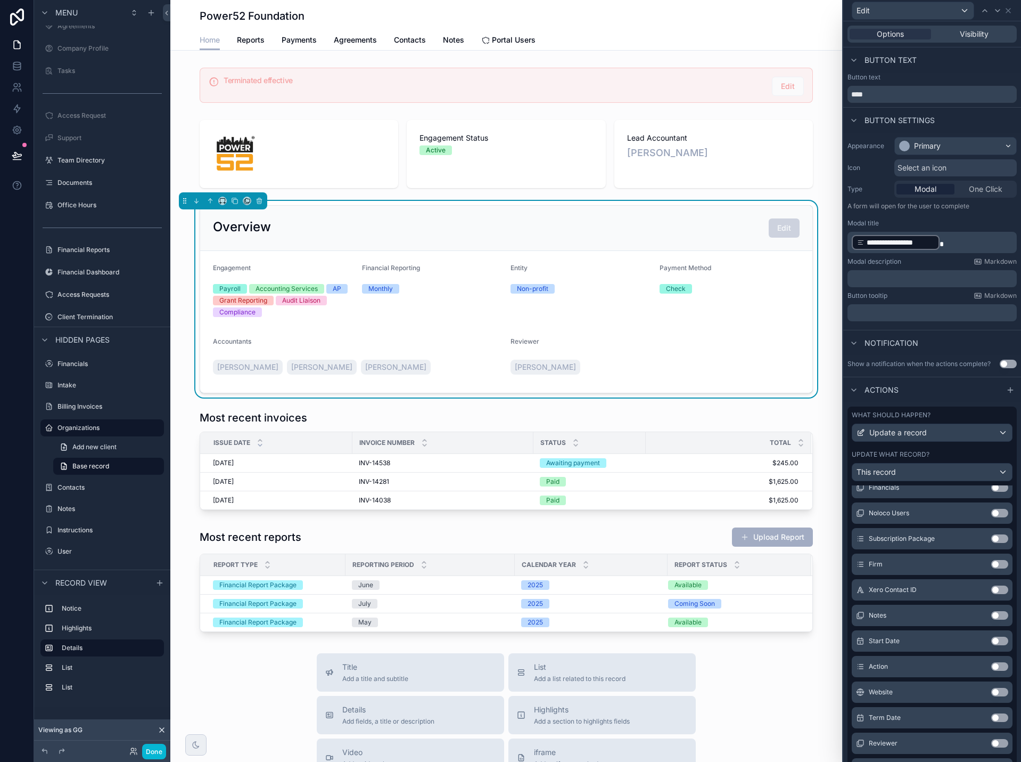
scroll to position [517, 0]
click at [992, 741] on button "Use setting" at bounding box center [1000, 740] width 17 height 9
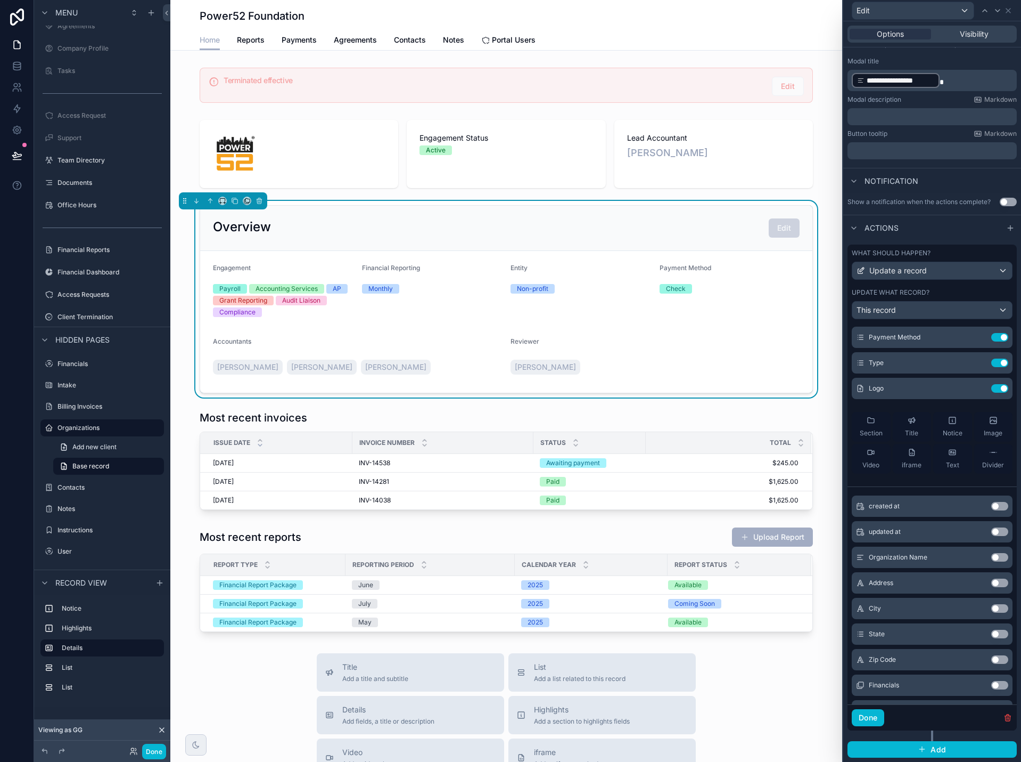
scroll to position [144, 0]
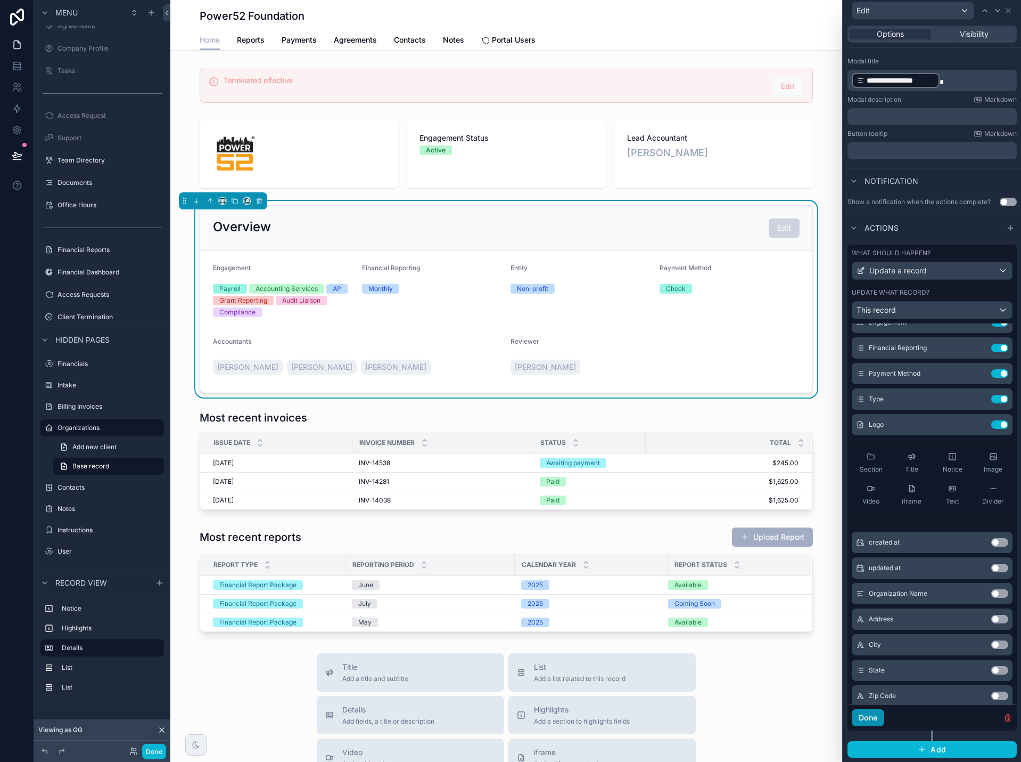
click at [876, 714] on button "Done" at bounding box center [868, 717] width 32 height 17
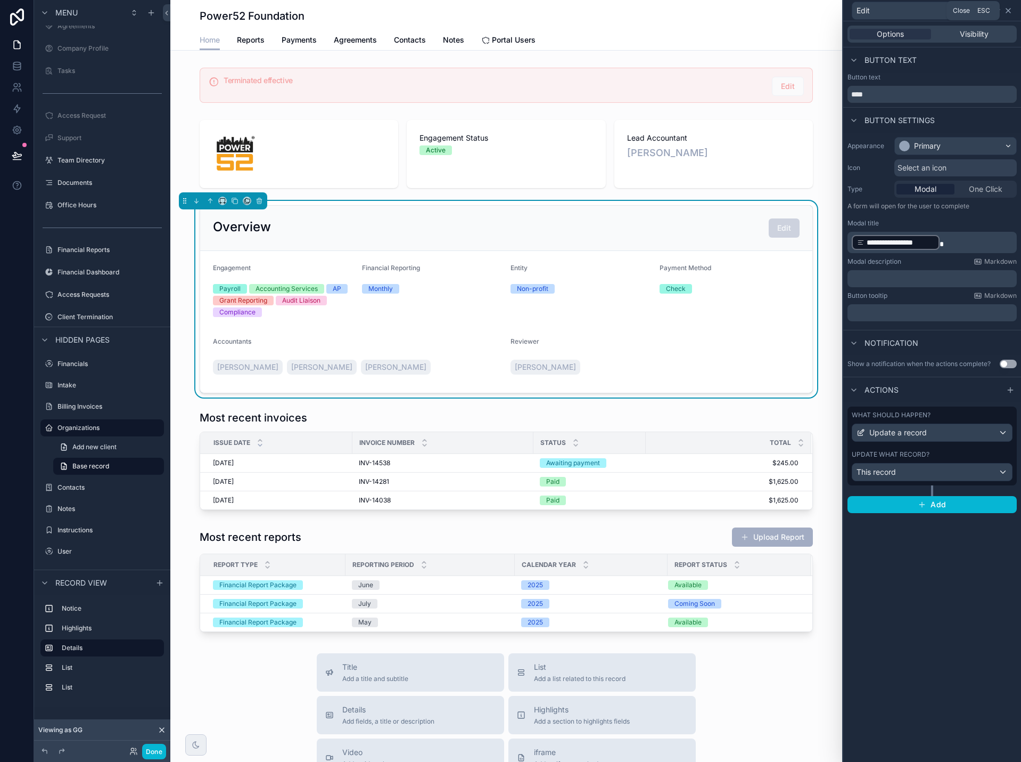
click at [1009, 9] on icon at bounding box center [1008, 10] width 9 height 9
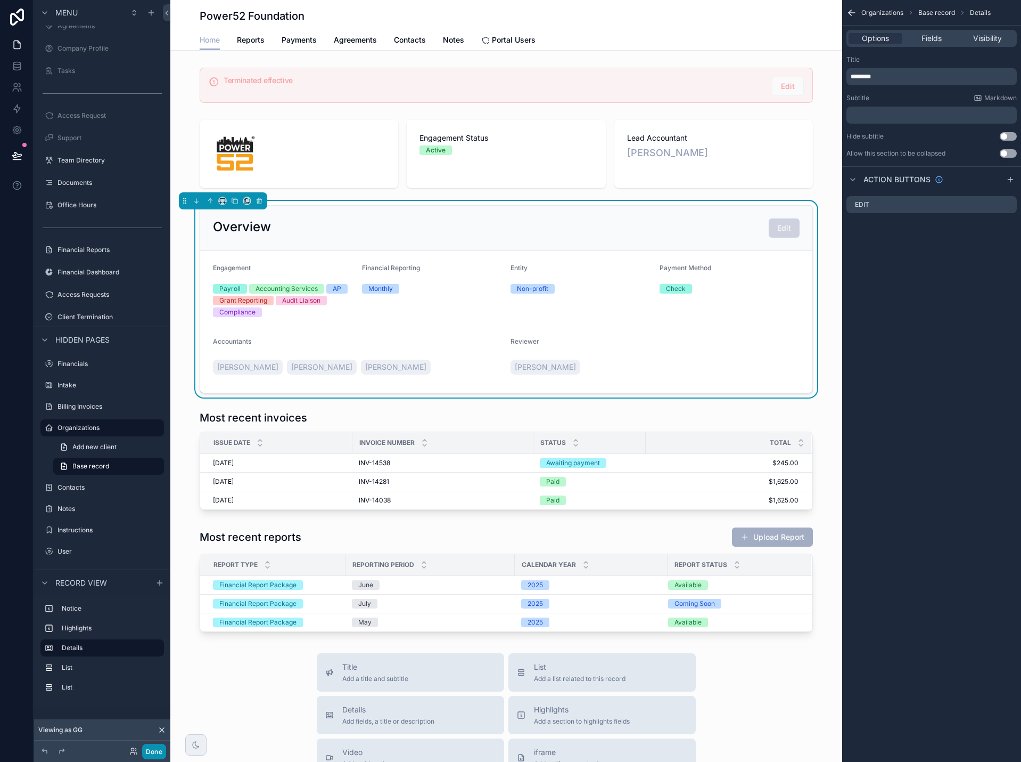
drag, startPoint x: 156, startPoint y: 757, endPoint x: 207, endPoint y: 726, distance: 59.7
click at [156, 756] on button "Done" at bounding box center [154, 750] width 24 height 15
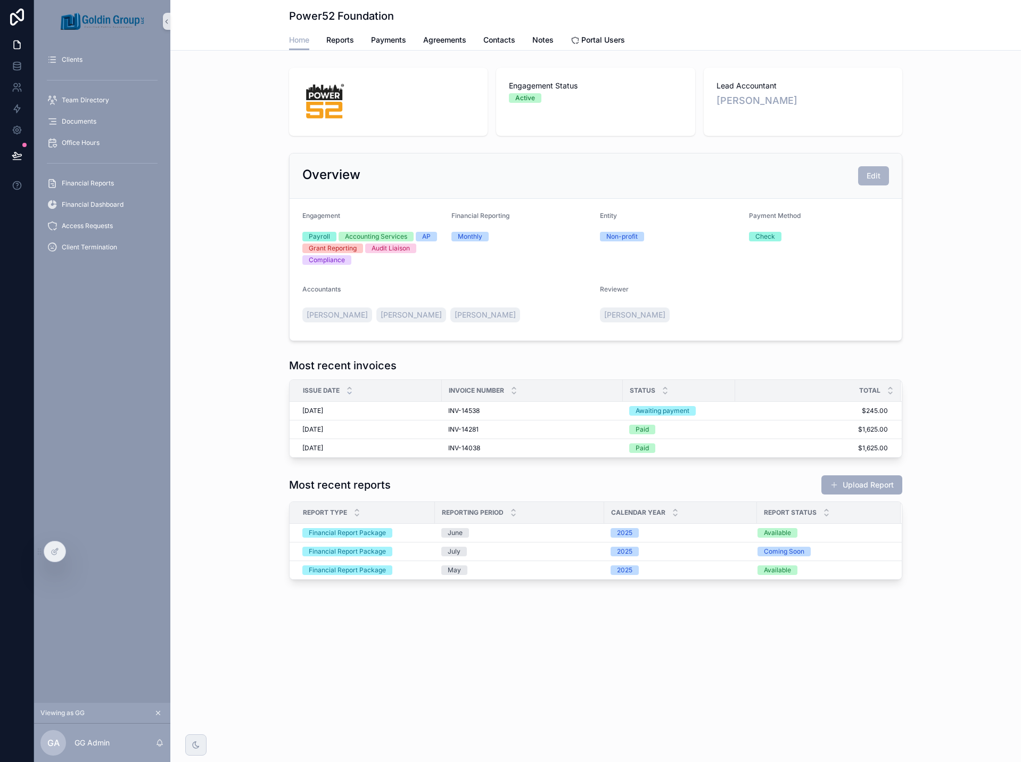
click at [874, 177] on span "Edit" at bounding box center [874, 175] width 14 height 11
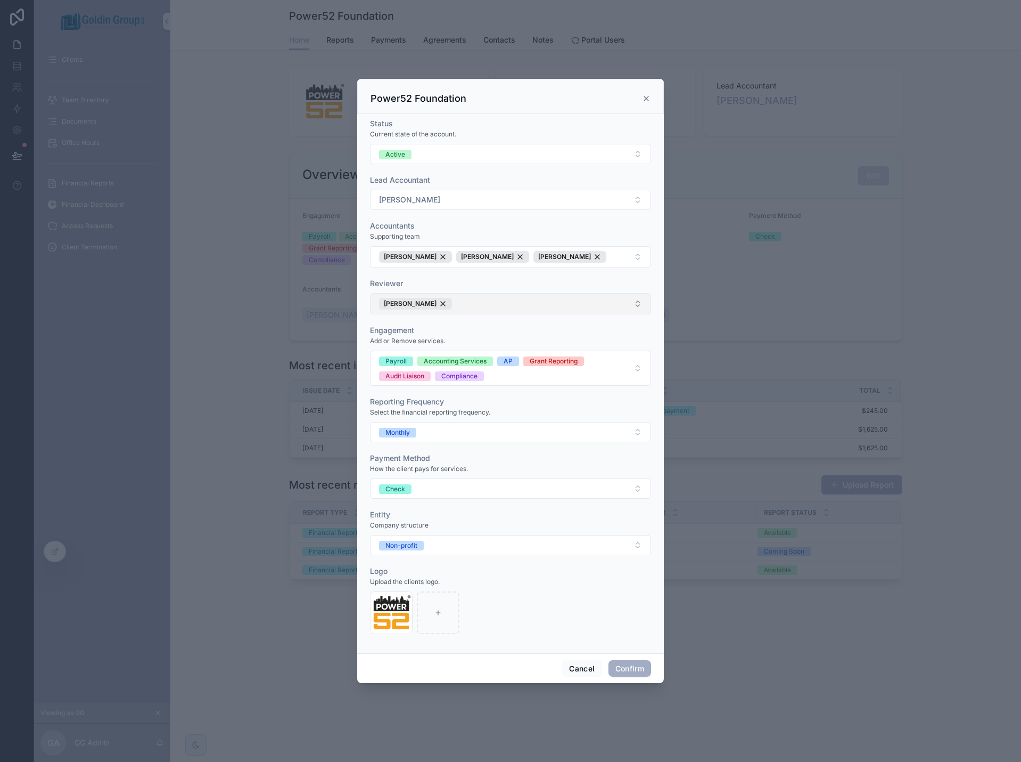
click at [478, 301] on button "[PERSON_NAME]" at bounding box center [510, 303] width 281 height 21
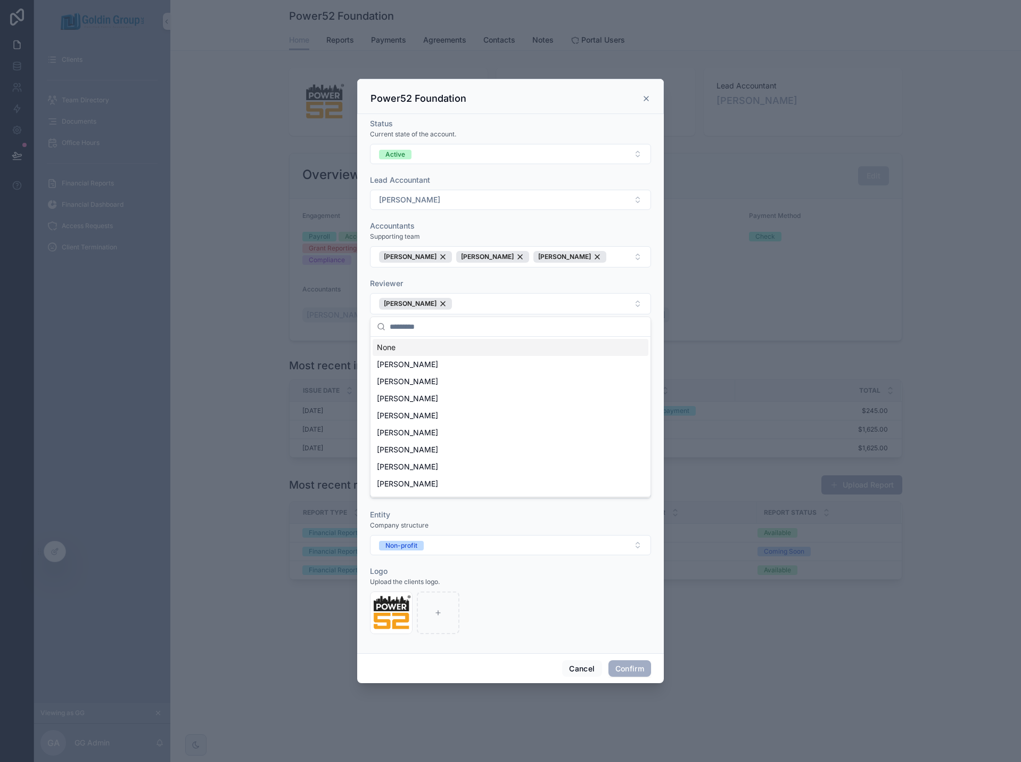
click at [476, 277] on form "Status Current state of the account. Active Lead Accountant [PERSON_NAME] Accou…" at bounding box center [510, 381] width 281 height 526
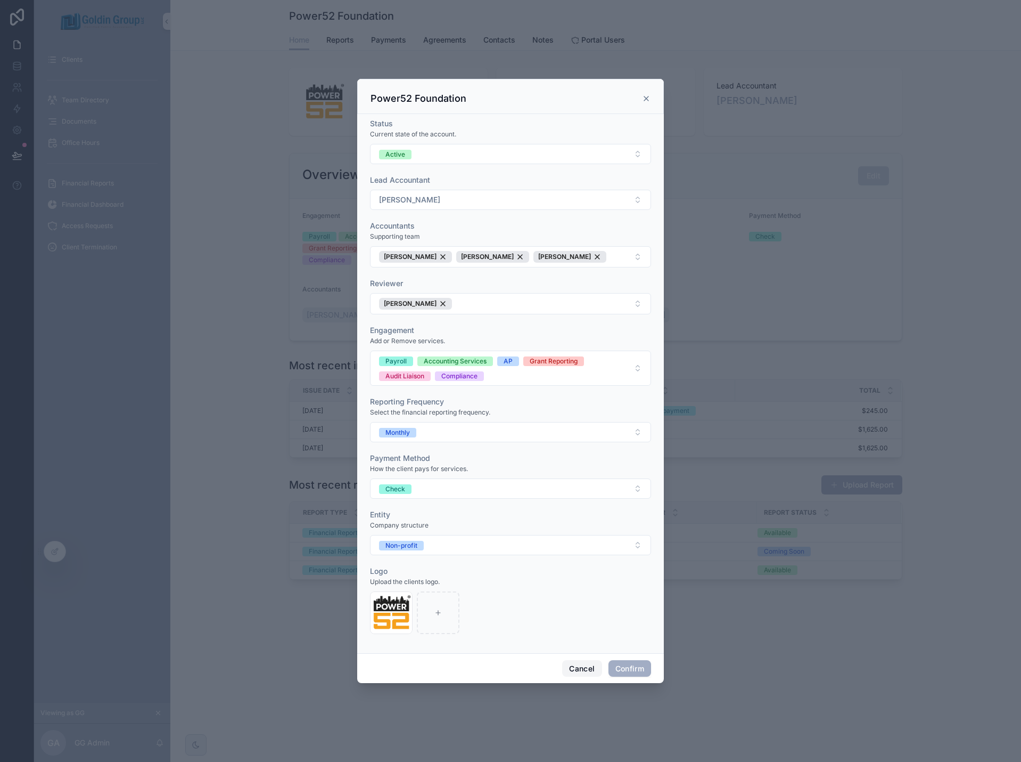
click at [576, 673] on button "Cancel" at bounding box center [581, 668] width 39 height 17
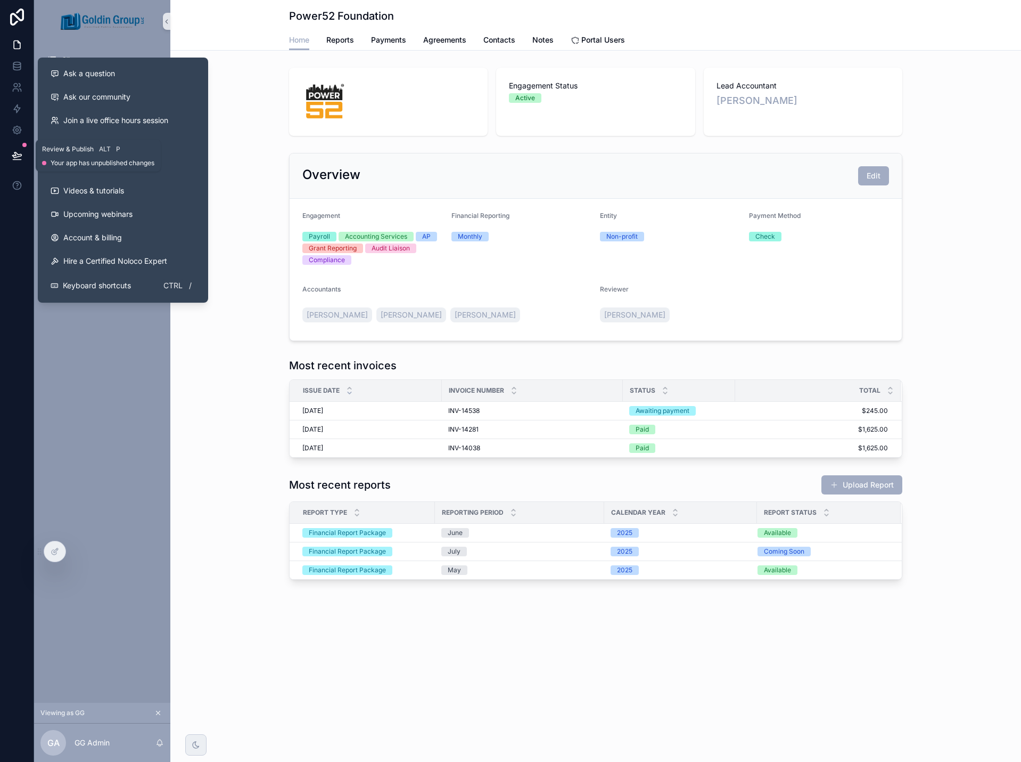
click at [18, 156] on icon at bounding box center [17, 155] width 11 height 11
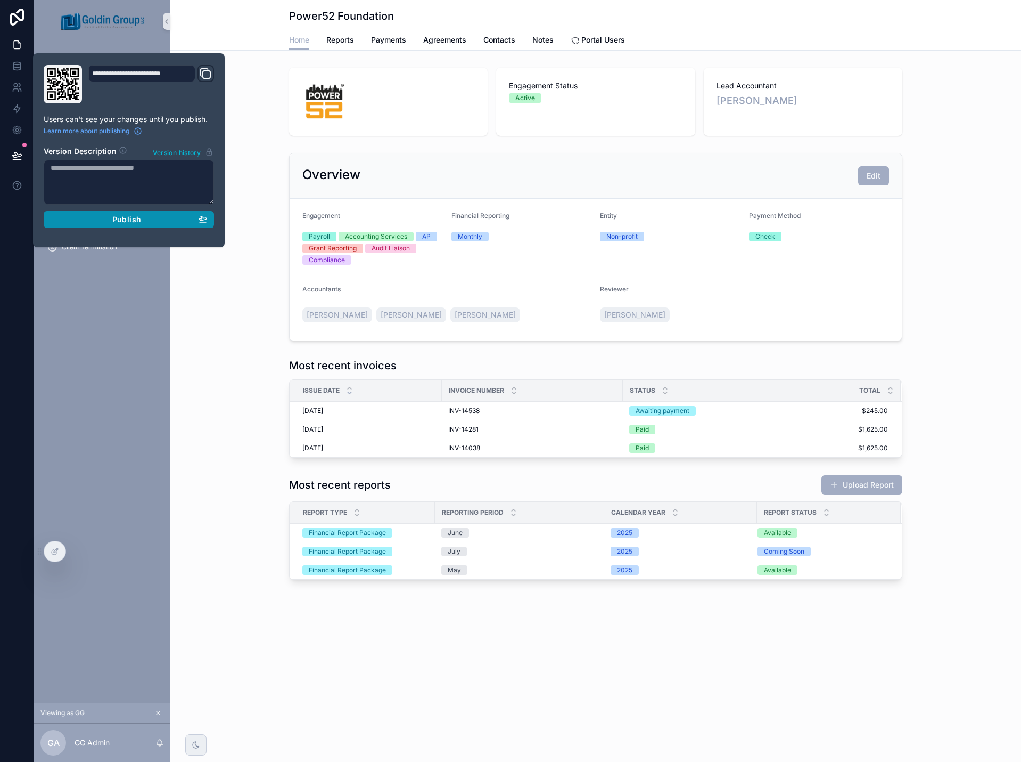
click at [103, 222] on div "Publish" at bounding box center [129, 220] width 157 height 10
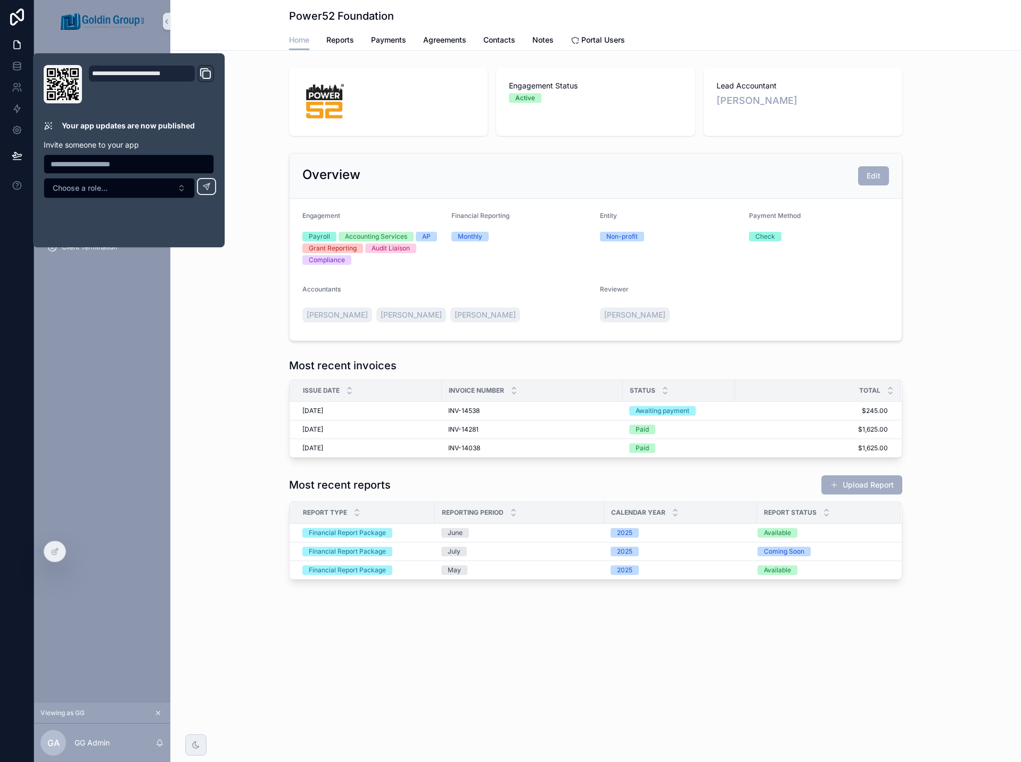
click at [228, 458] on div "Most recent invoices Issue date Invoice Number Status Total [DATE] [DATE] INV-1…" at bounding box center [595, 408] width 851 height 108
